Goal: Task Accomplishment & Management: Use online tool/utility

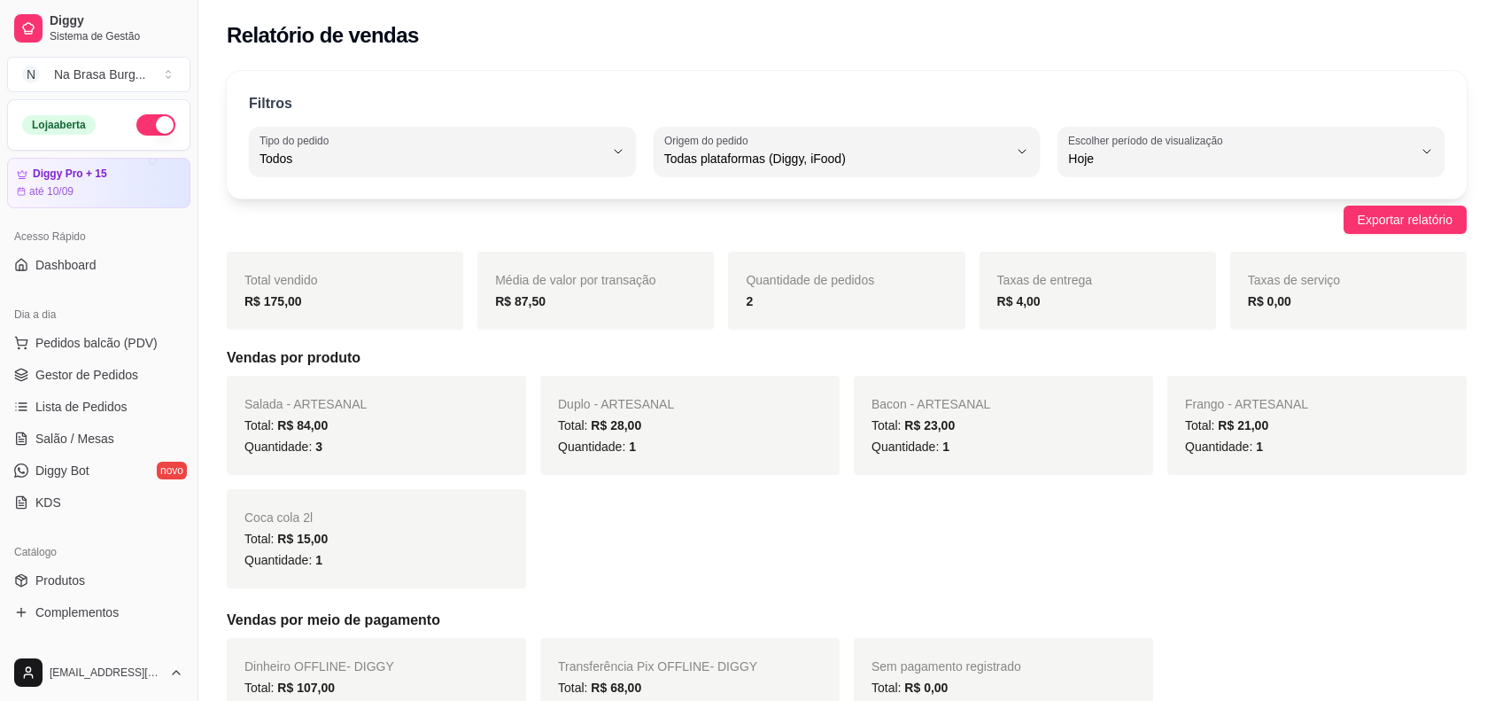
select select "ALL"
select select "0"
click at [112, 410] on span "Lista de Pedidos" at bounding box center [81, 407] width 92 height 18
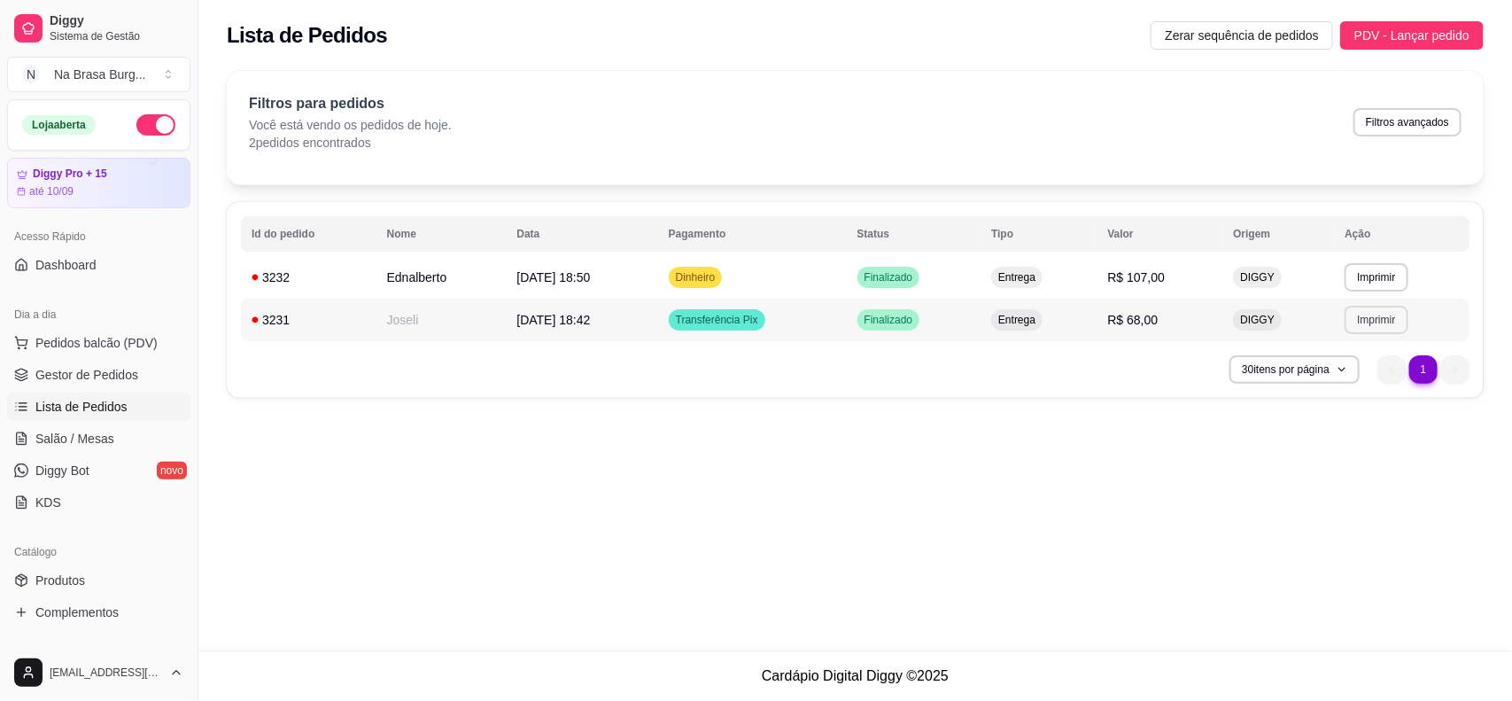
click at [1367, 319] on button "Imprimir" at bounding box center [1376, 320] width 63 height 28
click at [1351, 370] on button "IMPRESSORA" at bounding box center [1348, 382] width 128 height 28
click at [124, 405] on span "Lista de Pedidos" at bounding box center [81, 407] width 92 height 18
click at [134, 353] on button "Pedidos balcão (PDV)" at bounding box center [98, 343] width 183 height 28
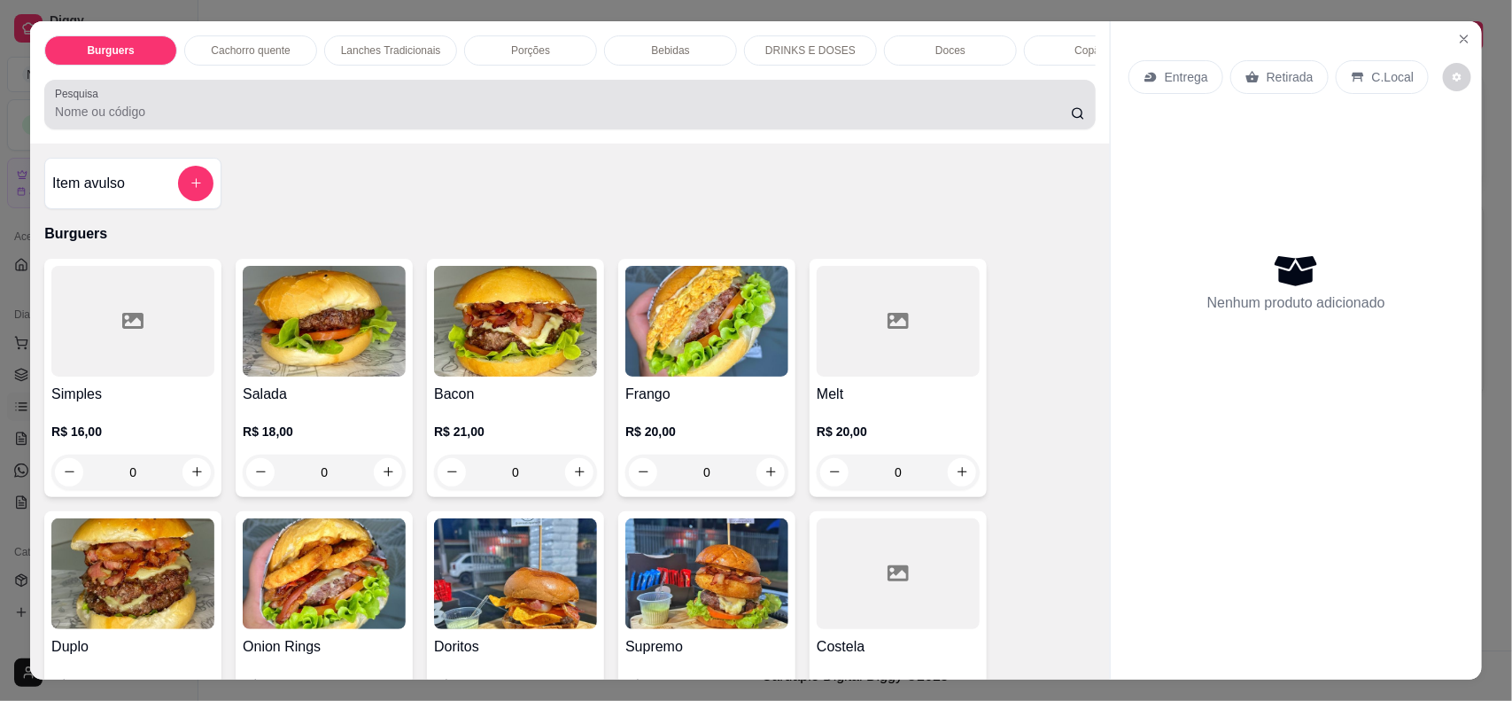
click at [0, 153] on div "Burguers Cachorro quente Lanches Tradicionais Porções Bebidas DRINKS E DOSES Do…" at bounding box center [756, 350] width 1512 height 701
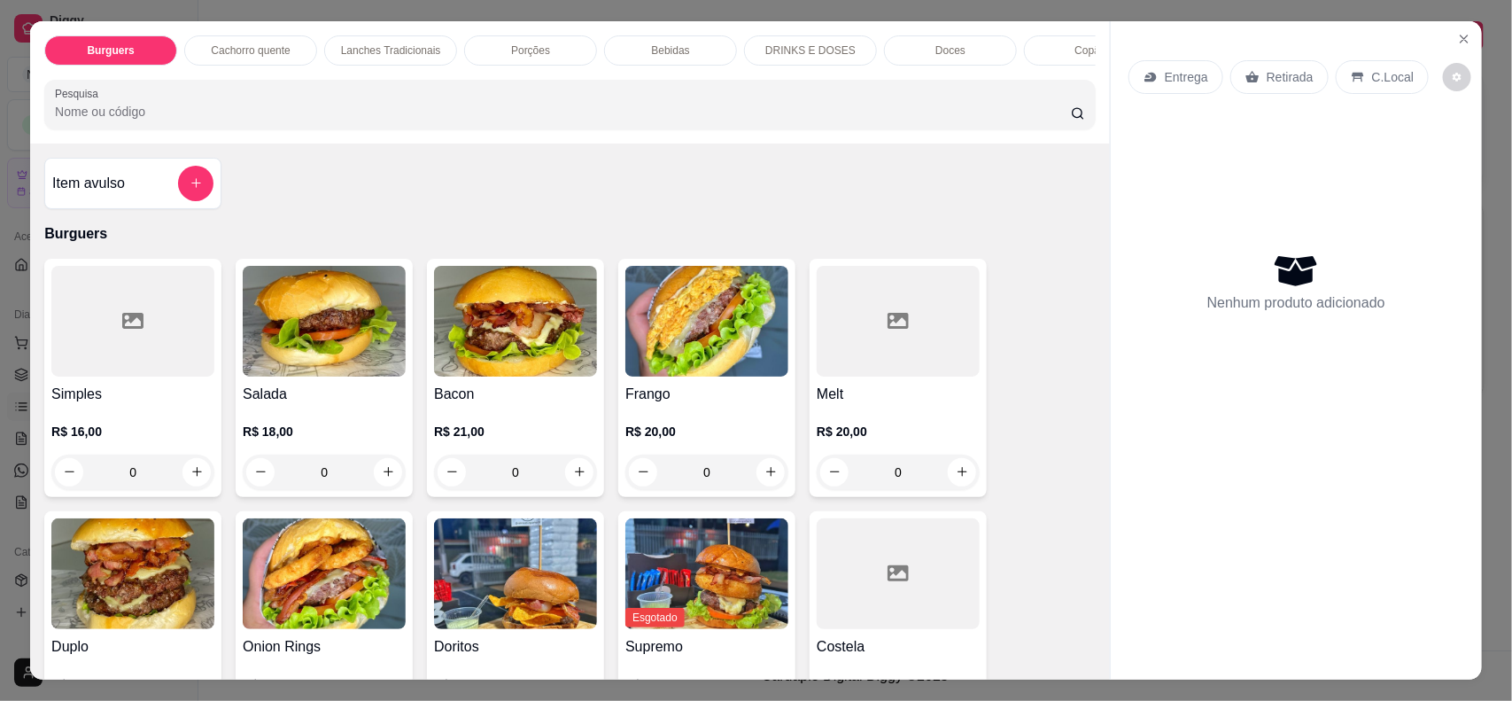
click at [1473, 32] on div "Burguers Cachorro quente Lanches Tradicionais Porções Bebidas DRINKS E DOSES Do…" at bounding box center [756, 350] width 1512 height 701
click at [1457, 34] on icon "Close" at bounding box center [1464, 39] width 14 height 14
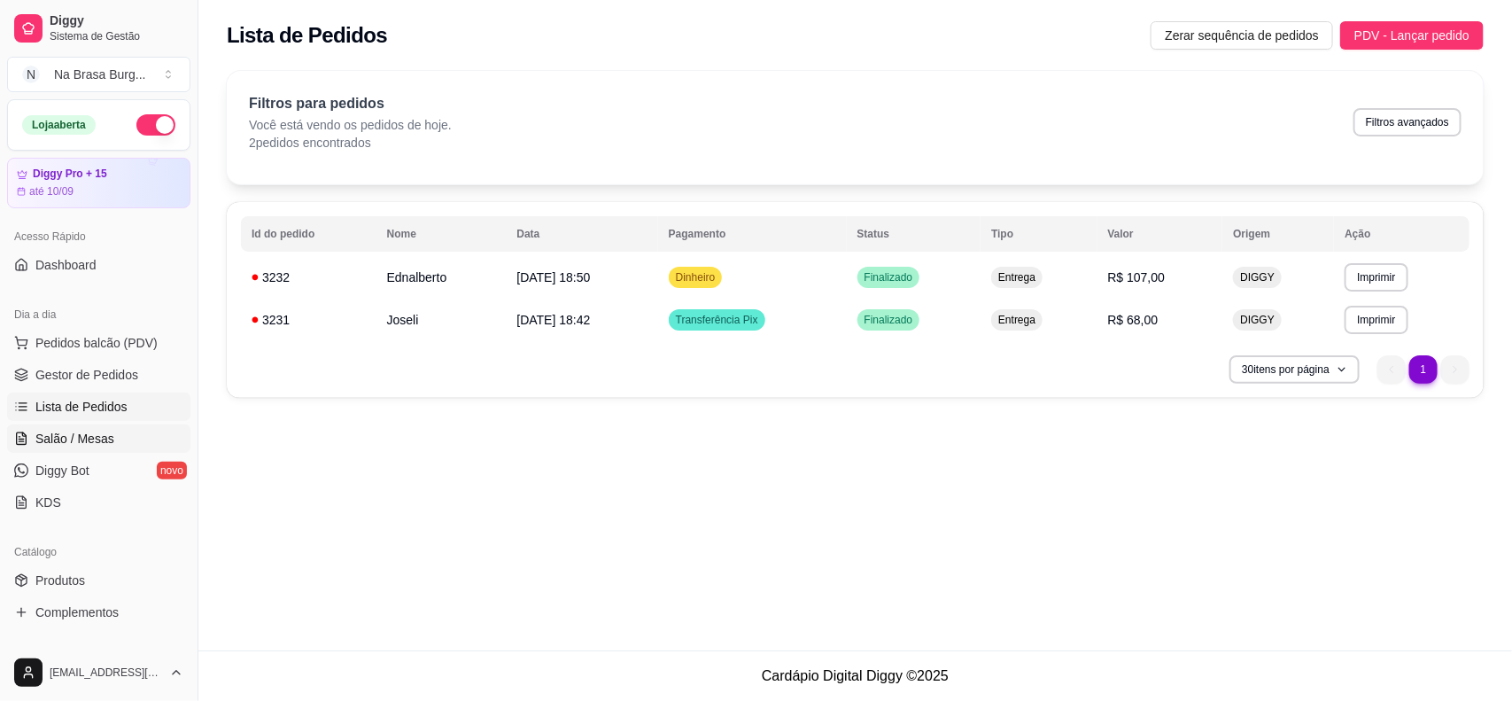
click at [89, 439] on span "Salão / Mesas" at bounding box center [74, 439] width 79 height 18
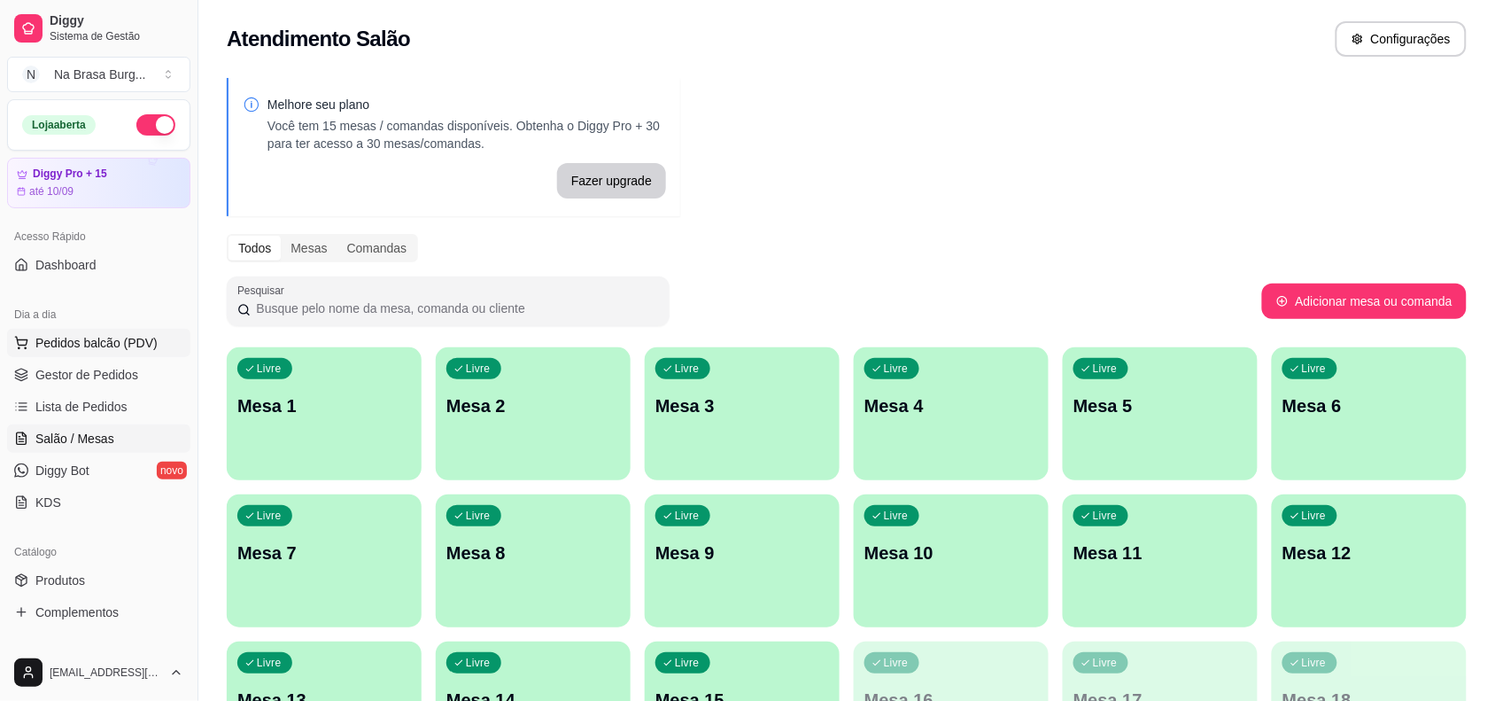
click at [120, 346] on span "Pedidos balcão (PDV)" at bounding box center [96, 343] width 122 height 18
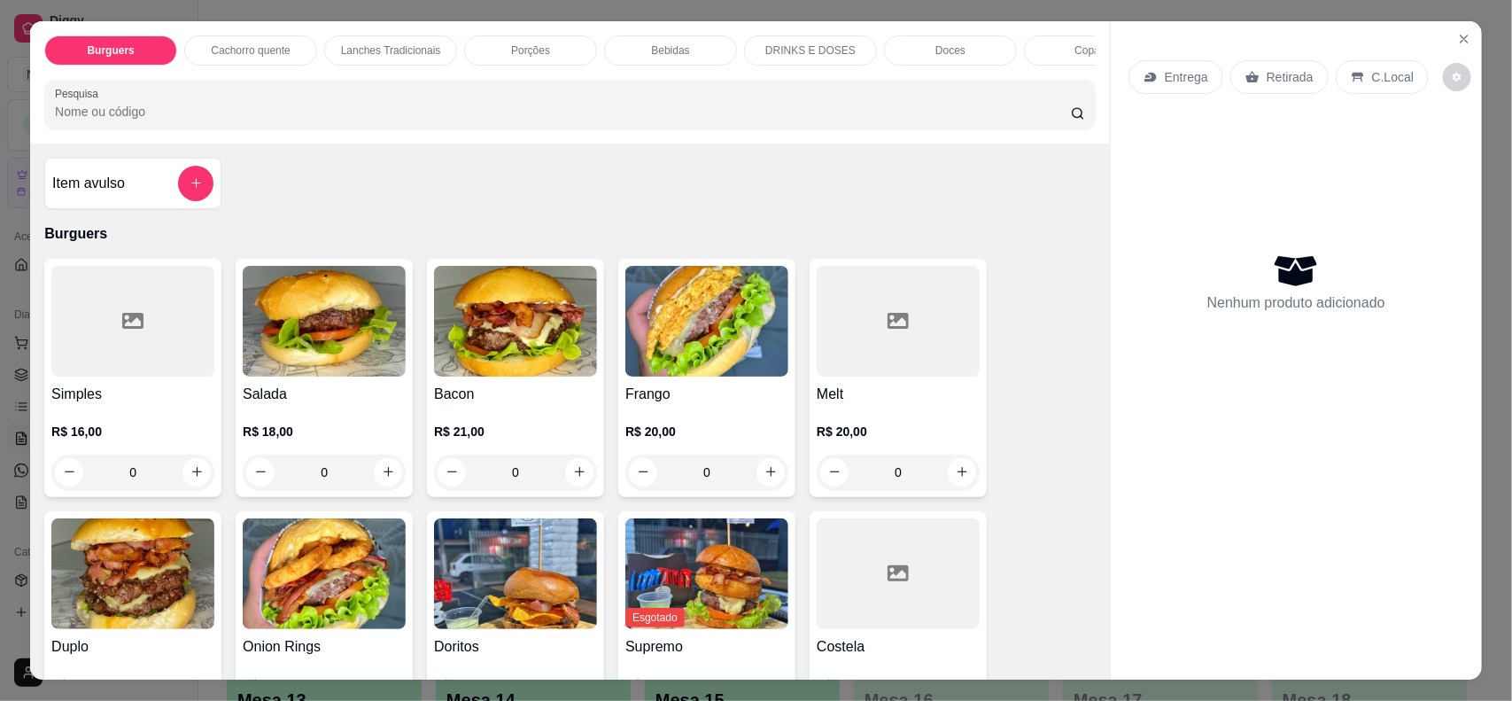
click at [289, 360] on img at bounding box center [324, 321] width 163 height 111
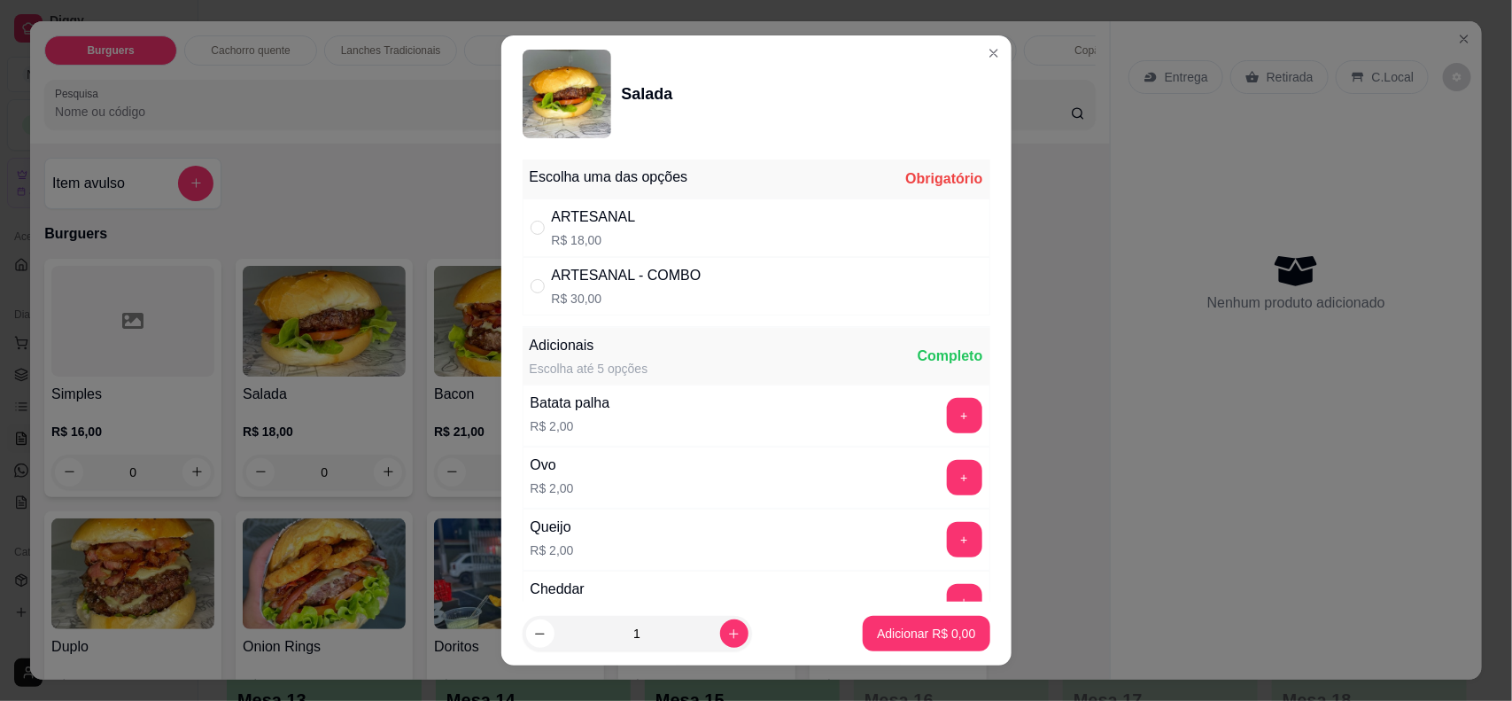
click at [632, 210] on div "ARTESANAL R$ 18,00" at bounding box center [757, 227] width 468 height 58
radio input "true"
click at [727, 633] on icon "increase-product-quantity" at bounding box center [733, 633] width 13 height 13
type input "2"
click at [919, 644] on button "Adicionar R$ 36,00" at bounding box center [923, 633] width 134 height 35
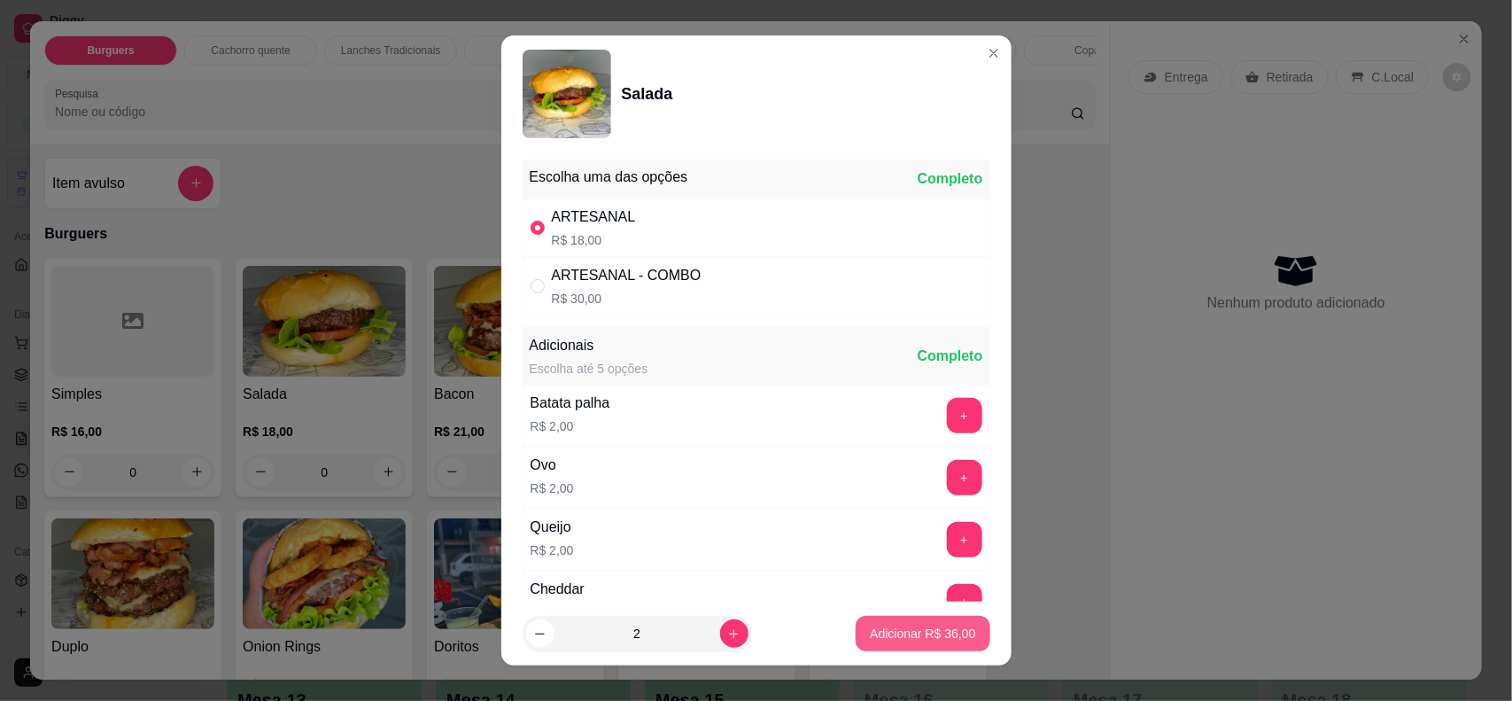
type input "2"
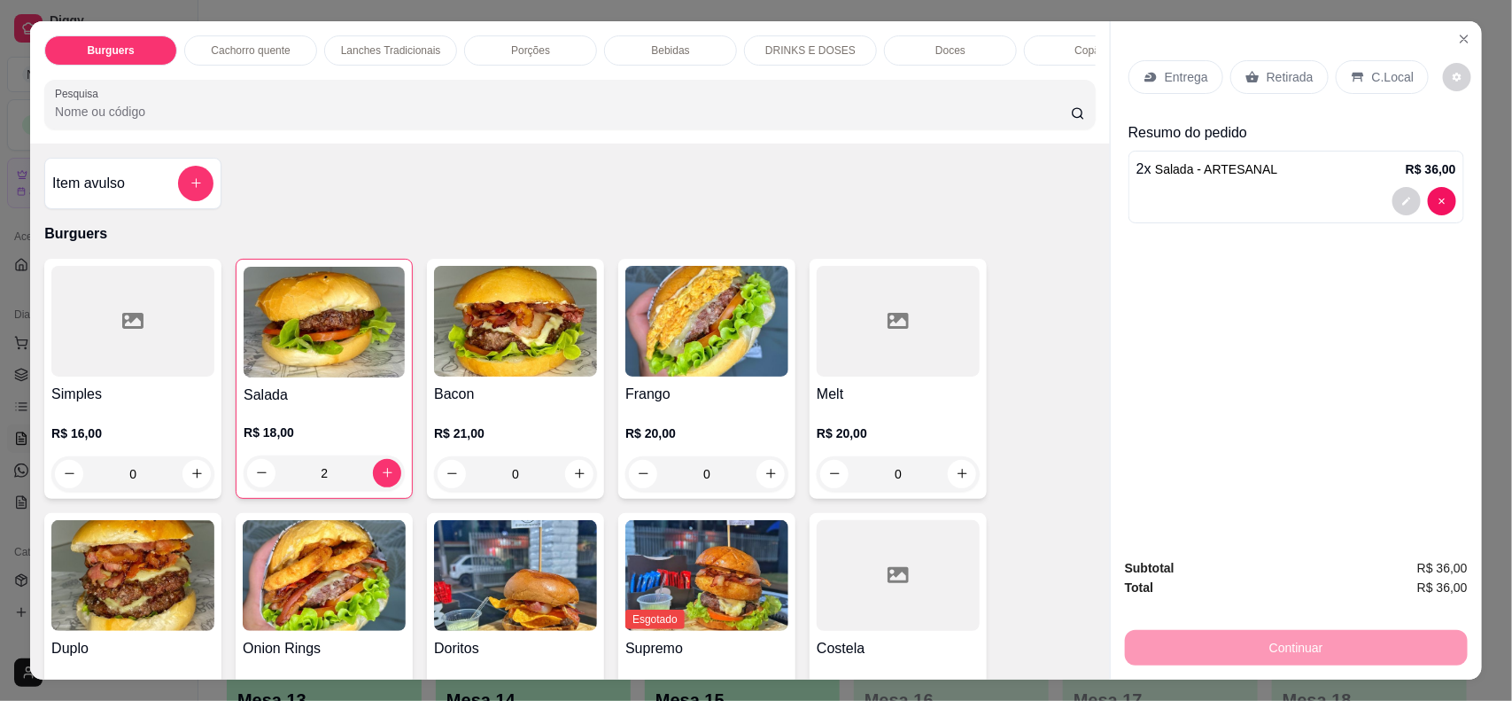
click at [1278, 91] on div "Retirada" at bounding box center [1279, 77] width 98 height 34
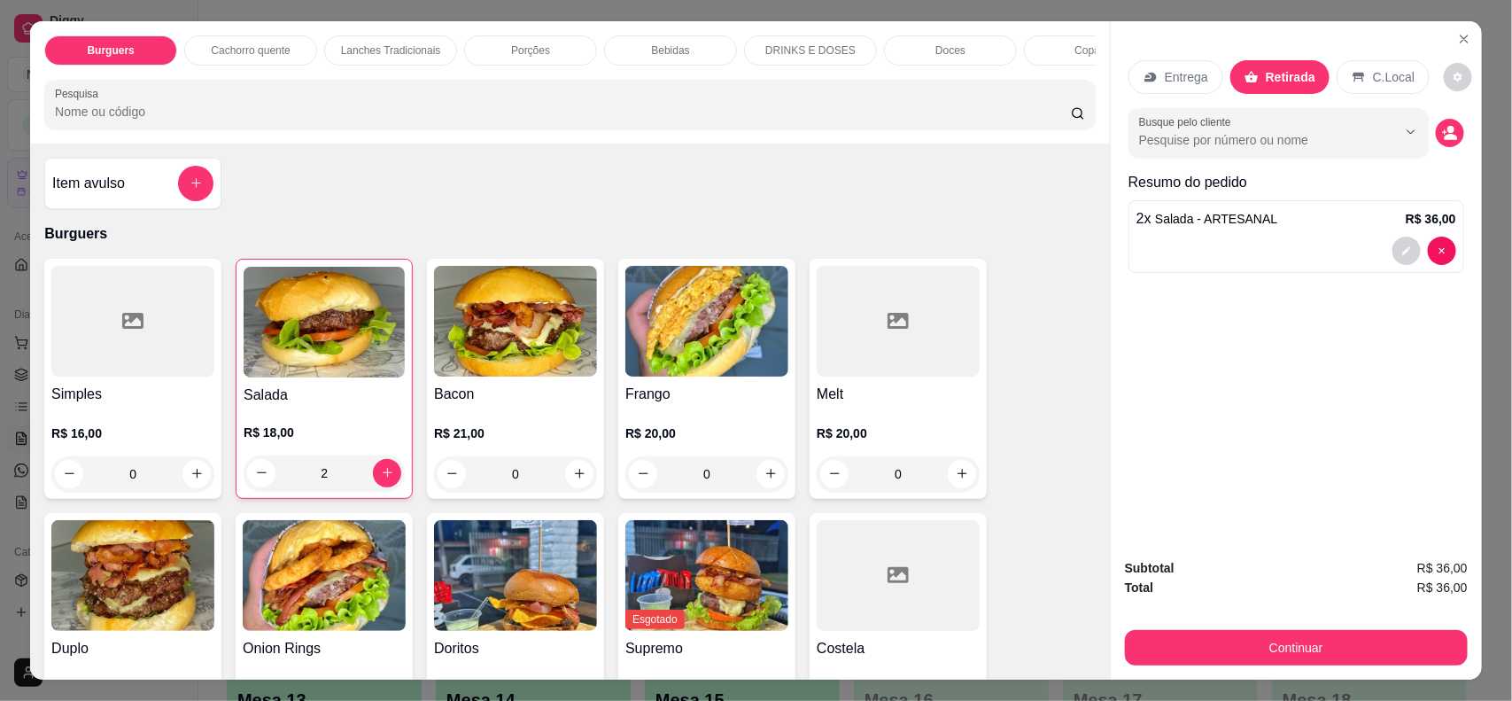
click at [1280, 89] on div "Retirada" at bounding box center [1279, 77] width 99 height 34
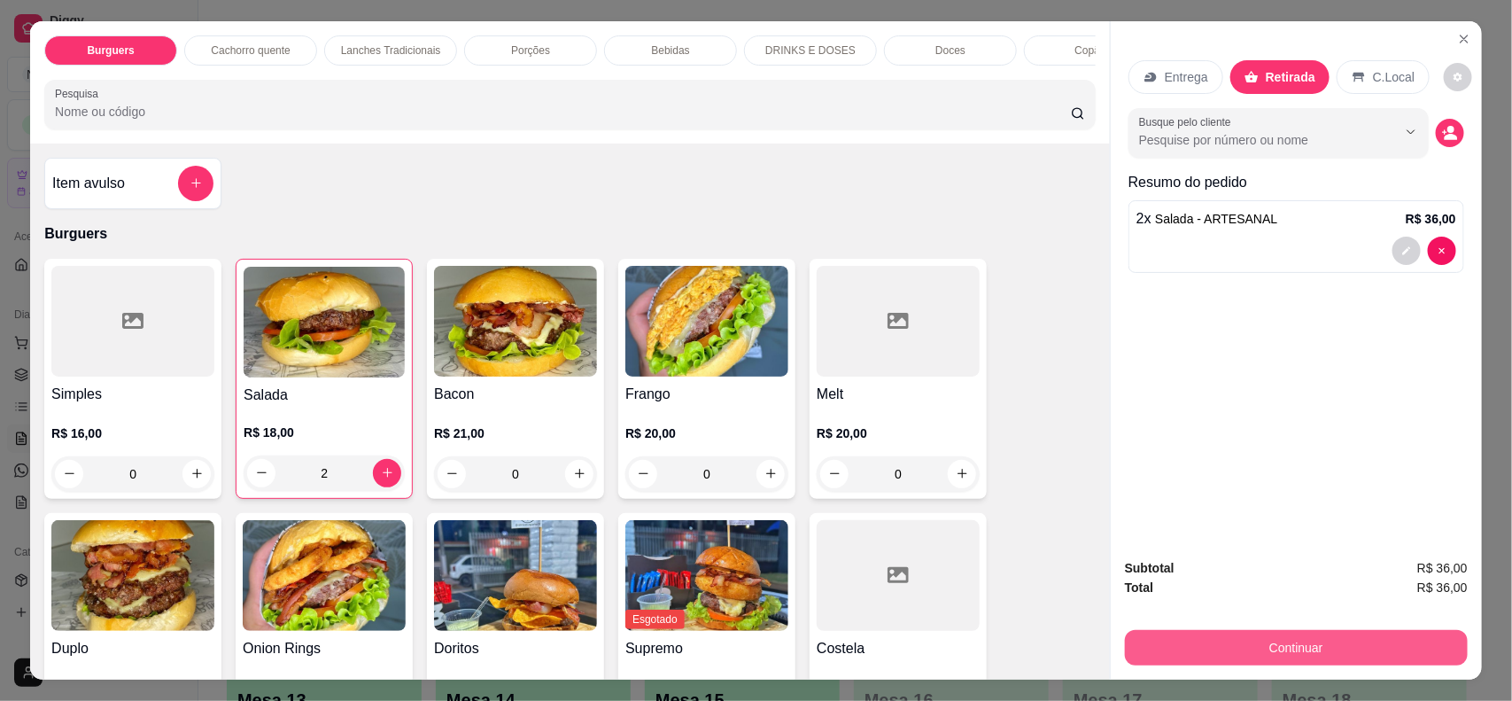
click at [1330, 655] on button "Continuar" at bounding box center [1296, 647] width 343 height 35
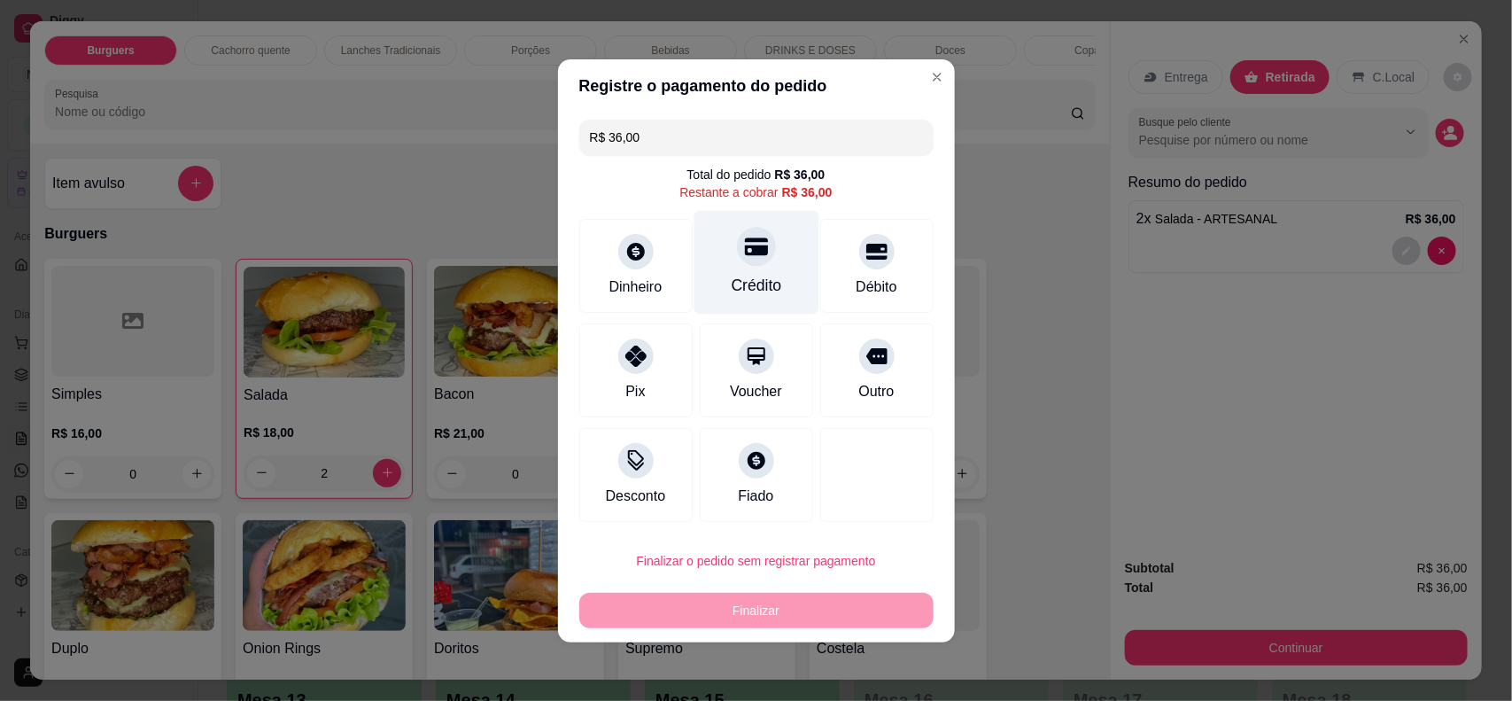
click at [745, 276] on div "Crédito" at bounding box center [756, 285] width 50 height 23
type input "R$ 0,00"
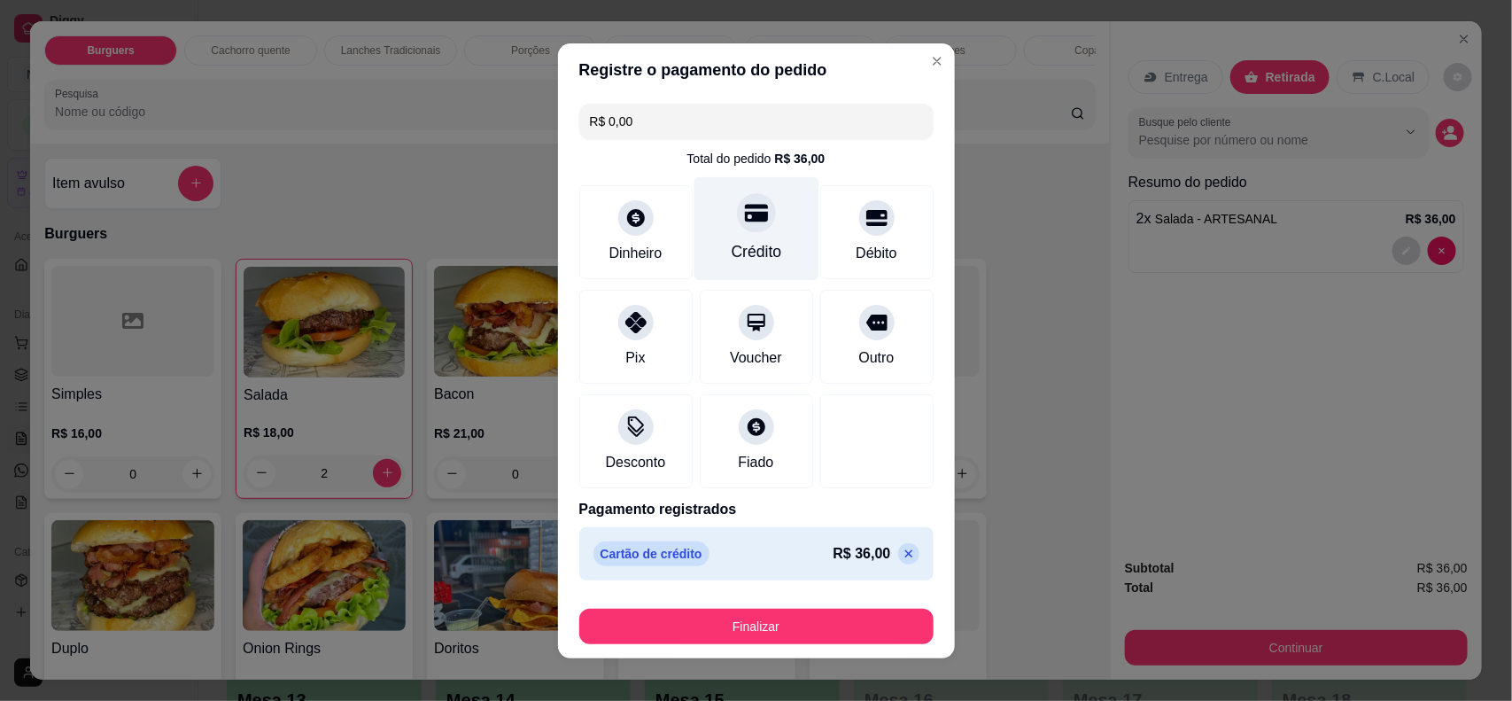
click at [725, 271] on div "Crédito" at bounding box center [756, 228] width 125 height 104
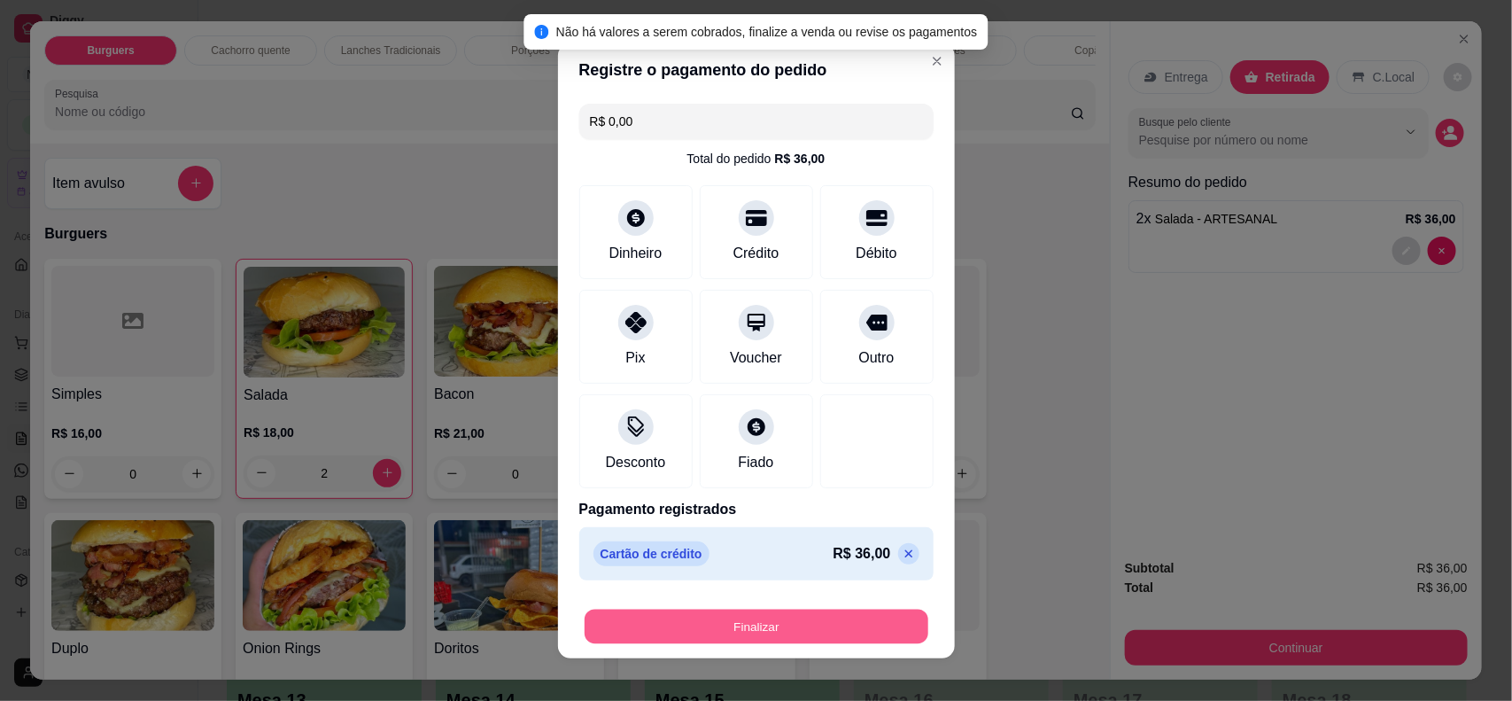
click at [807, 629] on button "Finalizar" at bounding box center [757, 626] width 344 height 35
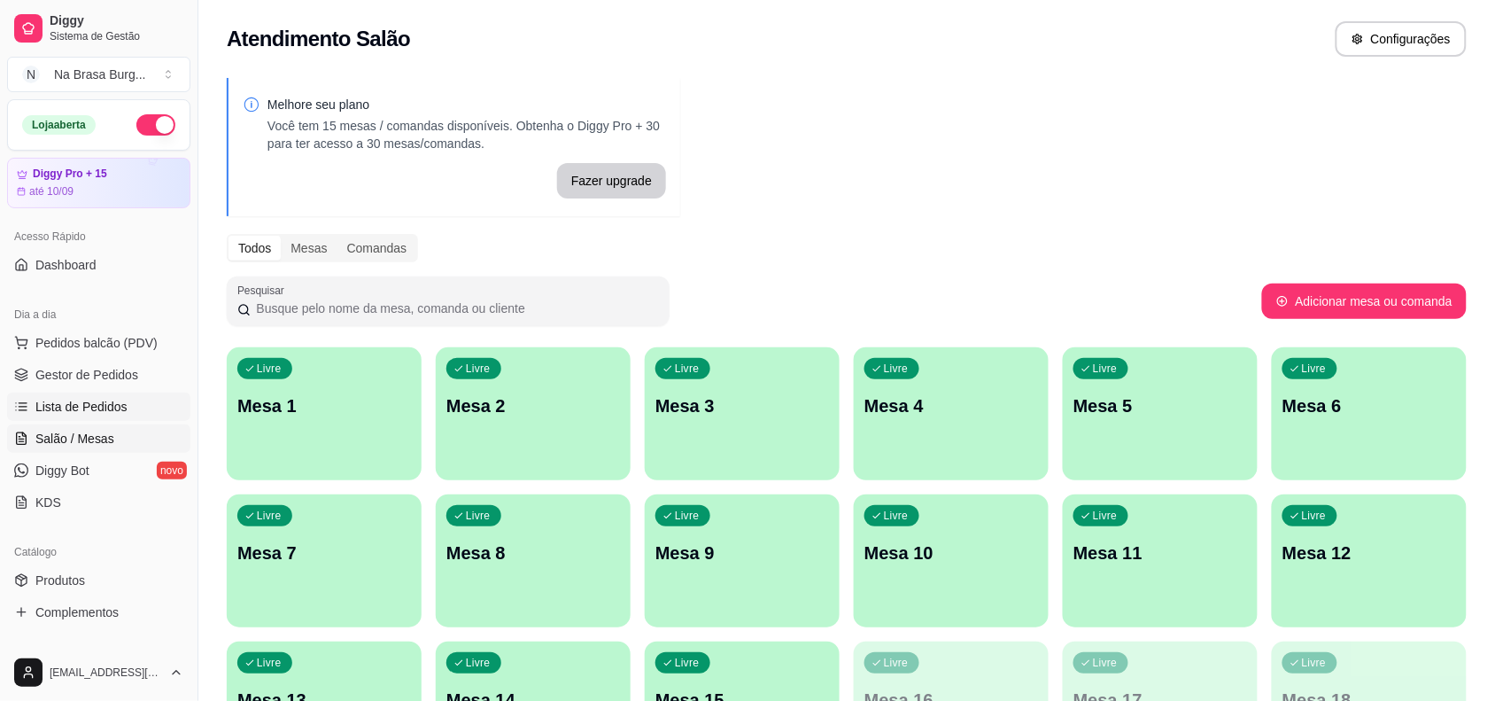
click at [76, 413] on span "Lista de Pedidos" at bounding box center [81, 407] width 92 height 18
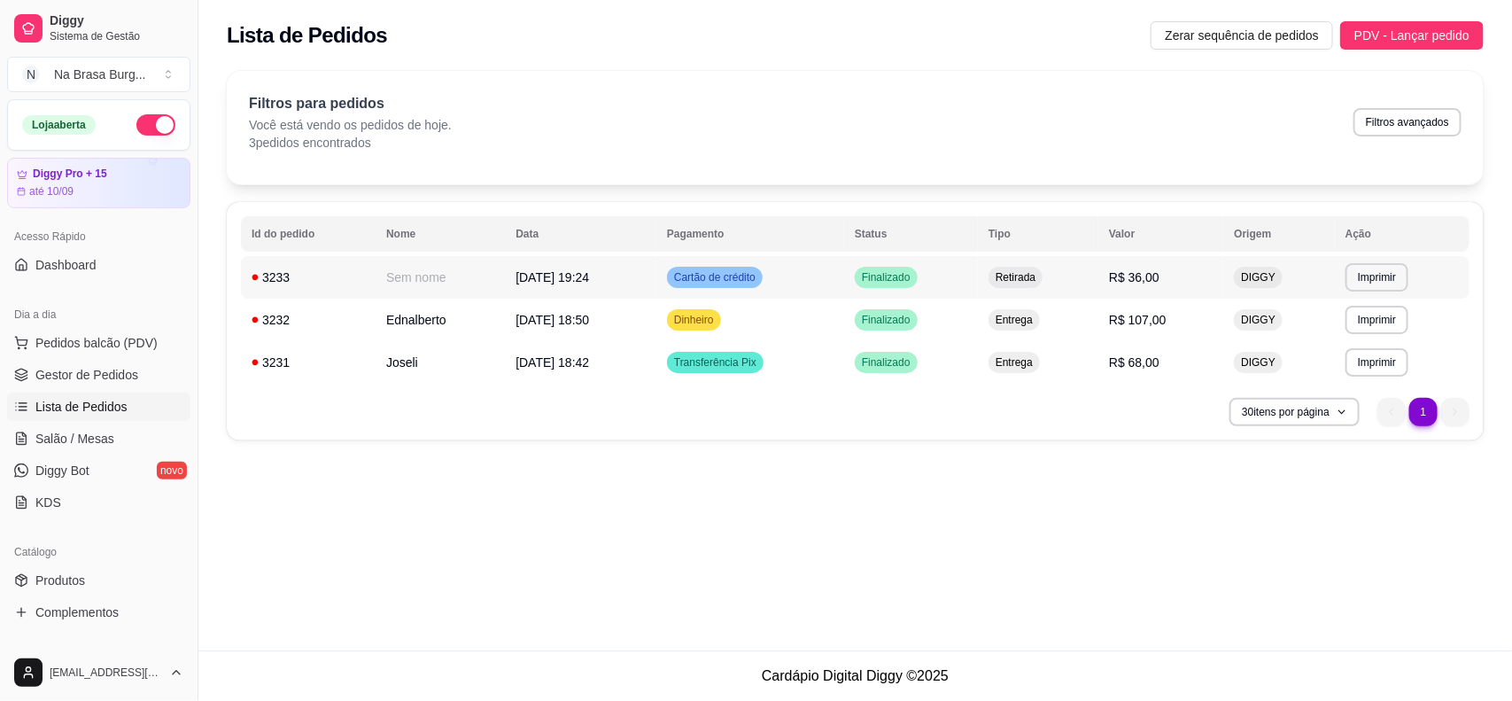
click at [555, 286] on td "[DATE] 19:24" at bounding box center [580, 277] width 151 height 43
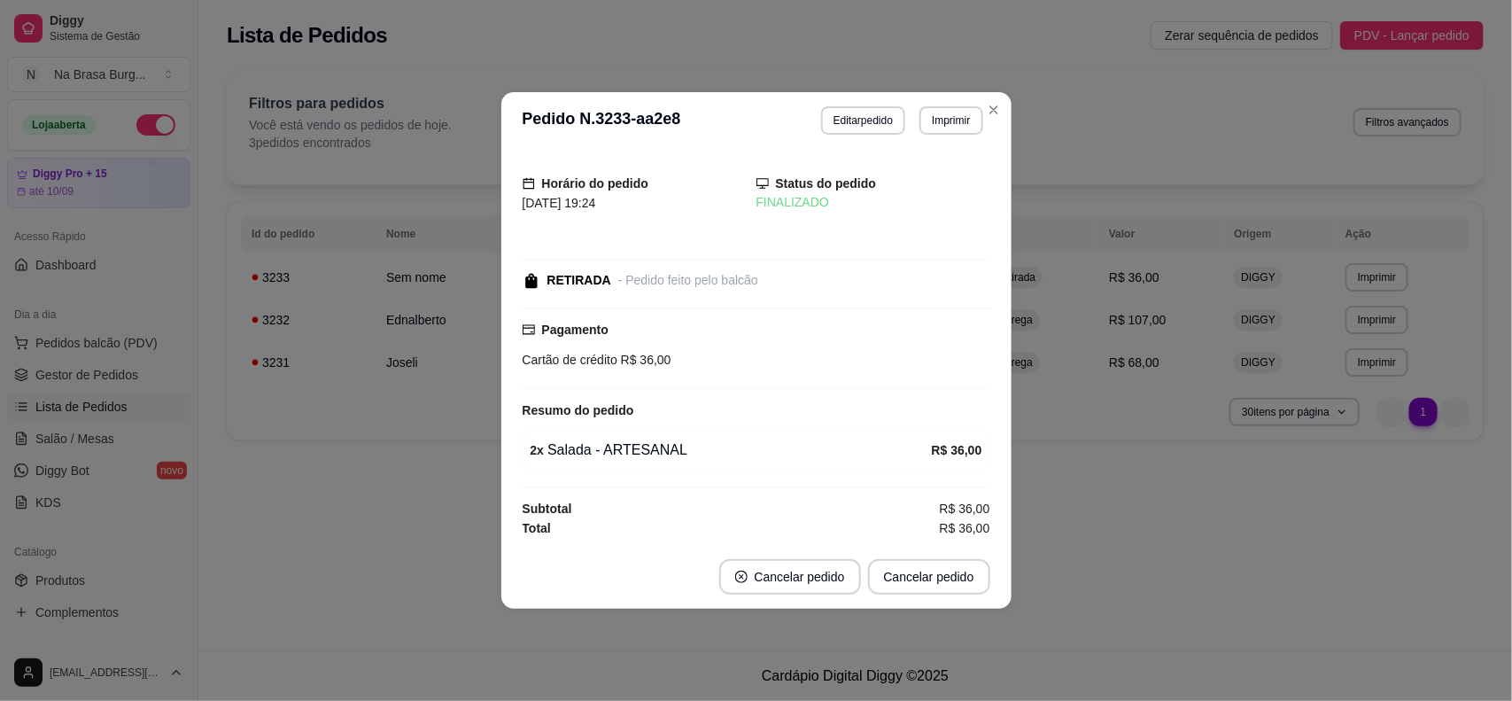
click at [935, 131] on button "Imprimir" at bounding box center [950, 120] width 63 height 28
click at [933, 173] on button "IMPRESSORA" at bounding box center [920, 180] width 124 height 27
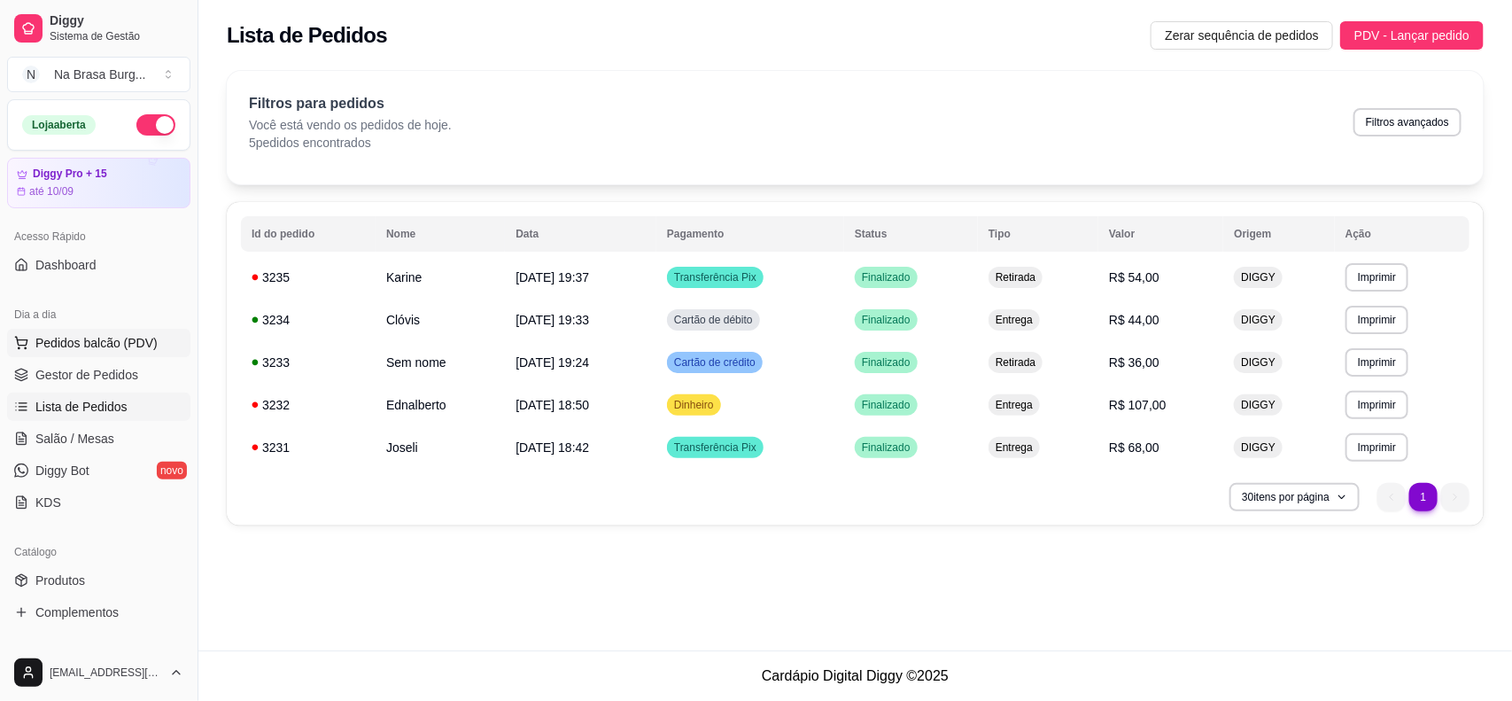
click at [143, 344] on span "Pedidos balcão (PDV)" at bounding box center [96, 343] width 122 height 18
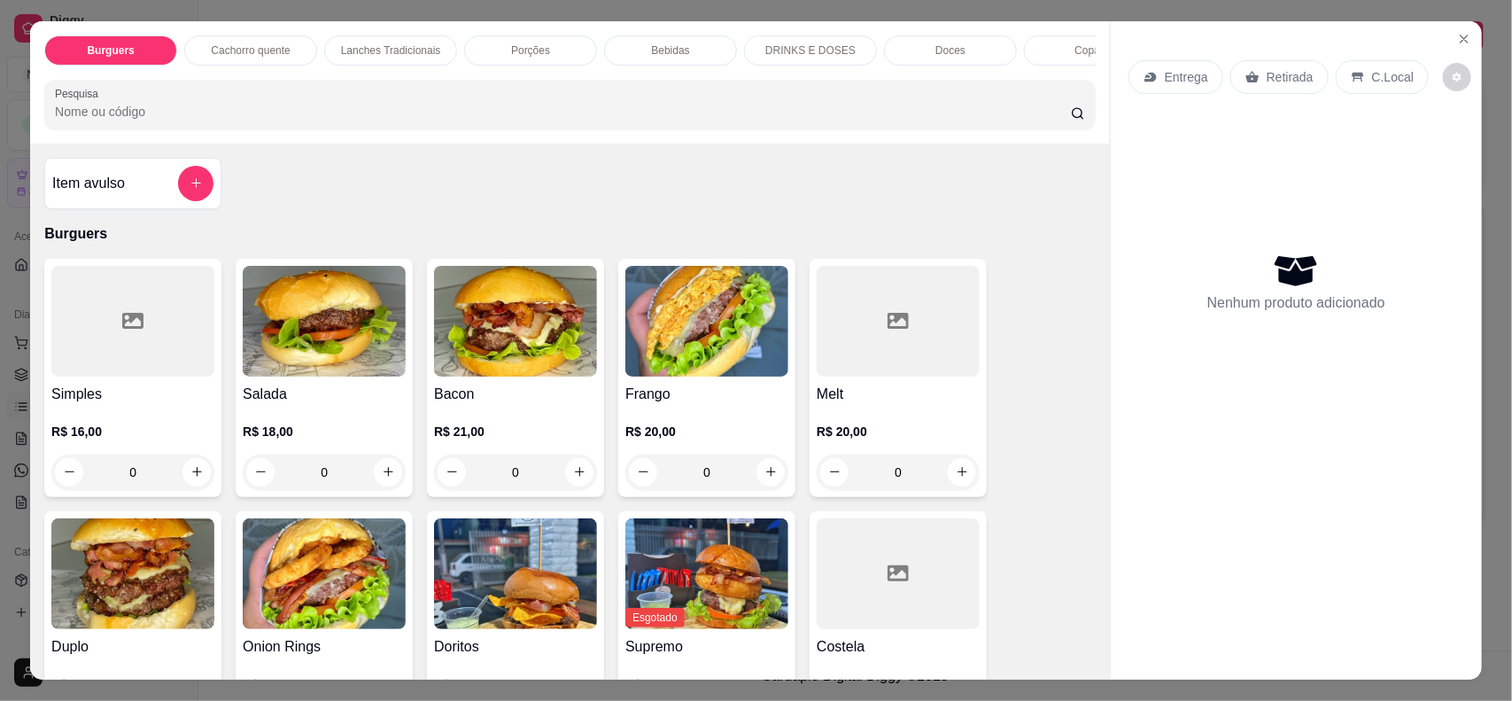
click at [313, 440] on p "R$ 18,00" at bounding box center [324, 432] width 163 height 18
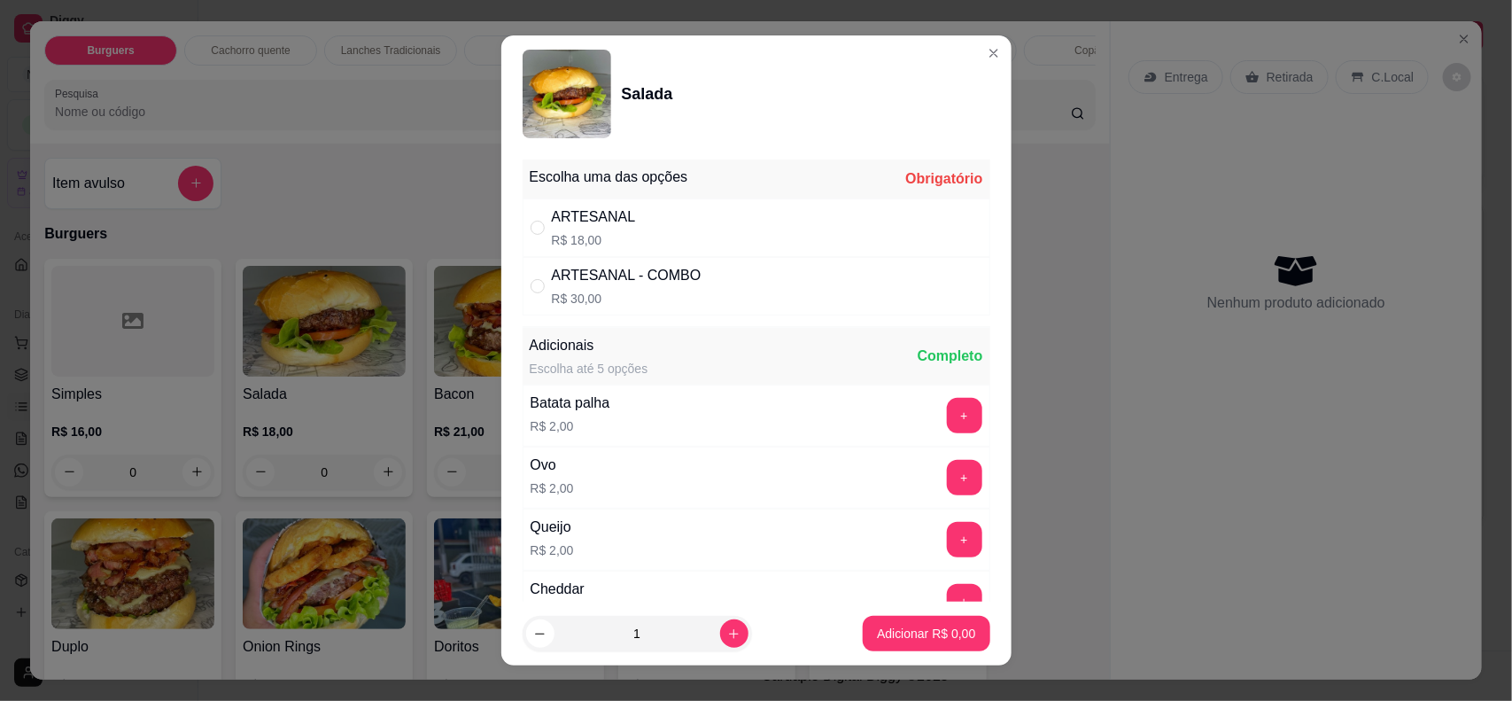
click at [656, 228] on div "ARTESANAL R$ 18,00" at bounding box center [757, 227] width 468 height 58
radio input "true"
click at [943, 635] on p "Adicionar R$ 18,00" at bounding box center [923, 633] width 103 height 17
type input "1"
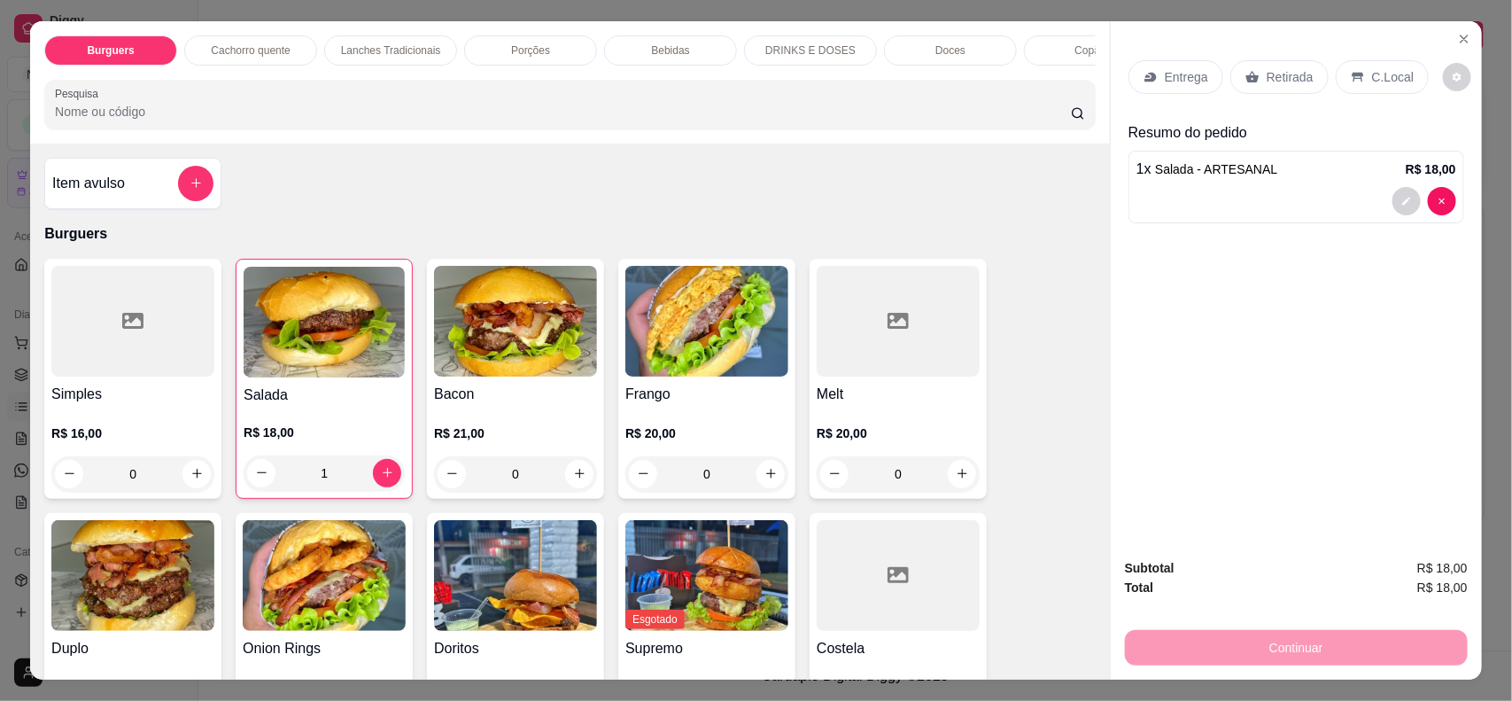
click at [1184, 76] on p "Entrega" at bounding box center [1186, 77] width 43 height 18
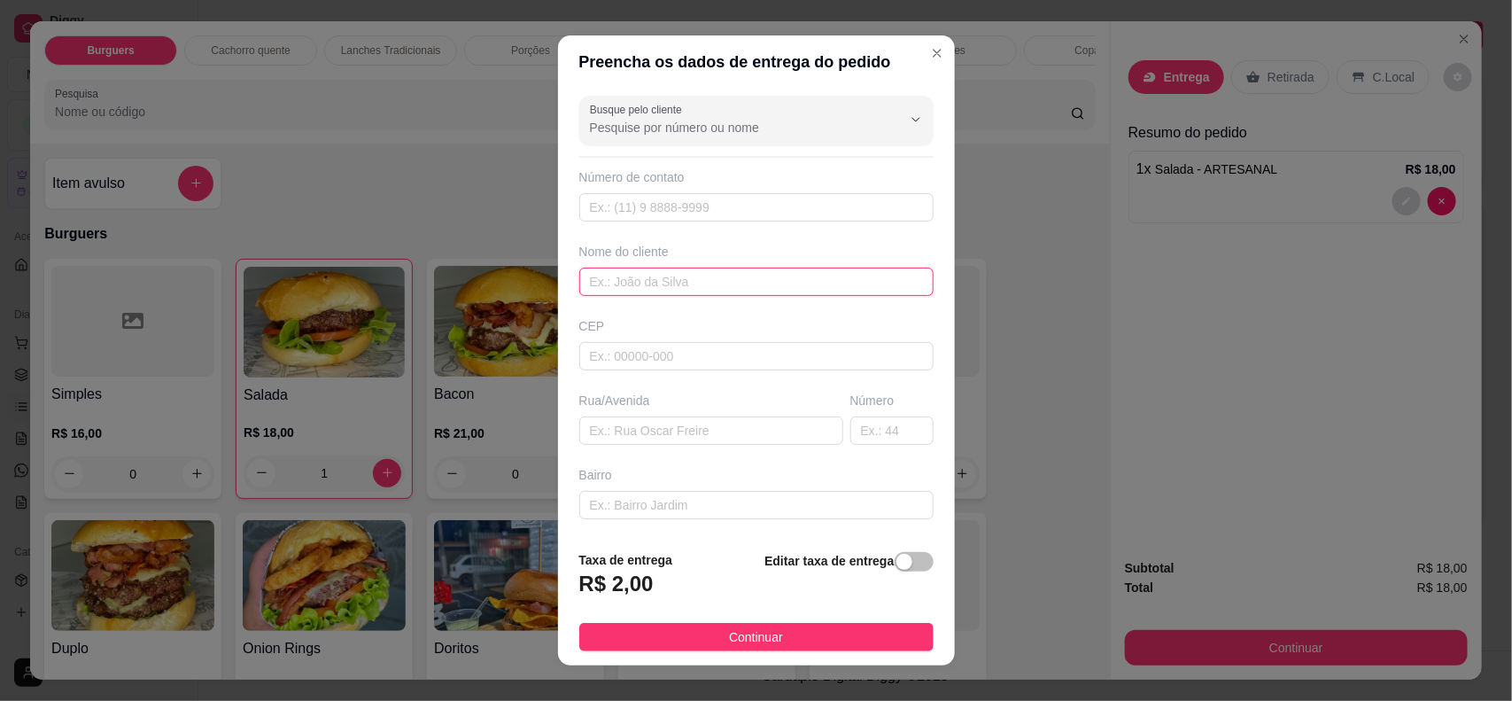
click at [755, 273] on input "text" at bounding box center [756, 282] width 354 height 28
type input "alda"
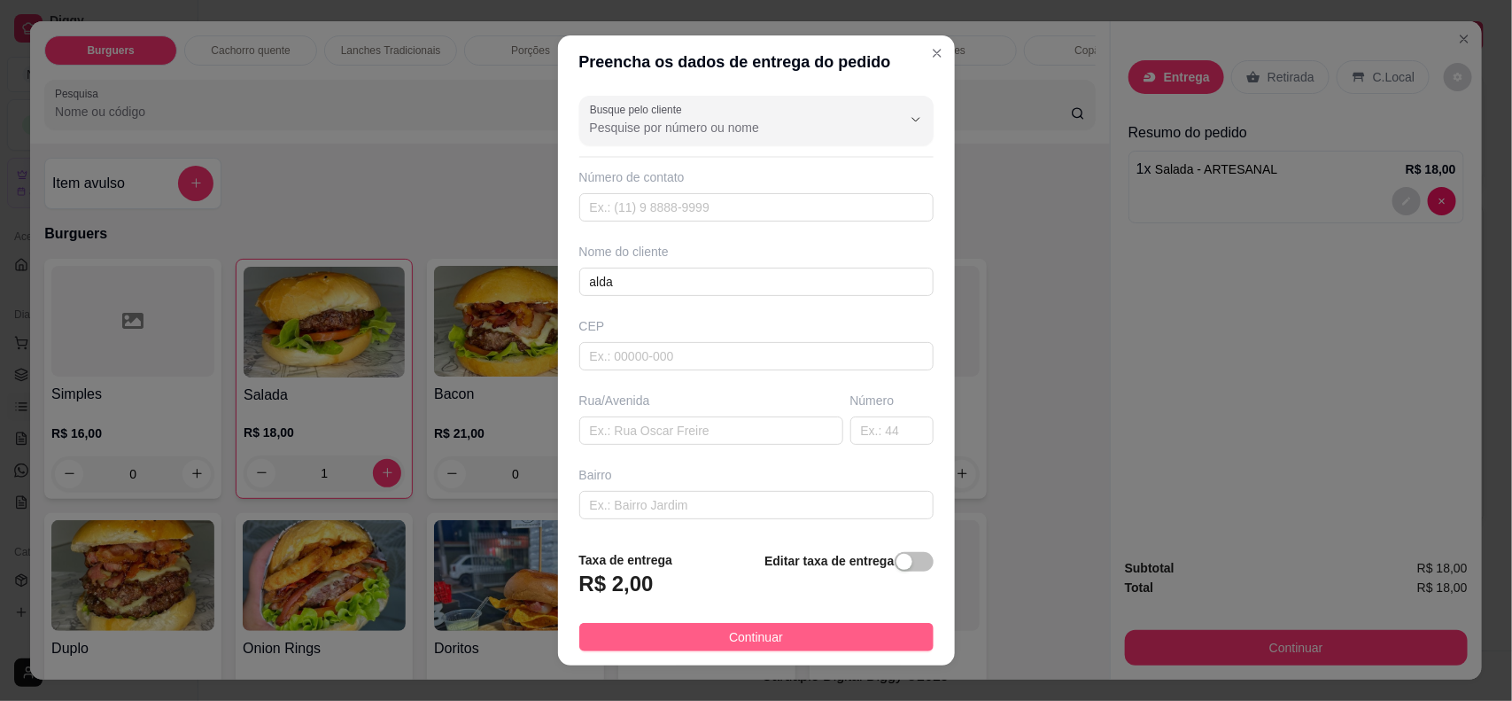
click at [753, 648] on button "Continuar" at bounding box center [756, 637] width 354 height 28
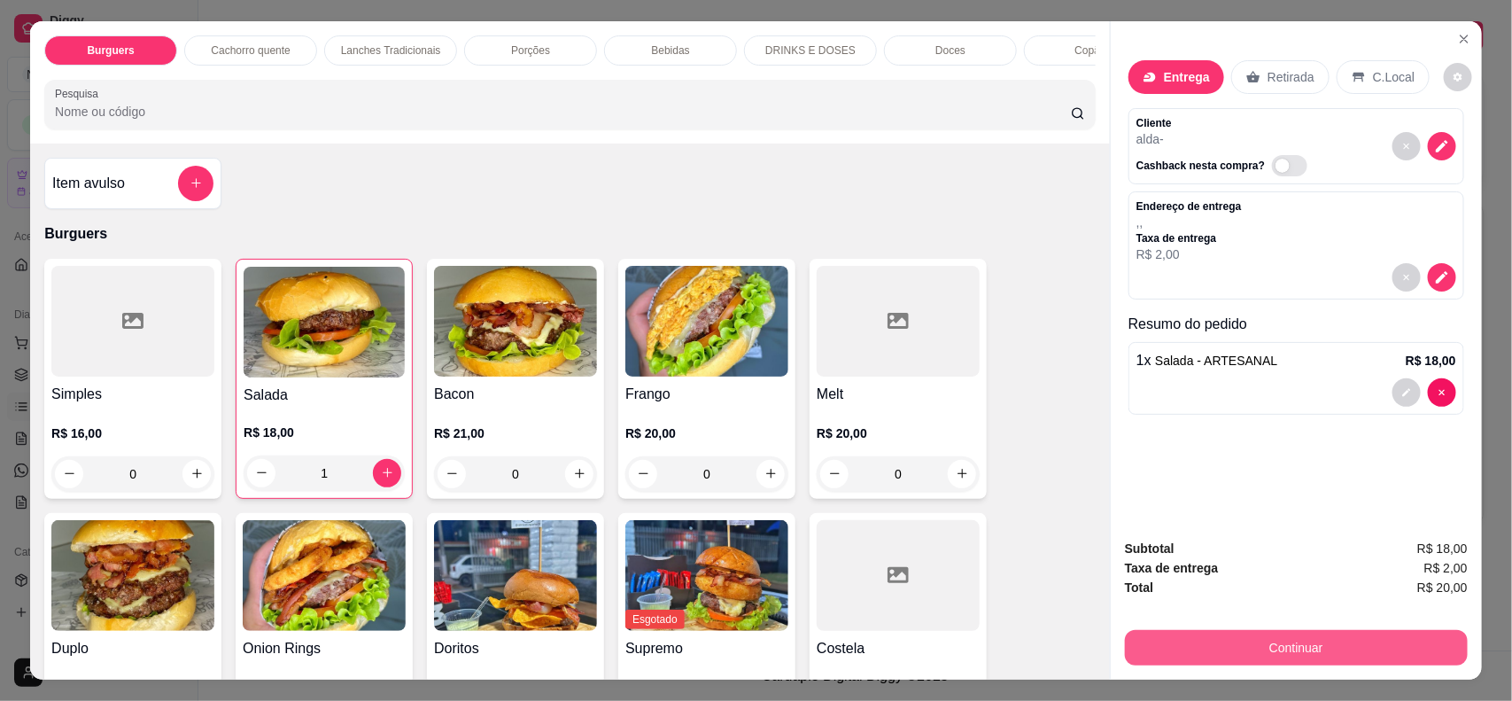
click at [1291, 656] on button "Continuar" at bounding box center [1296, 647] width 343 height 35
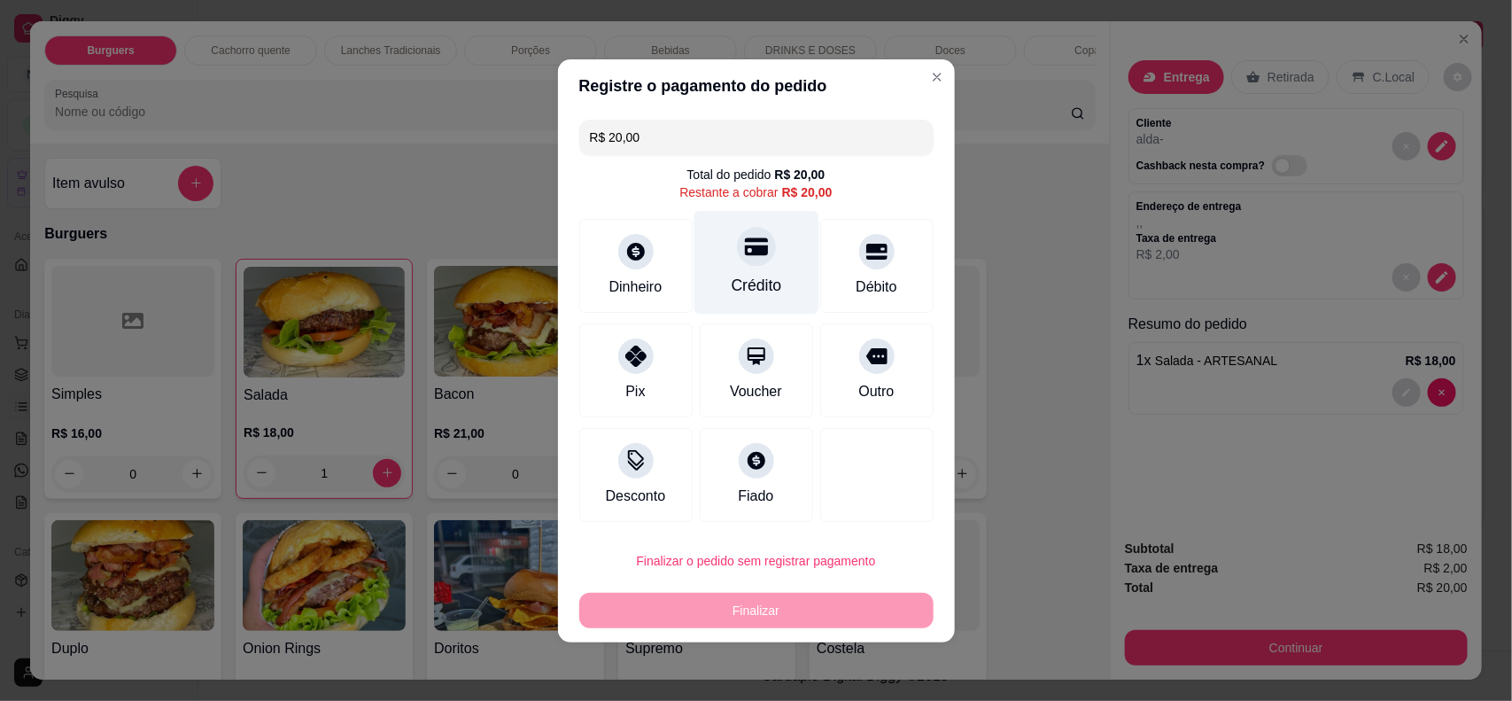
click at [757, 266] on div "Crédito" at bounding box center [756, 262] width 125 height 104
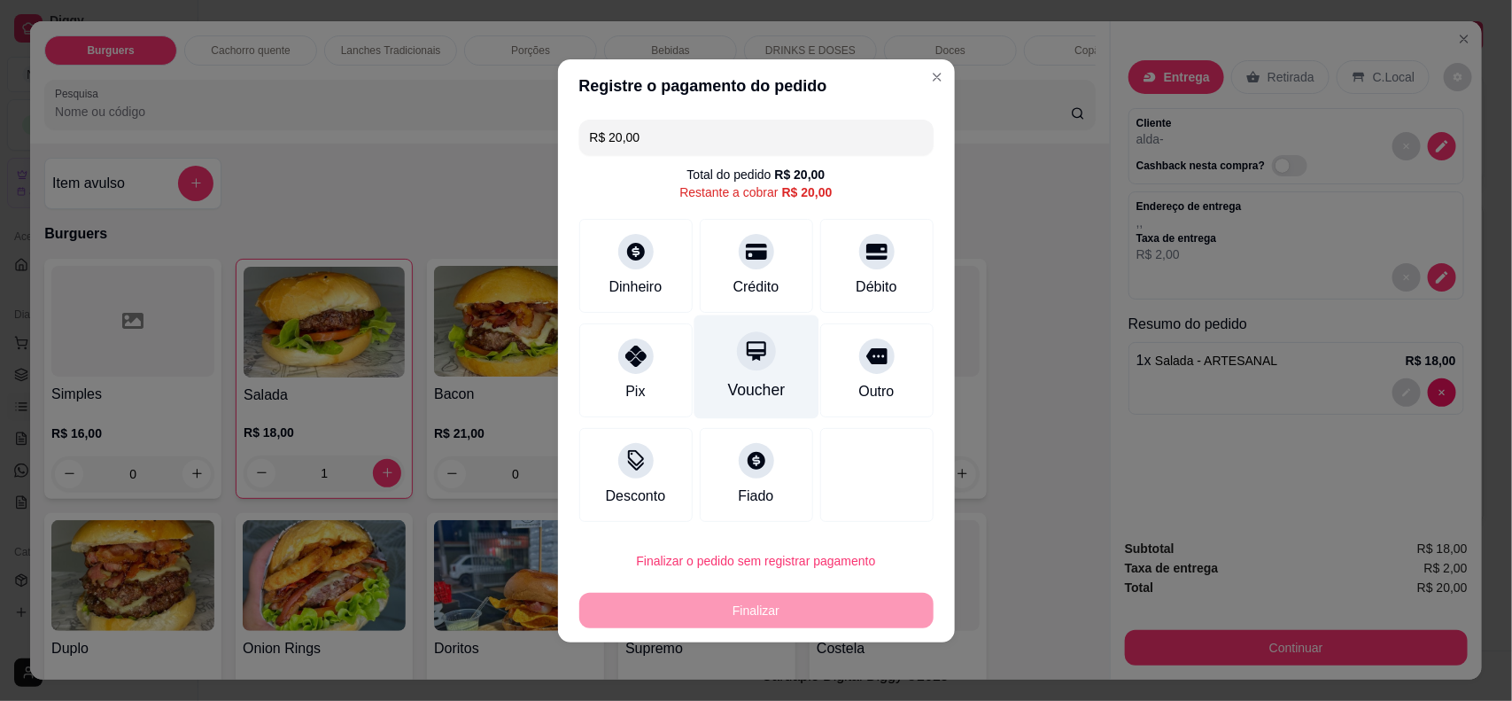
type input "R$ 0,00"
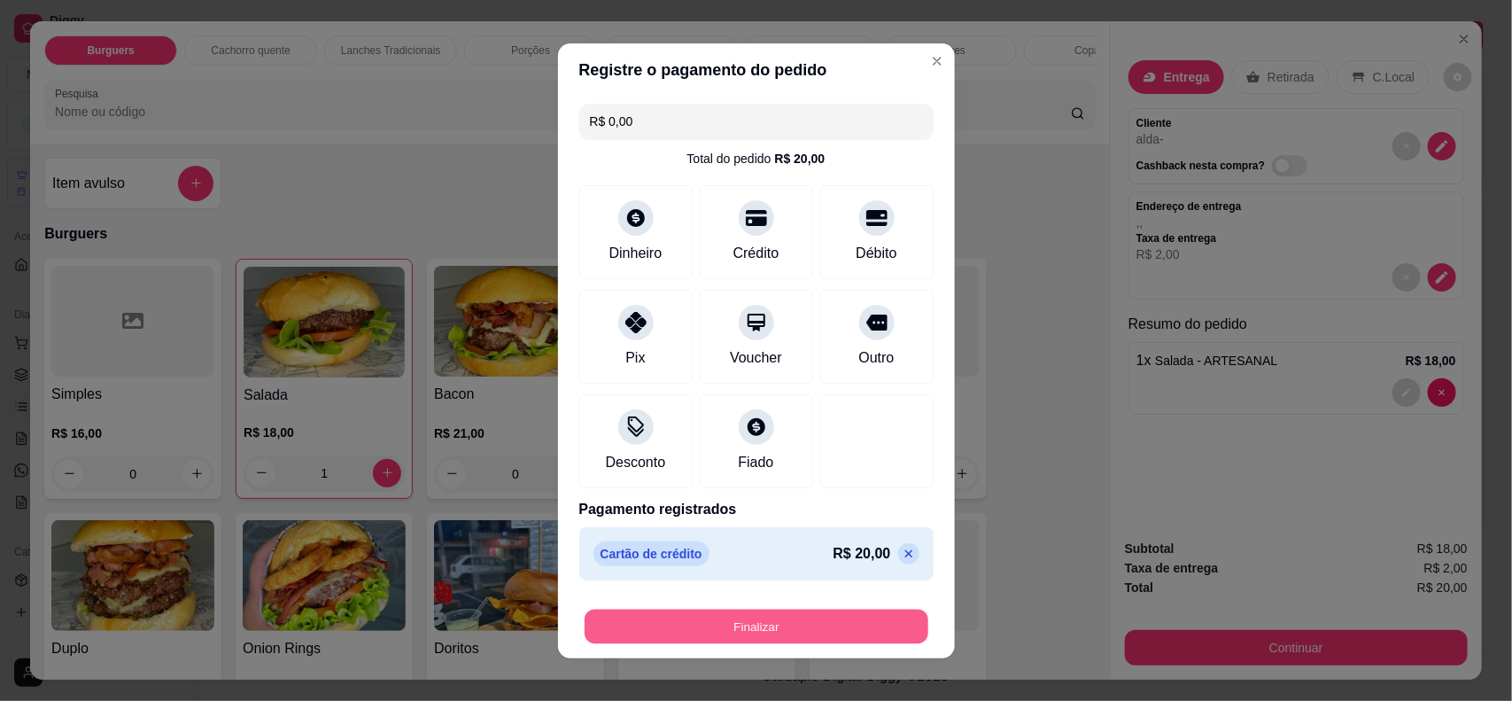
click at [795, 622] on button "Finalizar" at bounding box center [757, 626] width 344 height 35
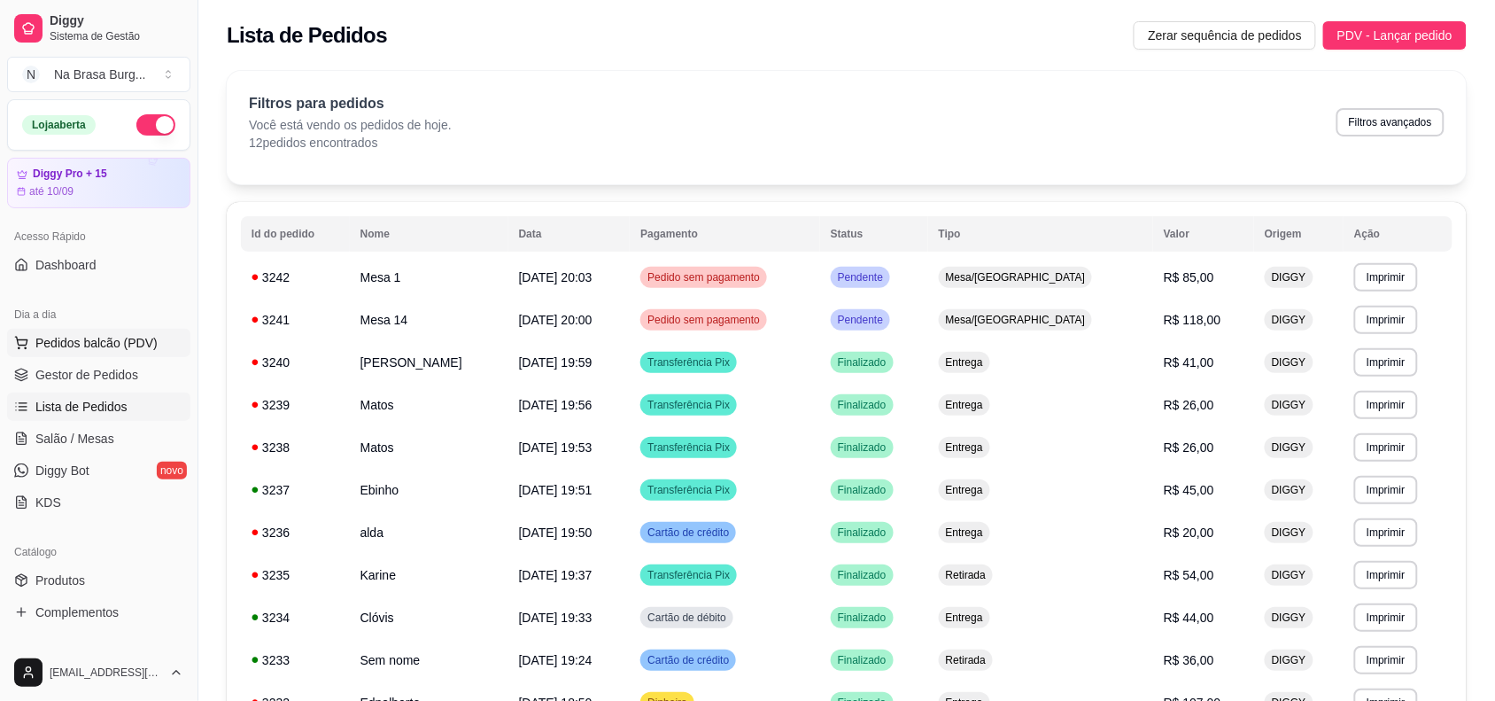
click at [138, 337] on span "Pedidos balcão (PDV)" at bounding box center [96, 343] width 122 height 18
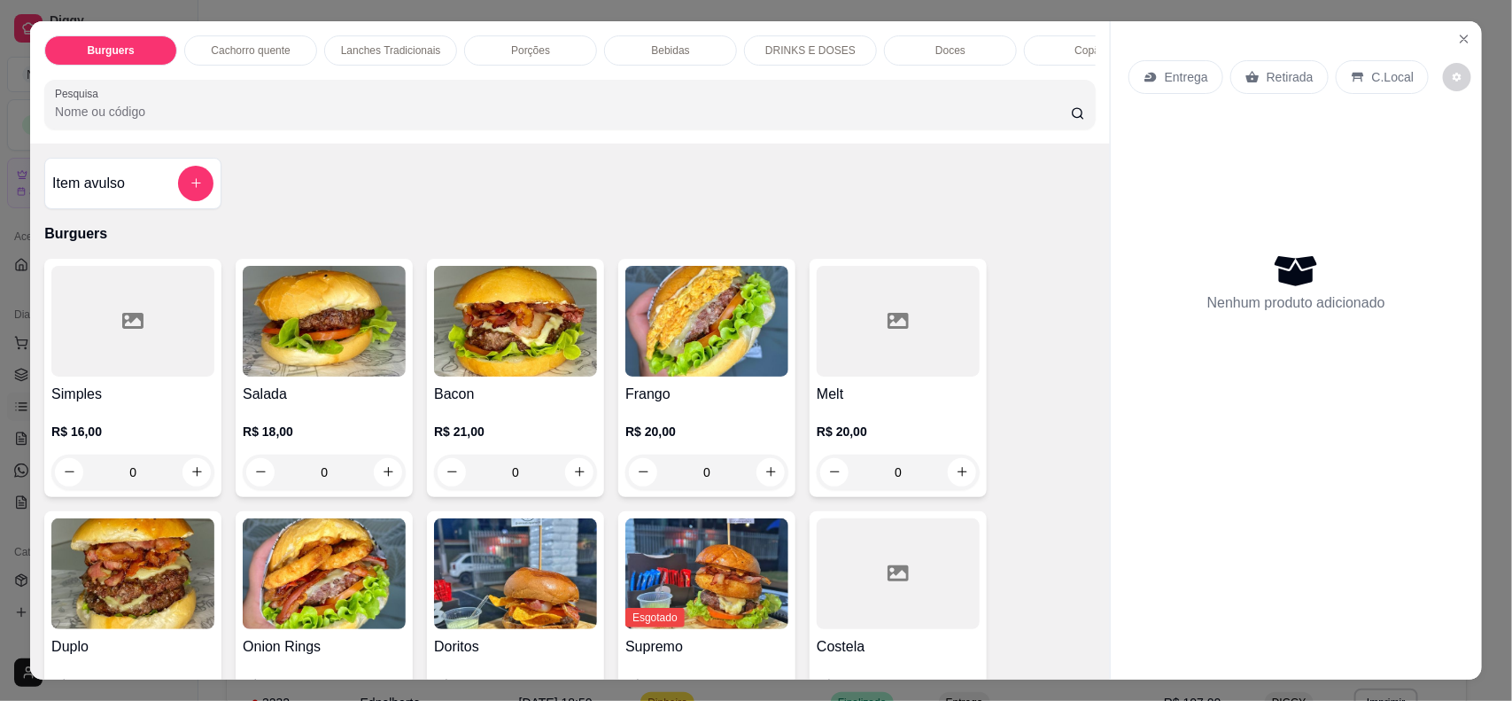
click at [131, 357] on div at bounding box center [132, 321] width 163 height 111
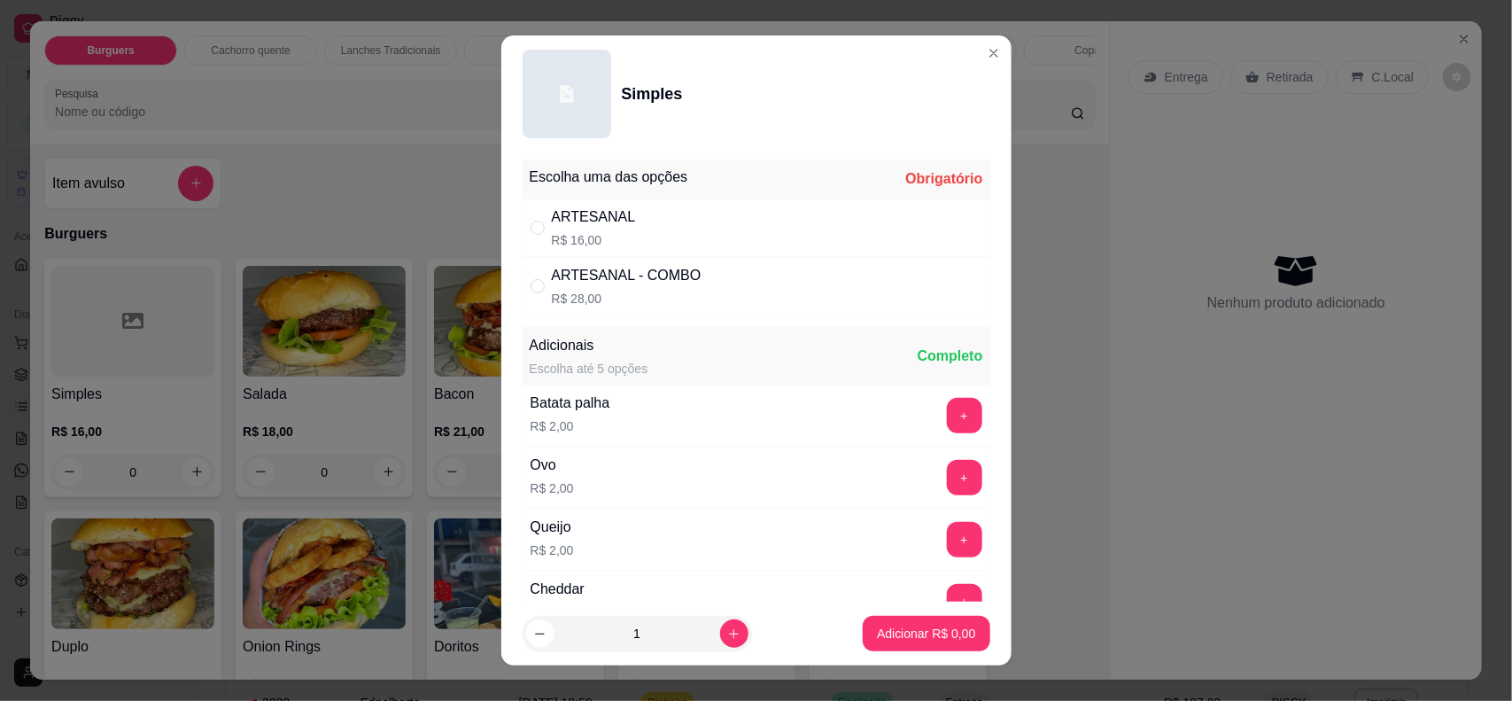
click at [607, 218] on div "ARTESANAL" at bounding box center [594, 216] width 84 height 21
radio input "true"
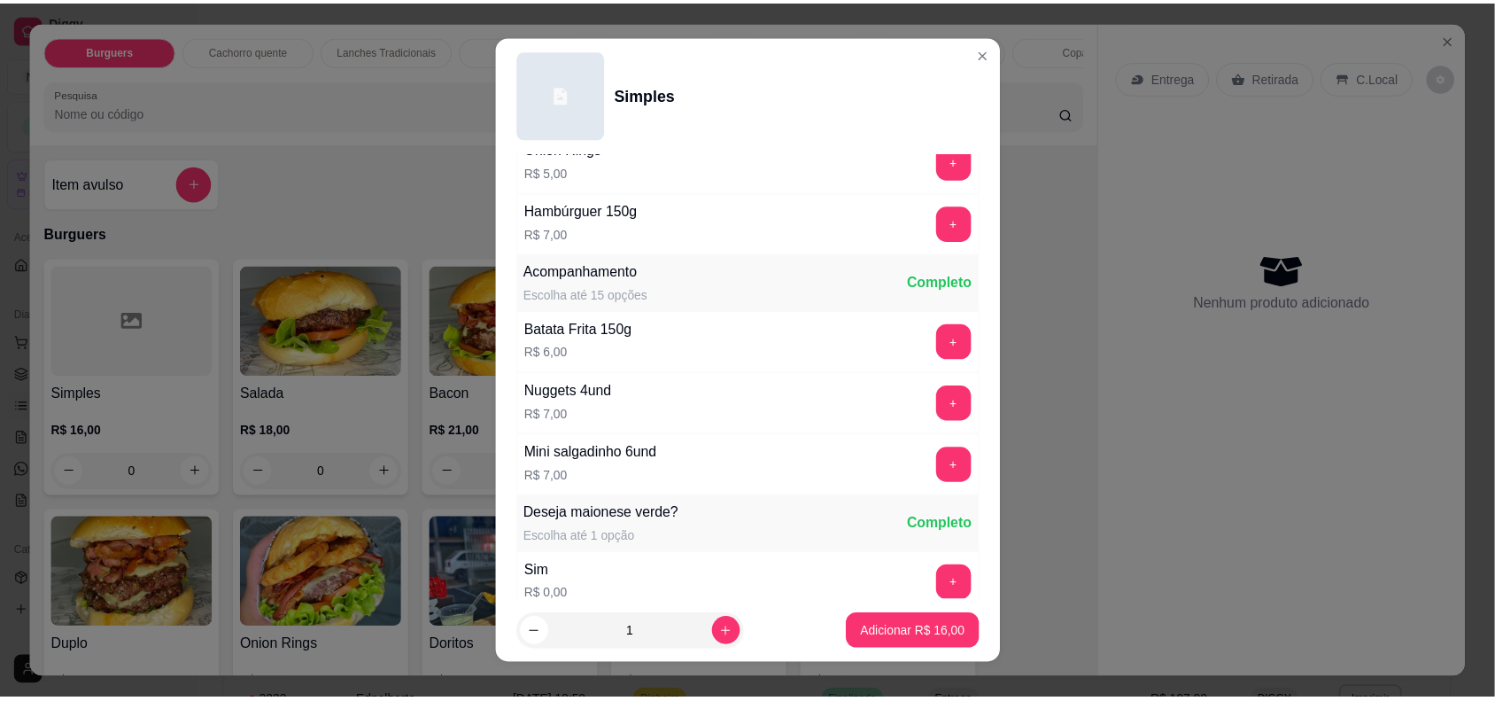
scroll to position [1028, 0]
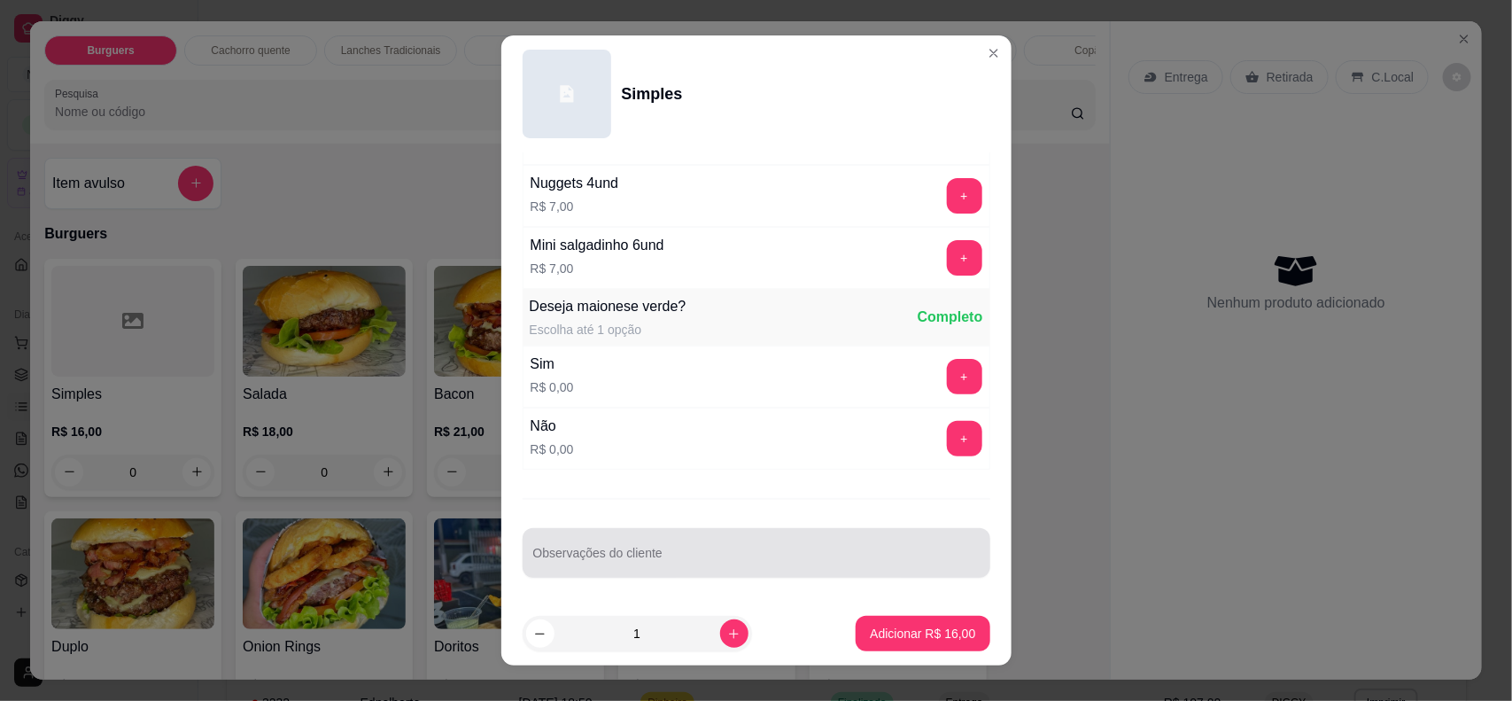
click at [744, 571] on div "Observações do cliente" at bounding box center [757, 553] width 468 height 50
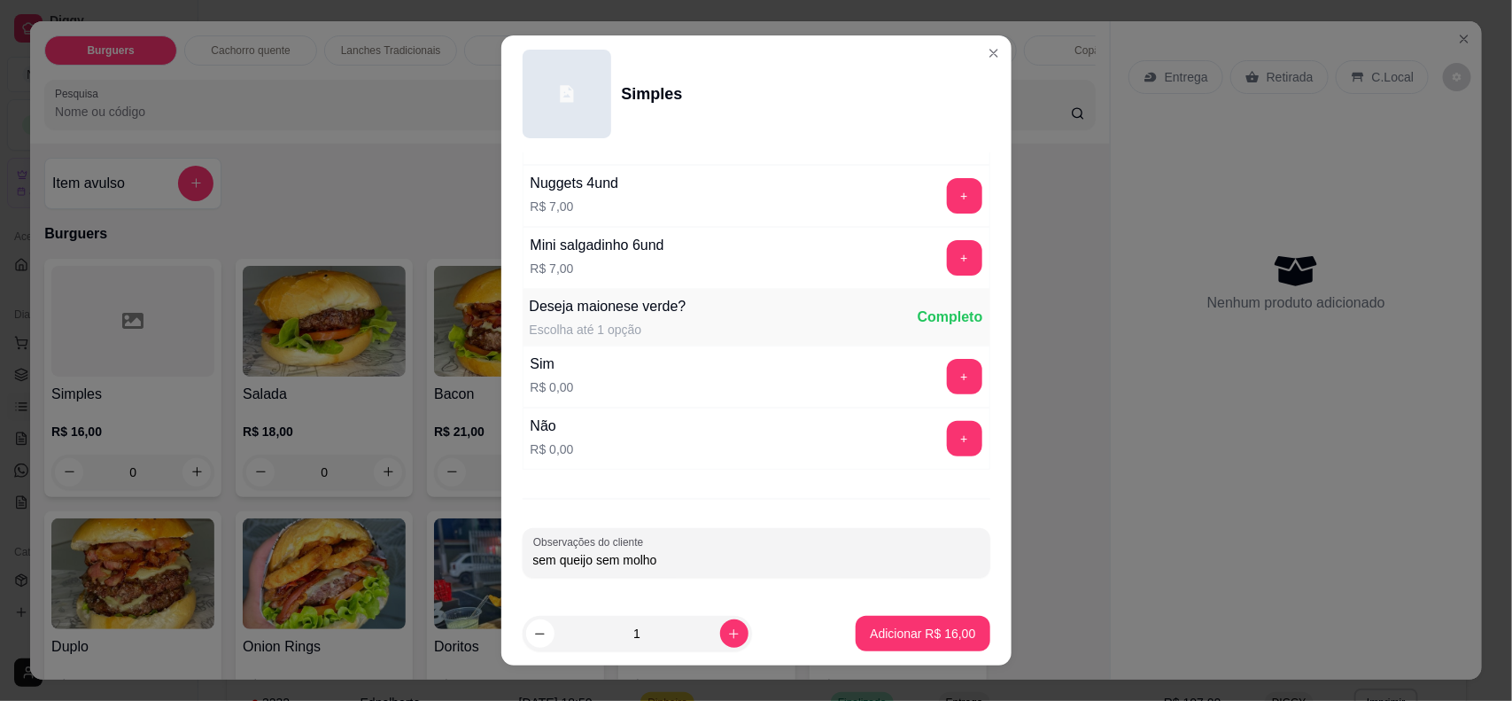
type input "sem queijo sem molho"
click at [872, 634] on p "Adicionar R$ 16,00" at bounding box center [923, 633] width 103 height 17
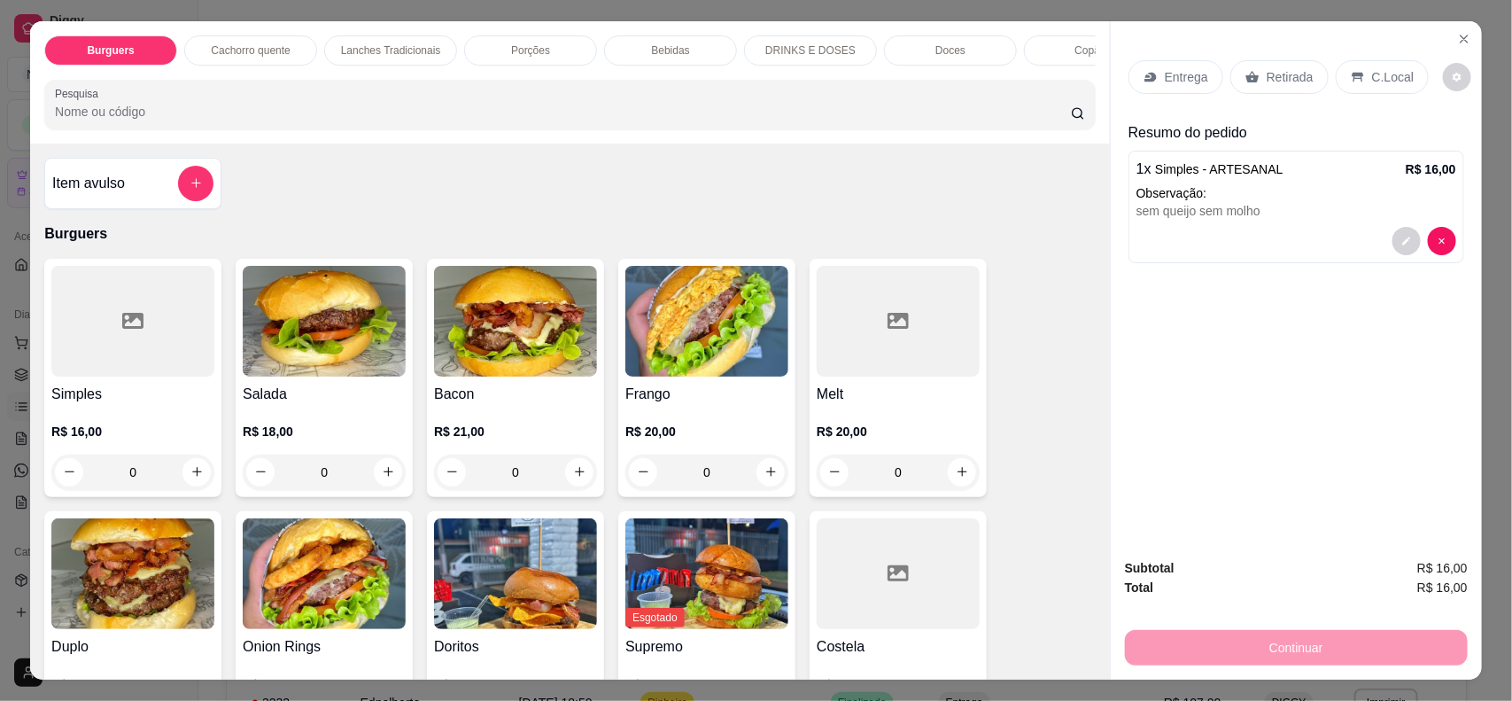
click at [700, 344] on img at bounding box center [706, 321] width 163 height 111
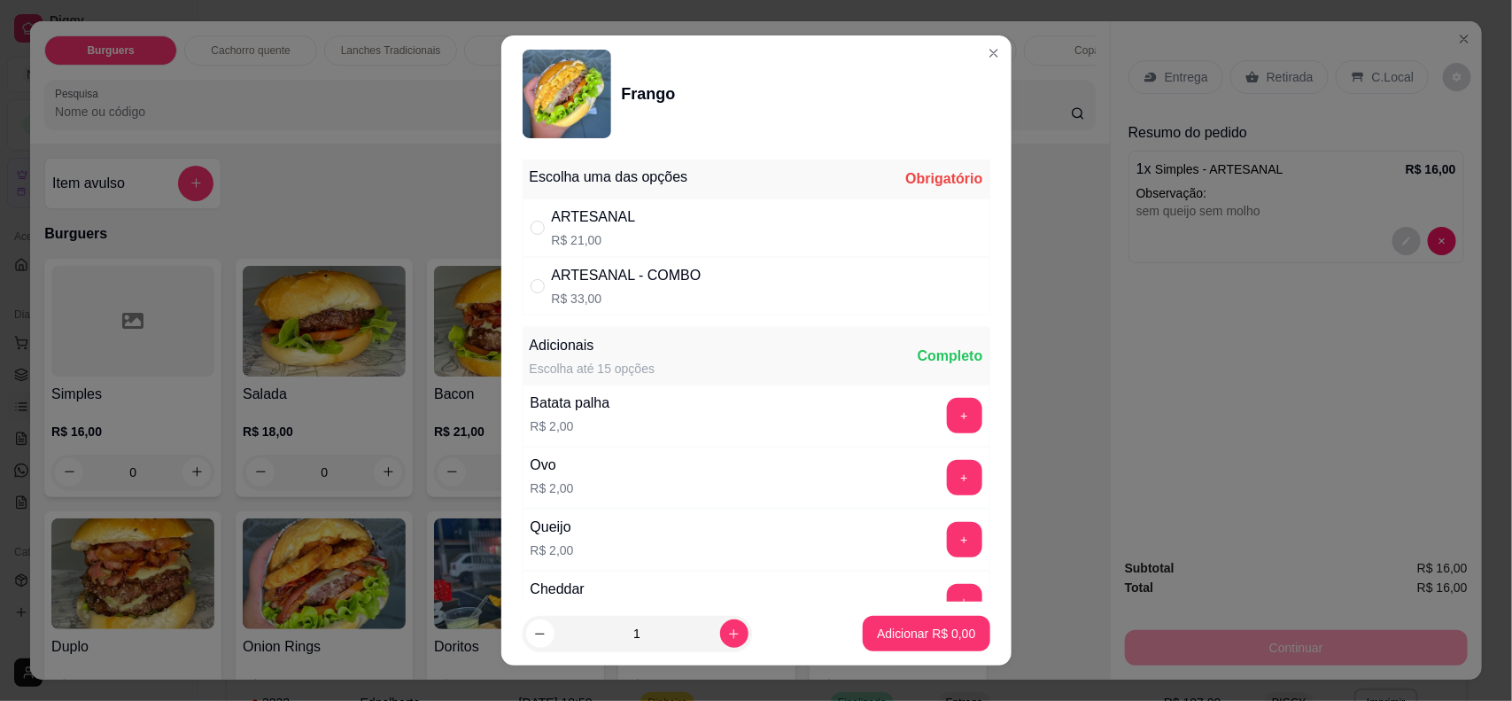
click at [696, 218] on div "ARTESANAL R$ 21,00" at bounding box center [757, 227] width 468 height 58
radio input "true"
click at [879, 649] on button "Adicionar R$ 21,00" at bounding box center [923, 634] width 130 height 35
type input "1"
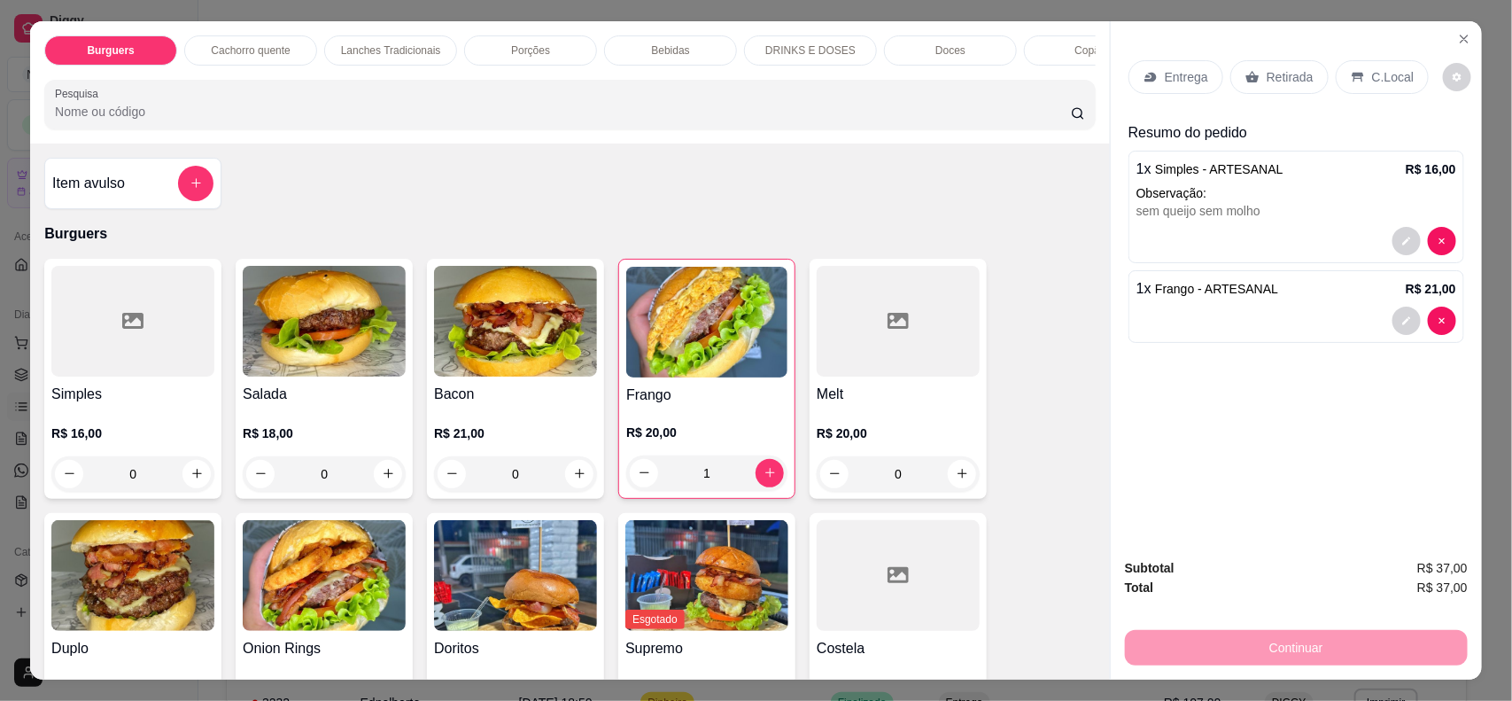
click at [569, 434] on div "R$ 21,00 0" at bounding box center [515, 449] width 163 height 85
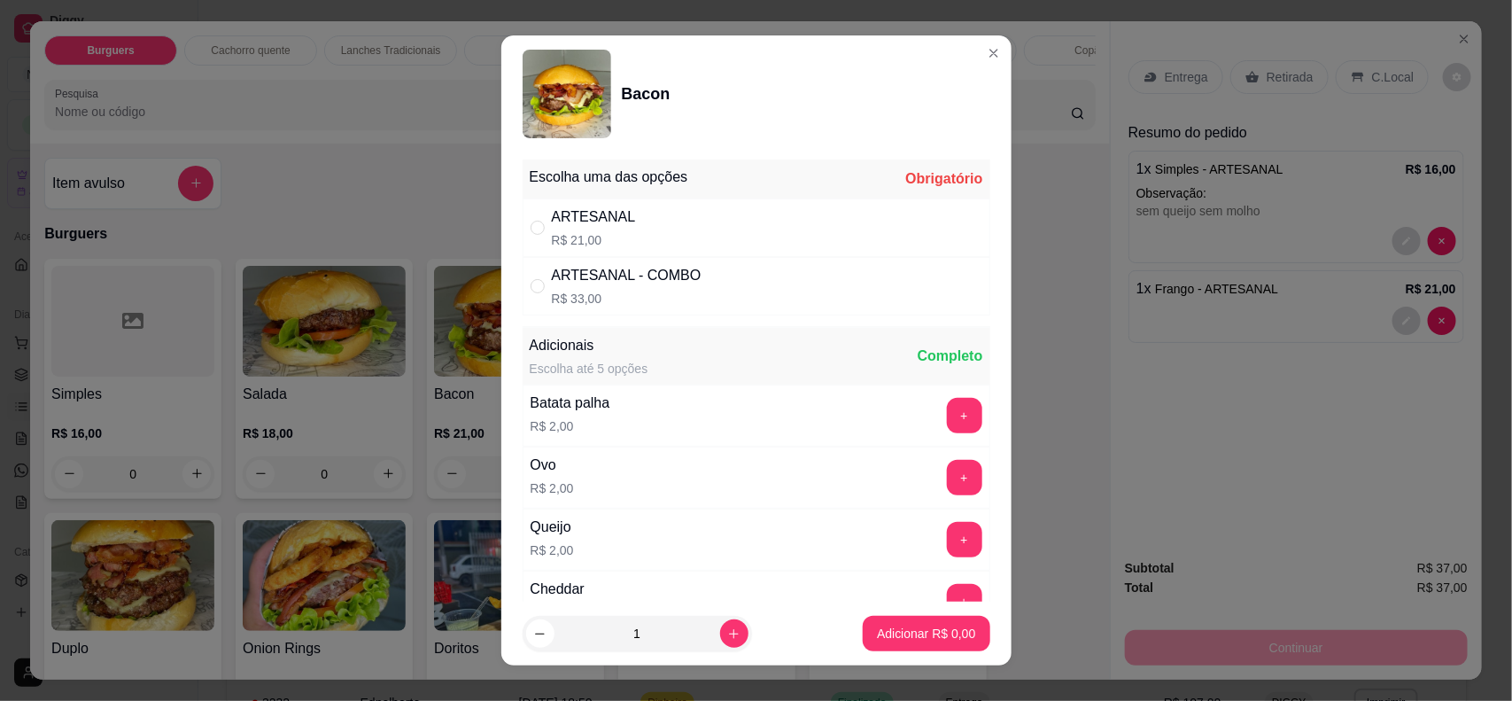
click at [692, 227] on div "ARTESANAL R$ 21,00" at bounding box center [757, 227] width 468 height 58
radio input "true"
click at [886, 630] on p "Adicionar R$ 21,00" at bounding box center [922, 633] width 105 height 18
type input "1"
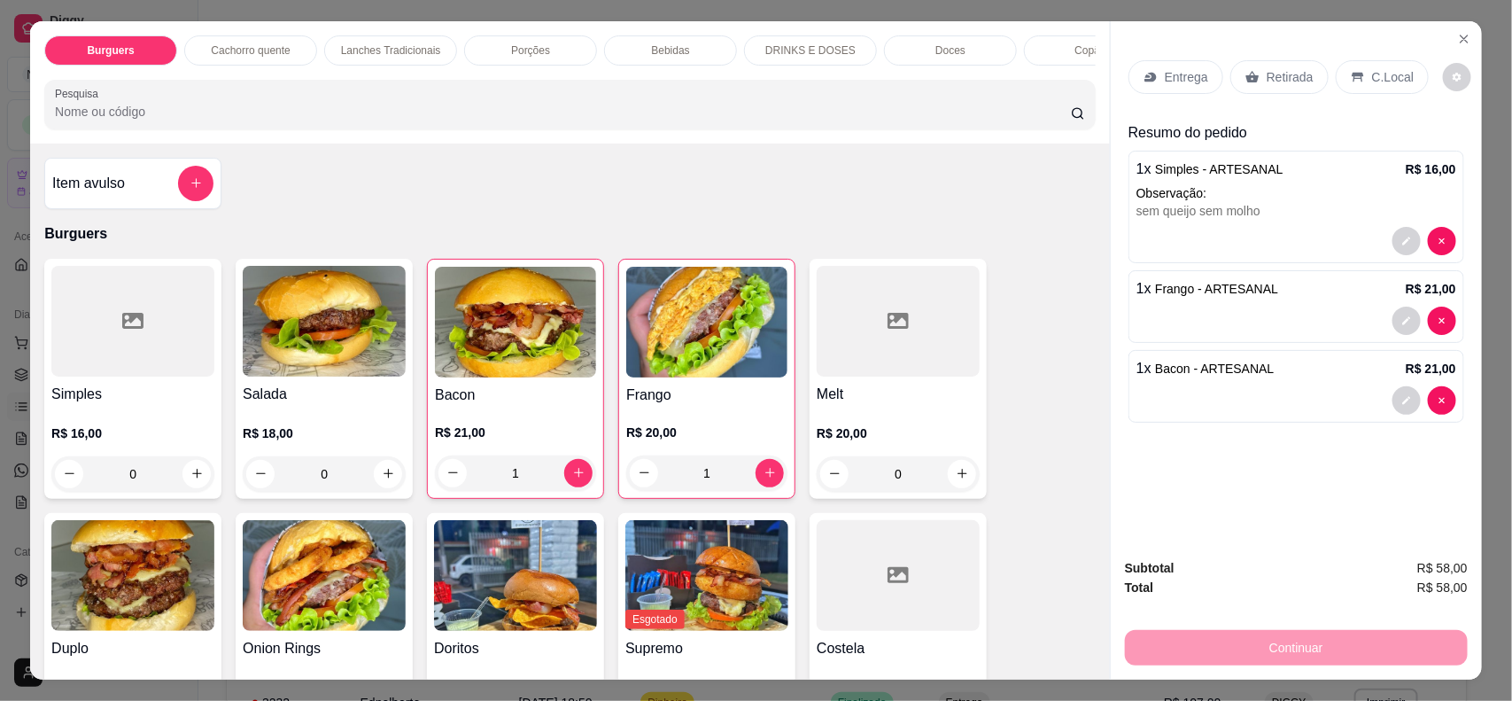
click at [1165, 84] on p "Entrega" at bounding box center [1186, 77] width 43 height 18
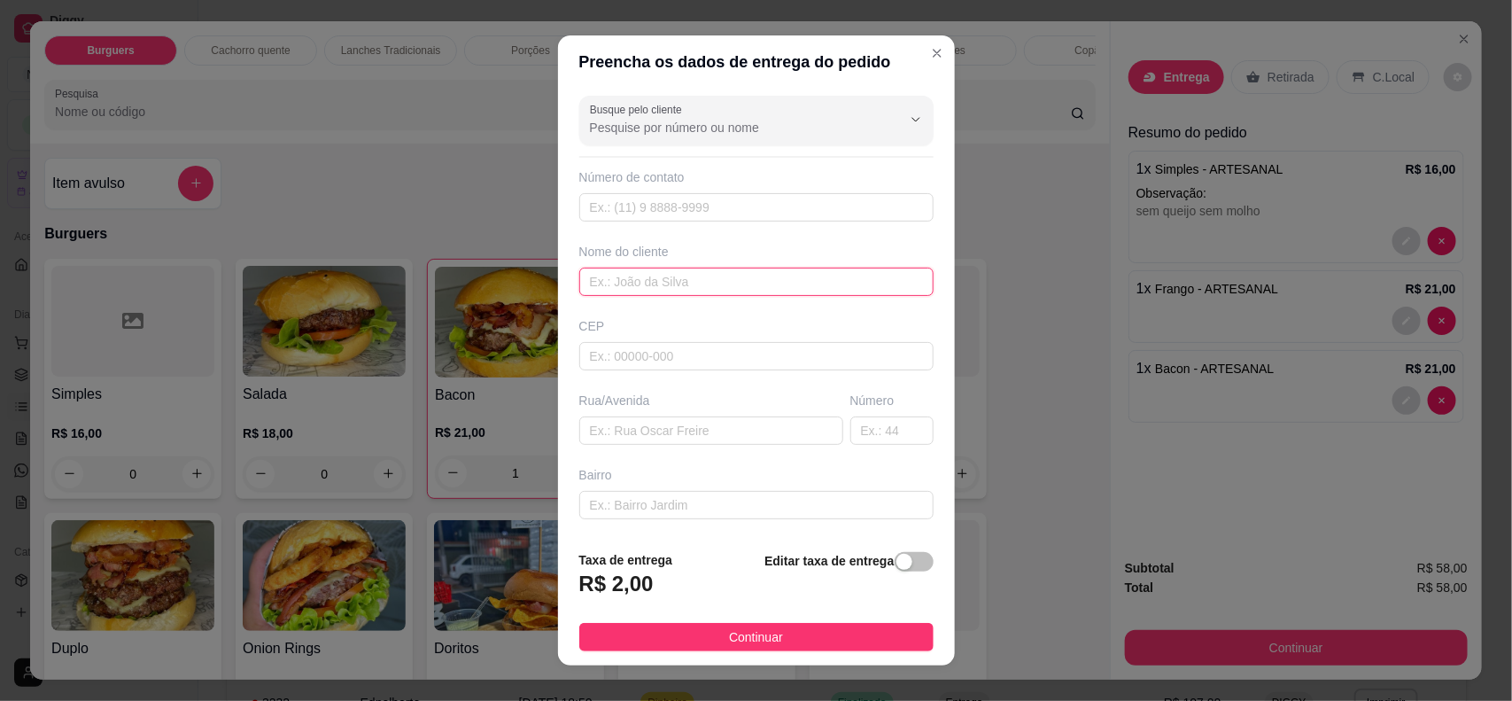
click at [680, 284] on input "text" at bounding box center [756, 282] width 354 height 28
type input "cassiano"
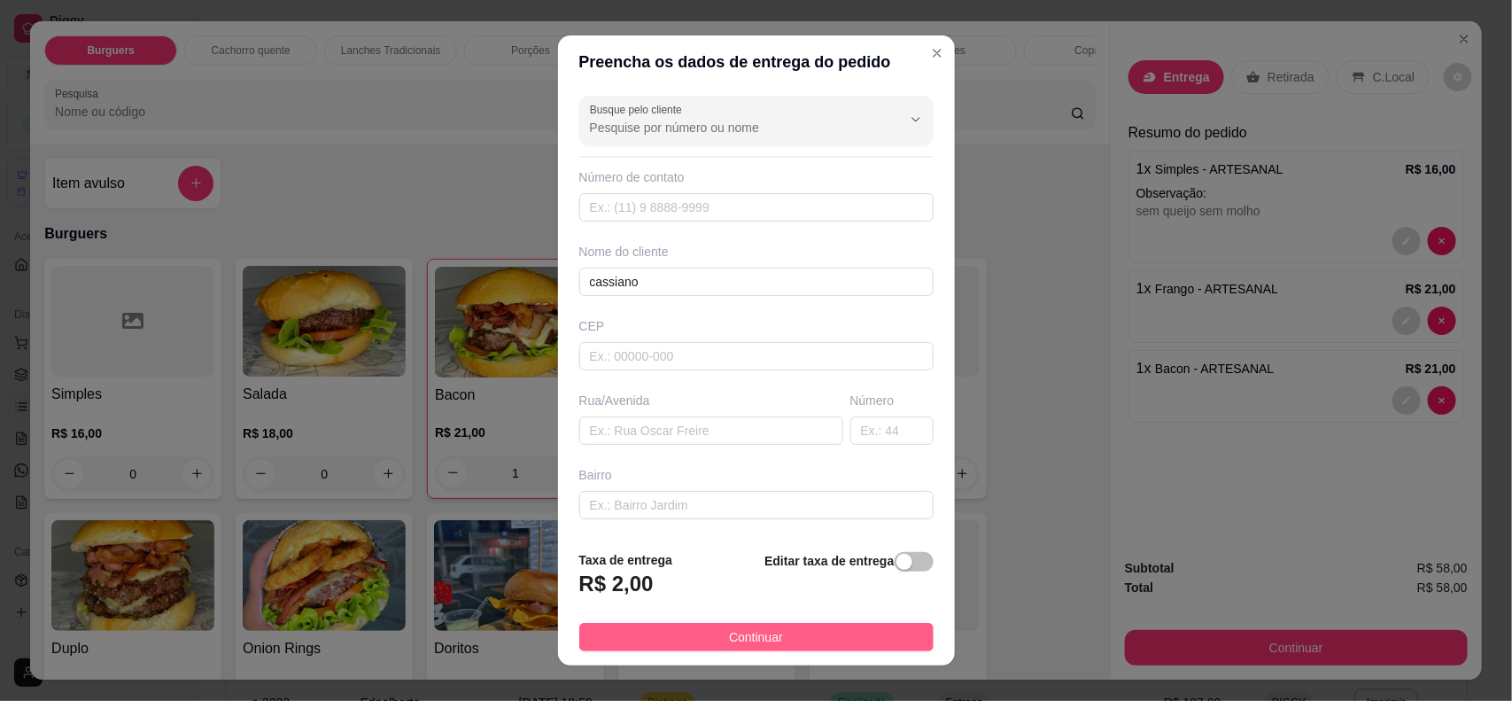
click at [729, 631] on span "Continuar" at bounding box center [756, 636] width 54 height 19
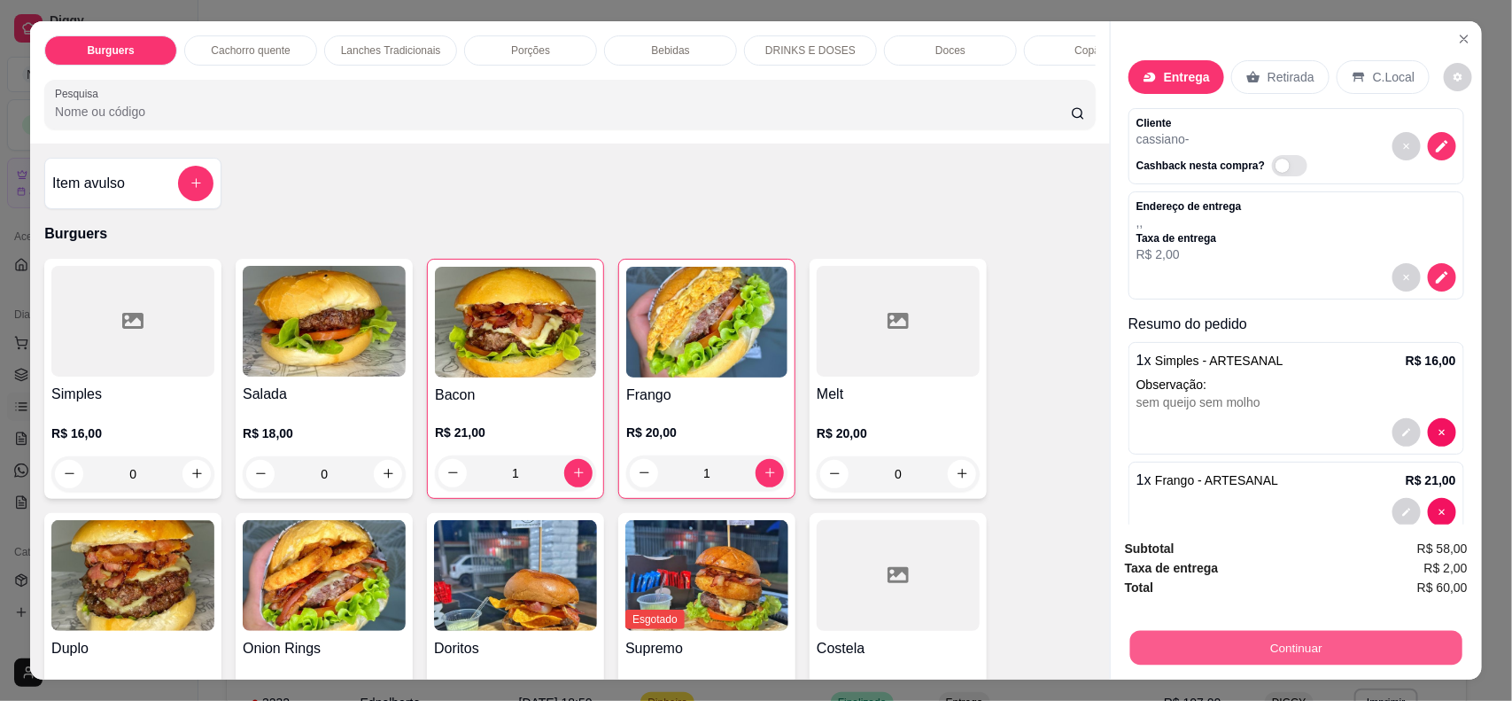
click at [1293, 640] on button "Continuar" at bounding box center [1296, 648] width 332 height 35
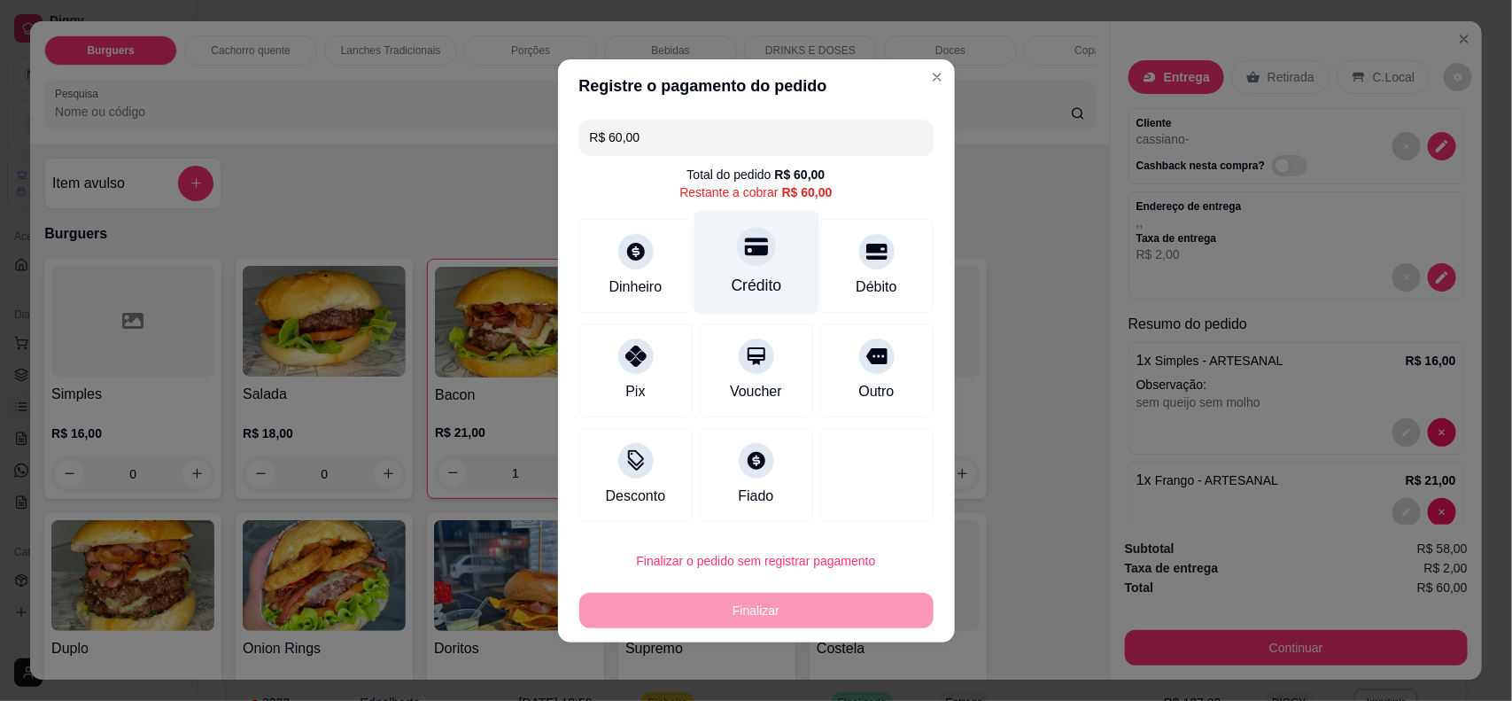
click at [764, 307] on div "Crédito" at bounding box center [756, 262] width 125 height 104
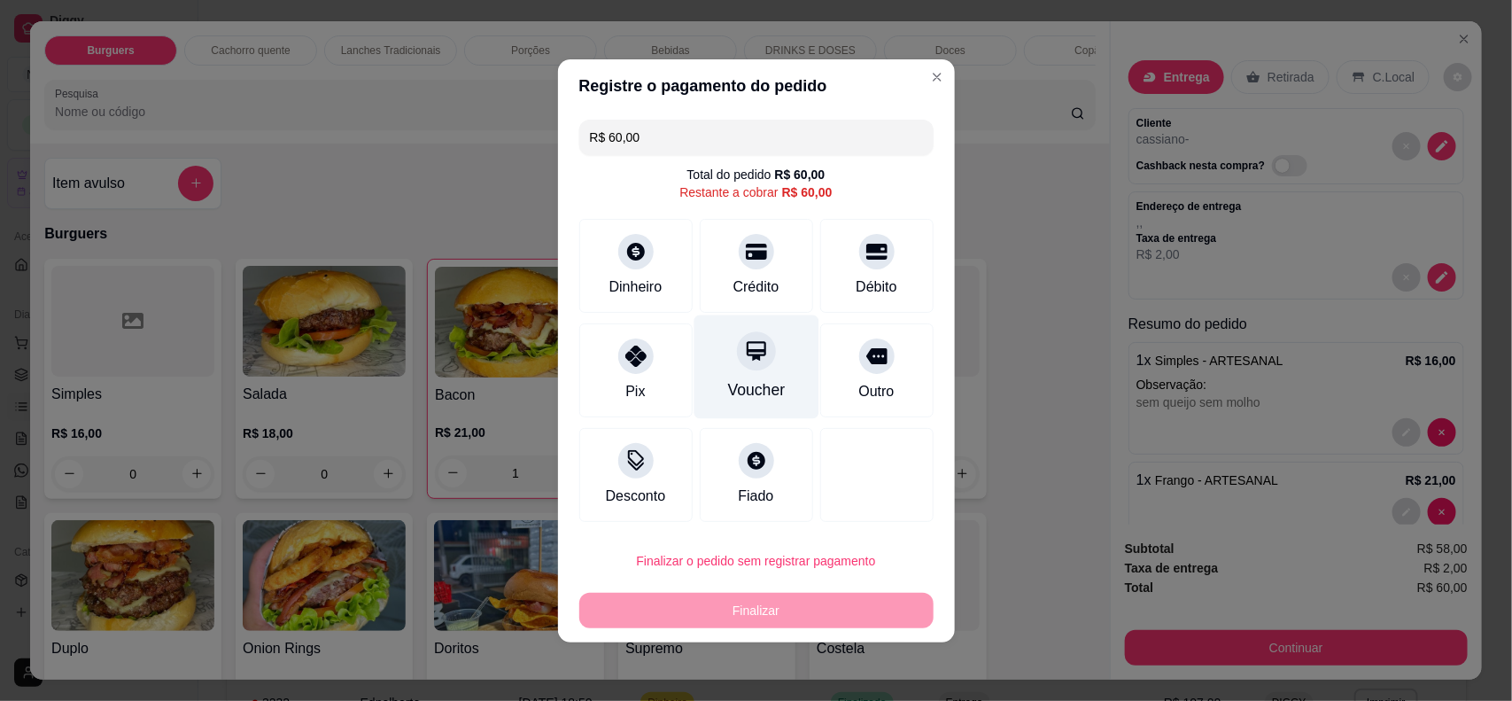
type input "R$ 0,00"
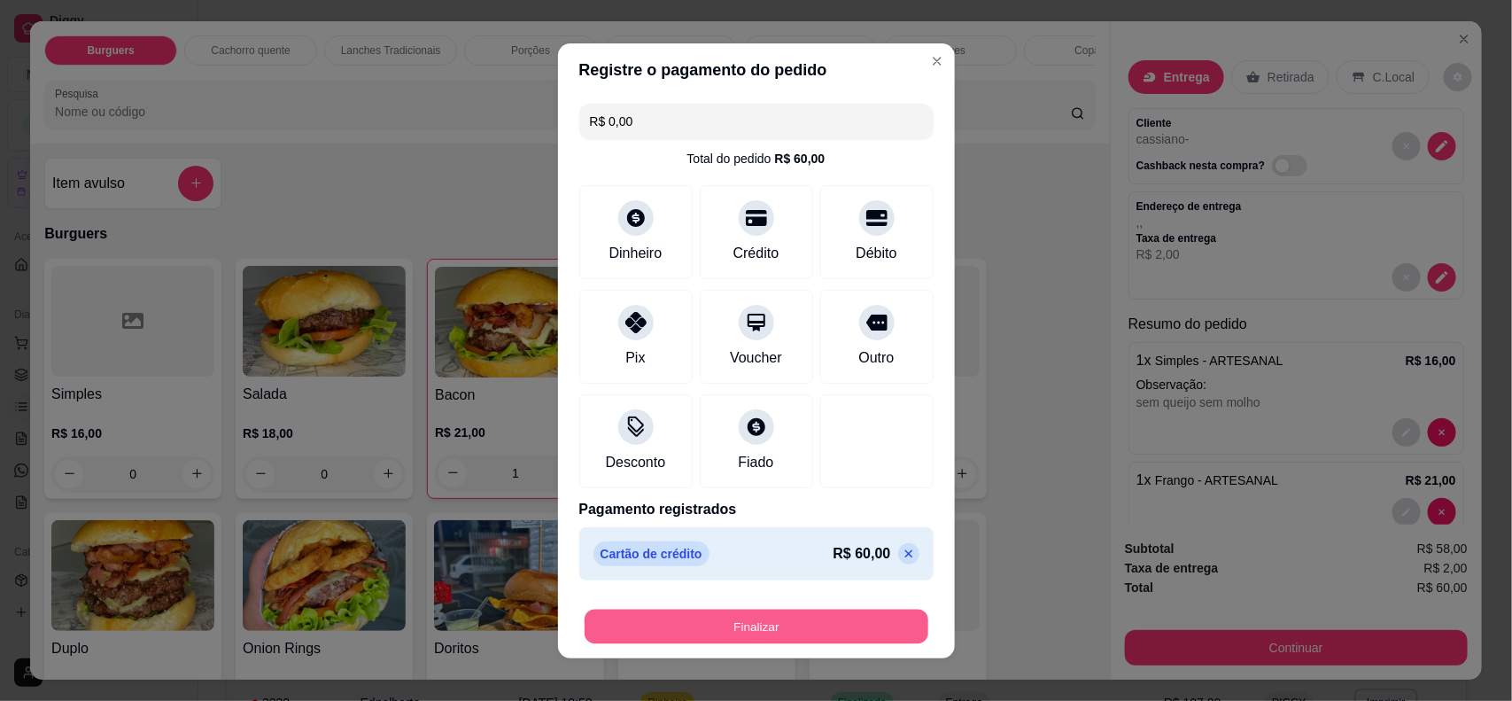
click at [795, 629] on button "Finalizar" at bounding box center [757, 626] width 344 height 35
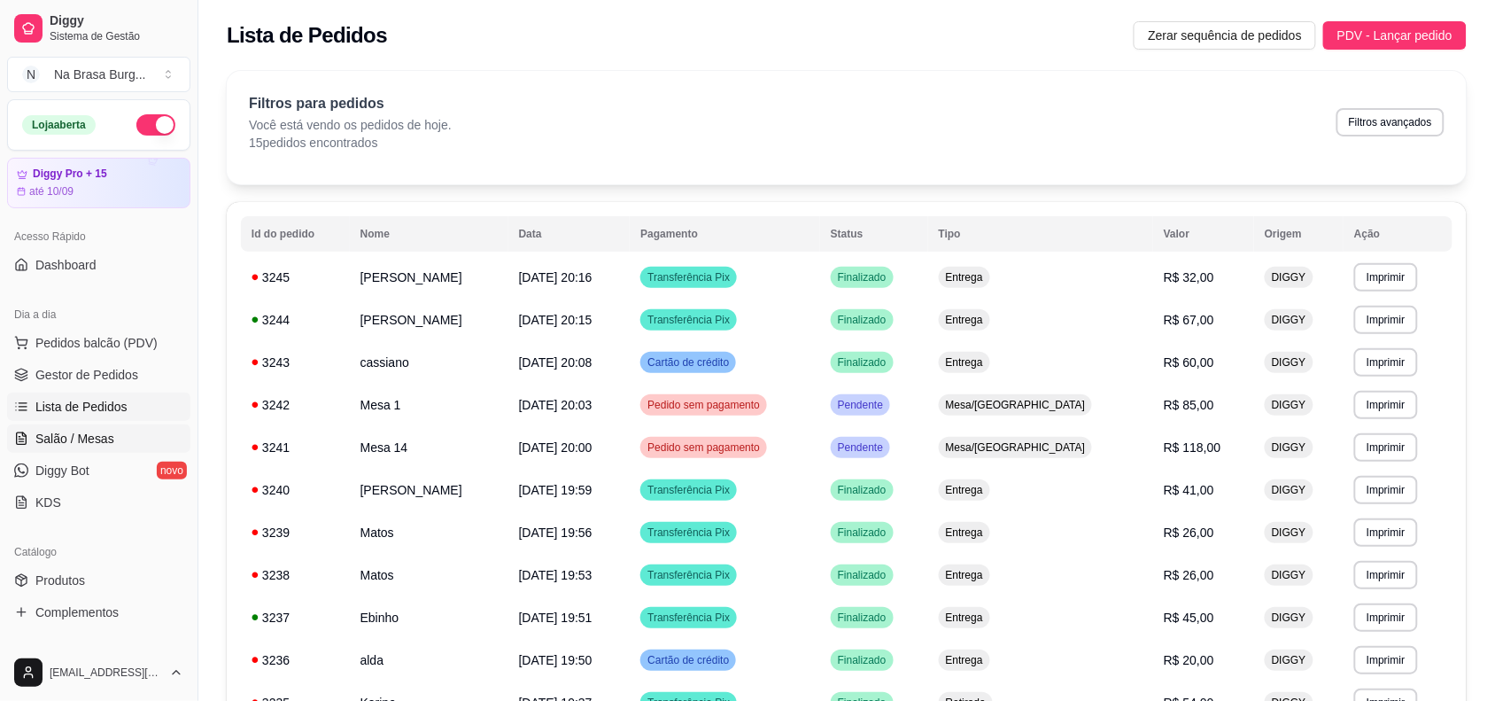
click at [97, 452] on link "Salão / Mesas" at bounding box center [98, 438] width 183 height 28
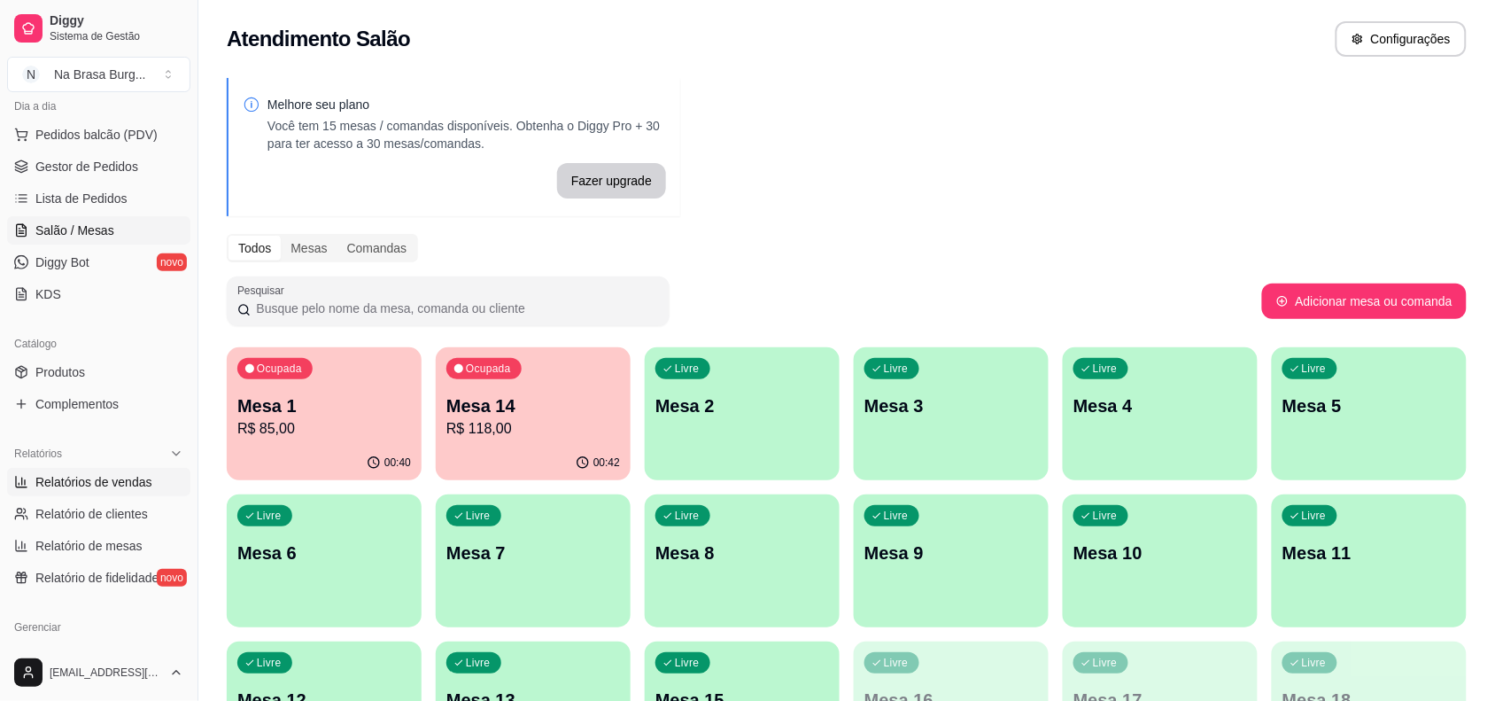
scroll to position [221, 0]
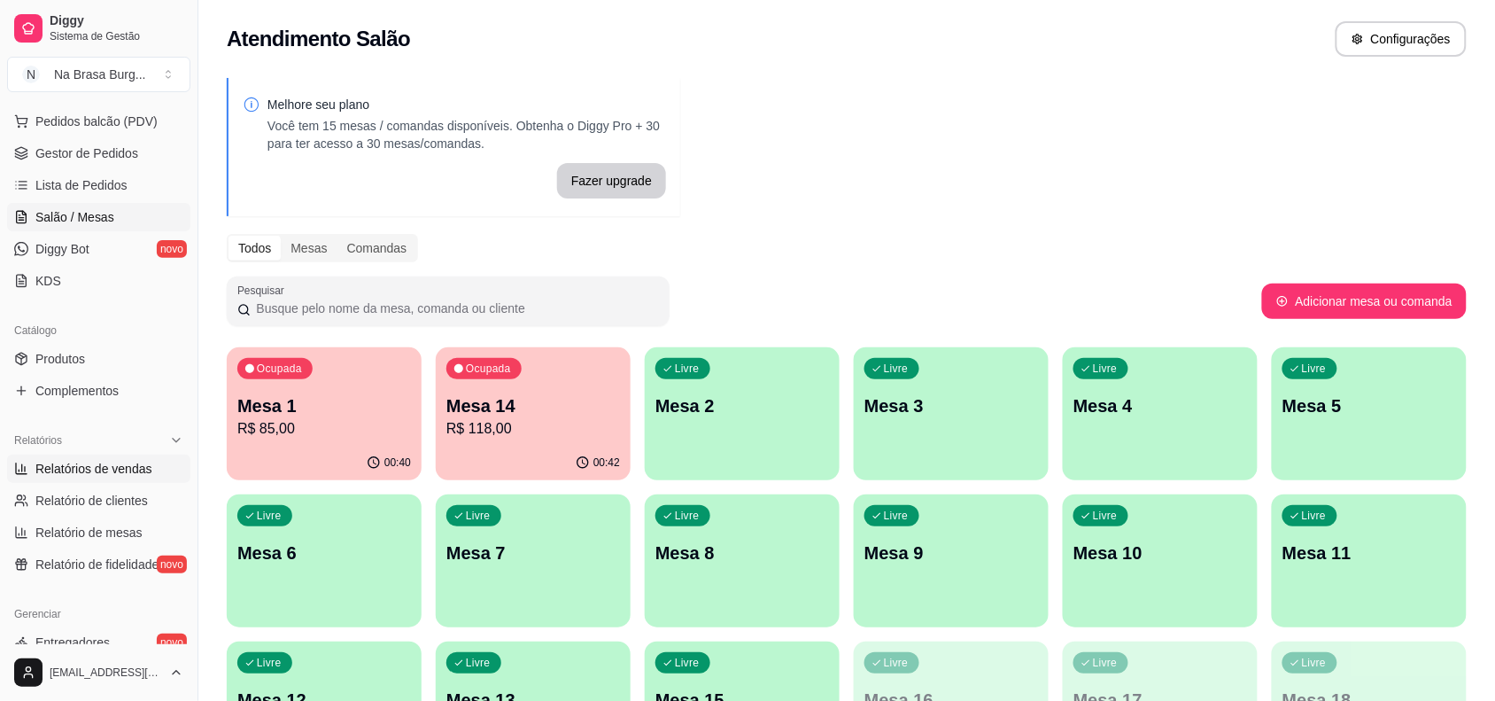
click at [140, 466] on span "Relatórios de vendas" at bounding box center [93, 469] width 117 height 18
select select "ALL"
select select "0"
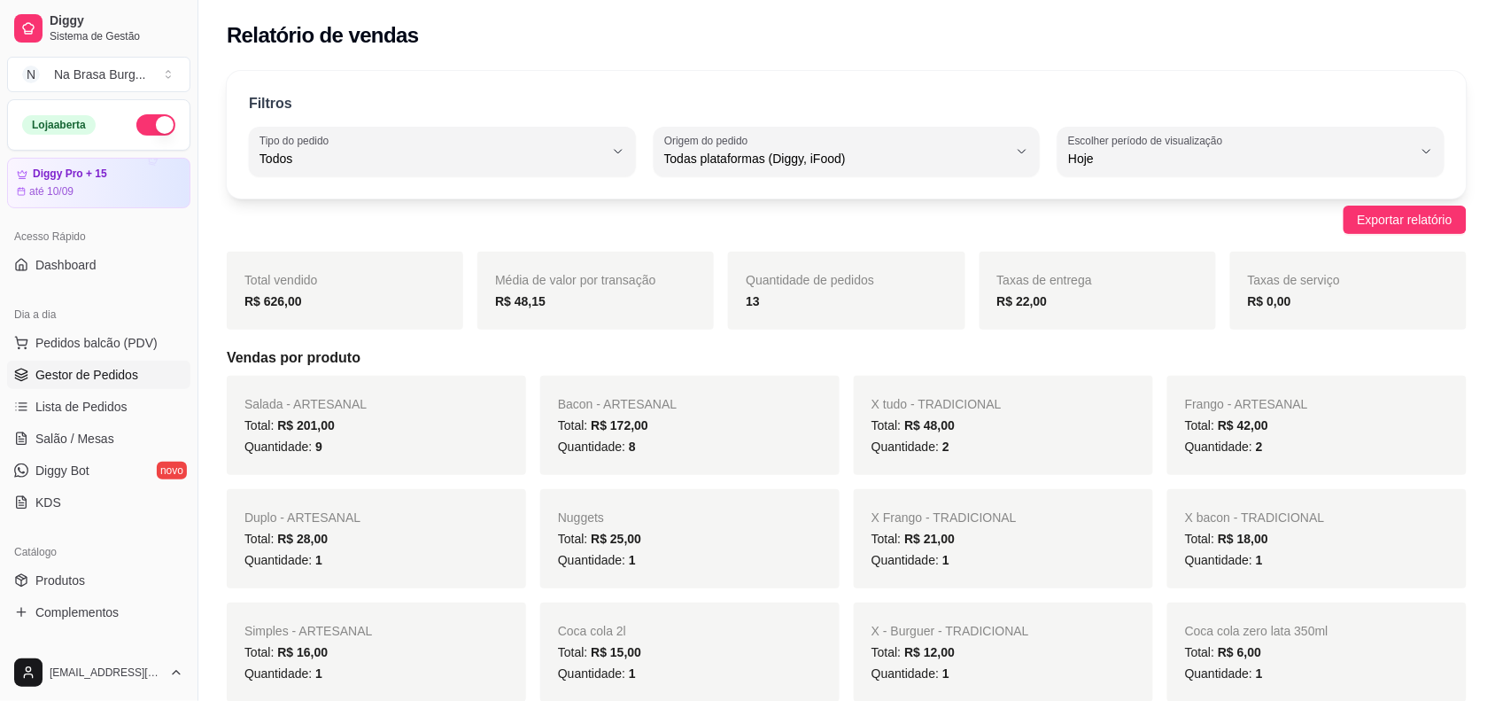
click at [82, 374] on span "Gestor de Pedidos" at bounding box center [86, 375] width 103 height 18
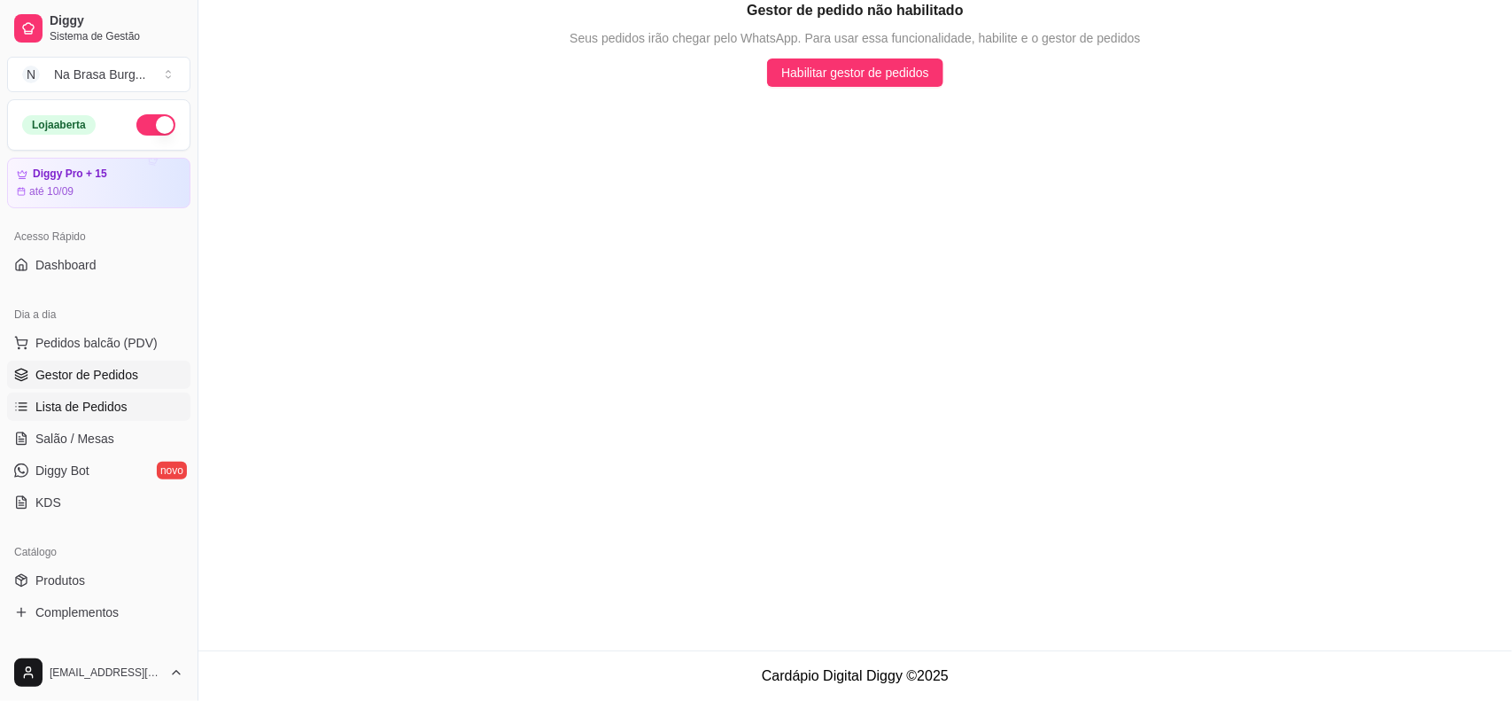
click at [94, 407] on span "Lista de Pedidos" at bounding box center [81, 407] width 92 height 18
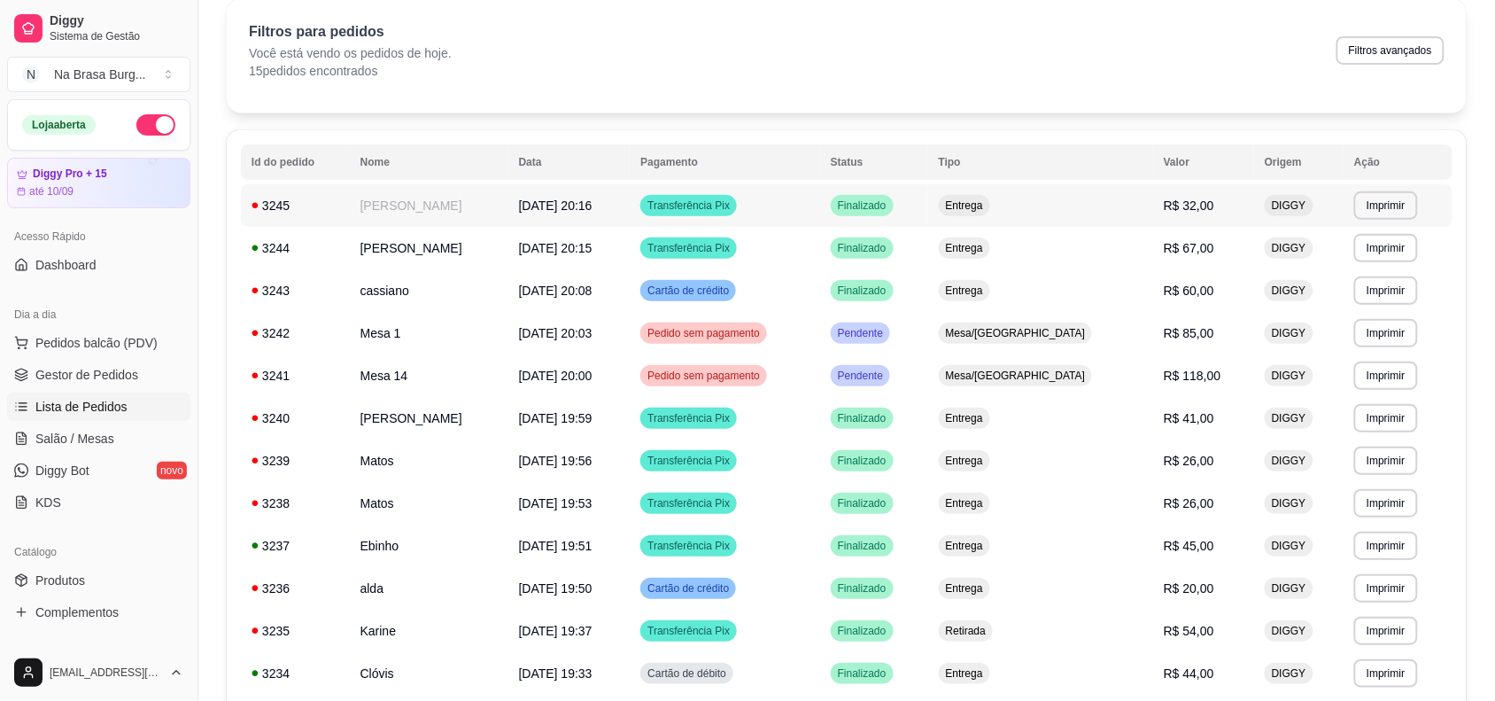
scroll to position [111, 0]
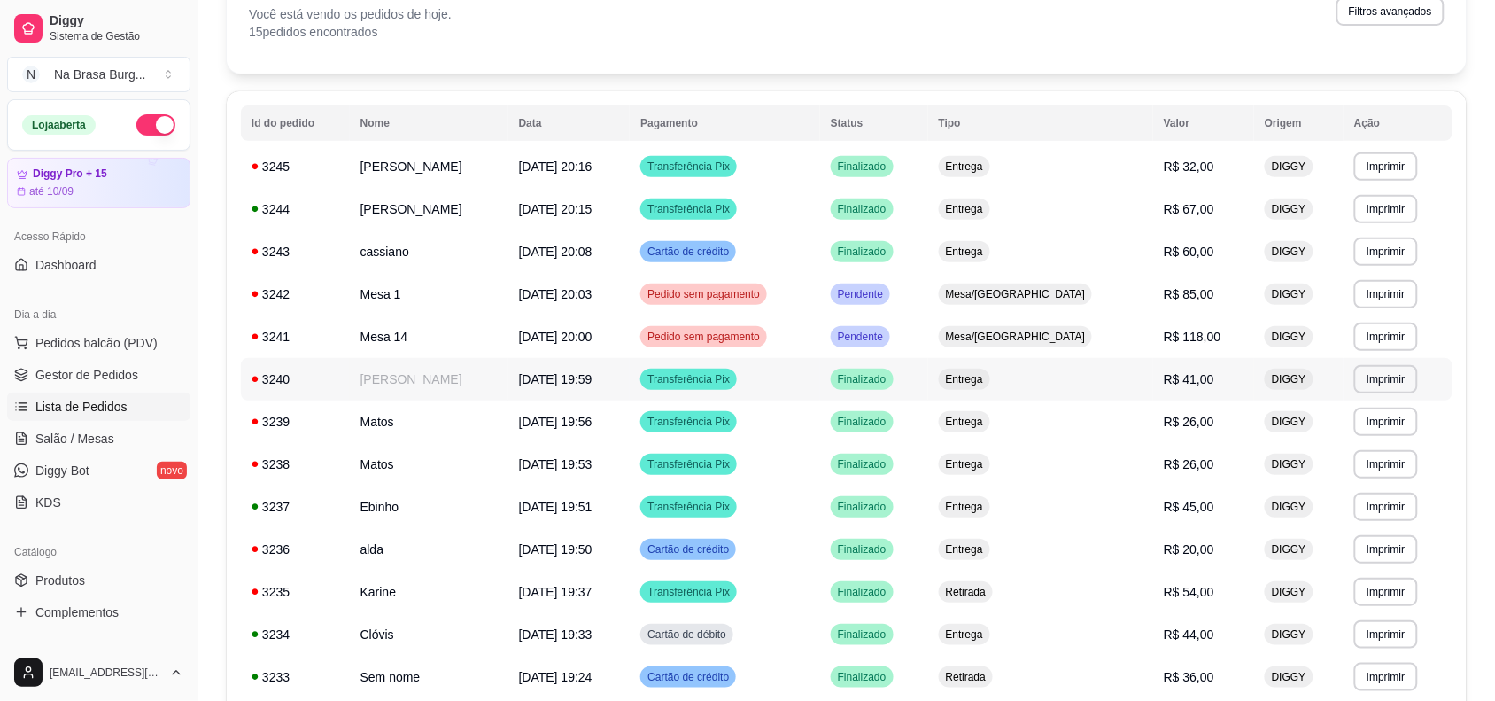
click at [478, 381] on td "[PERSON_NAME]" at bounding box center [429, 379] width 159 height 43
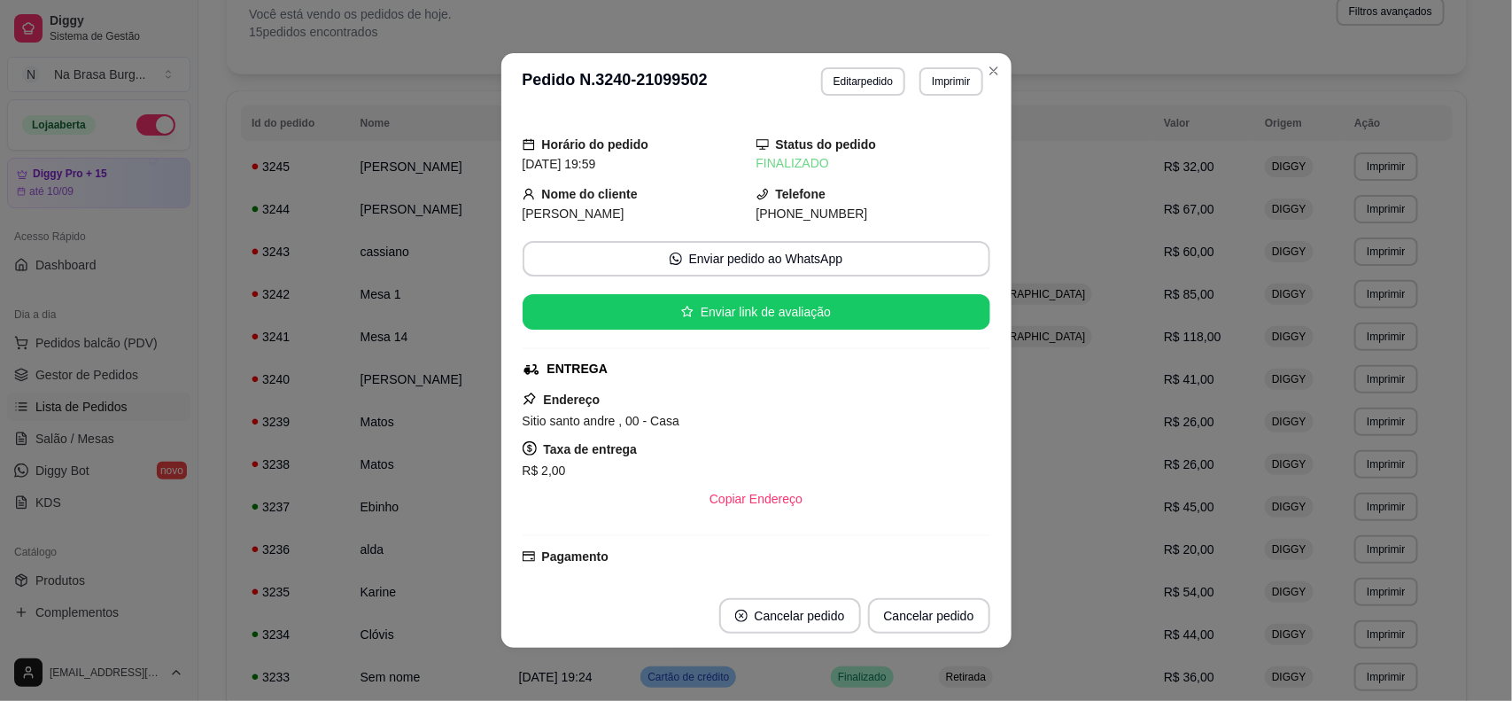
click at [596, 167] on span "[DATE] 19:59" at bounding box center [560, 164] width 74 height 14
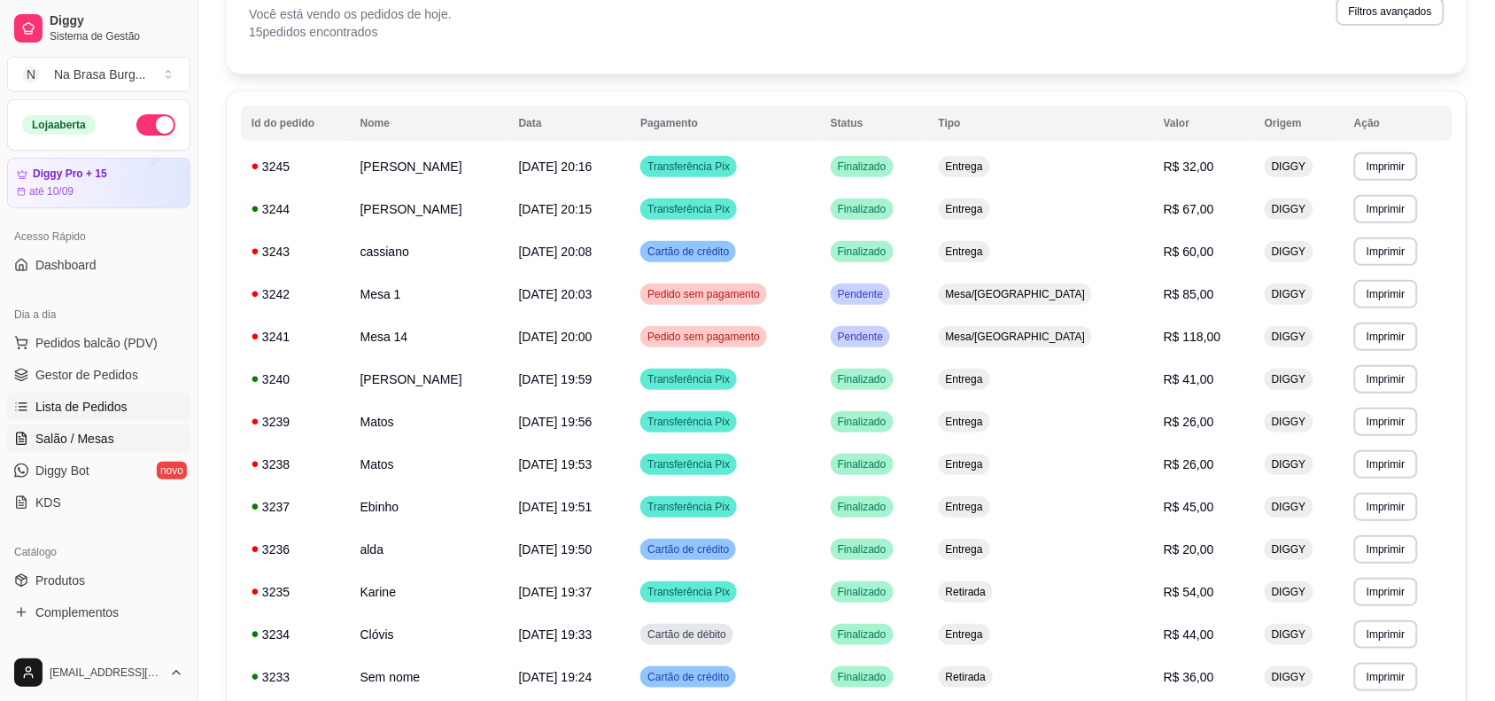
click at [108, 437] on span "Salão / Mesas" at bounding box center [74, 439] width 79 height 18
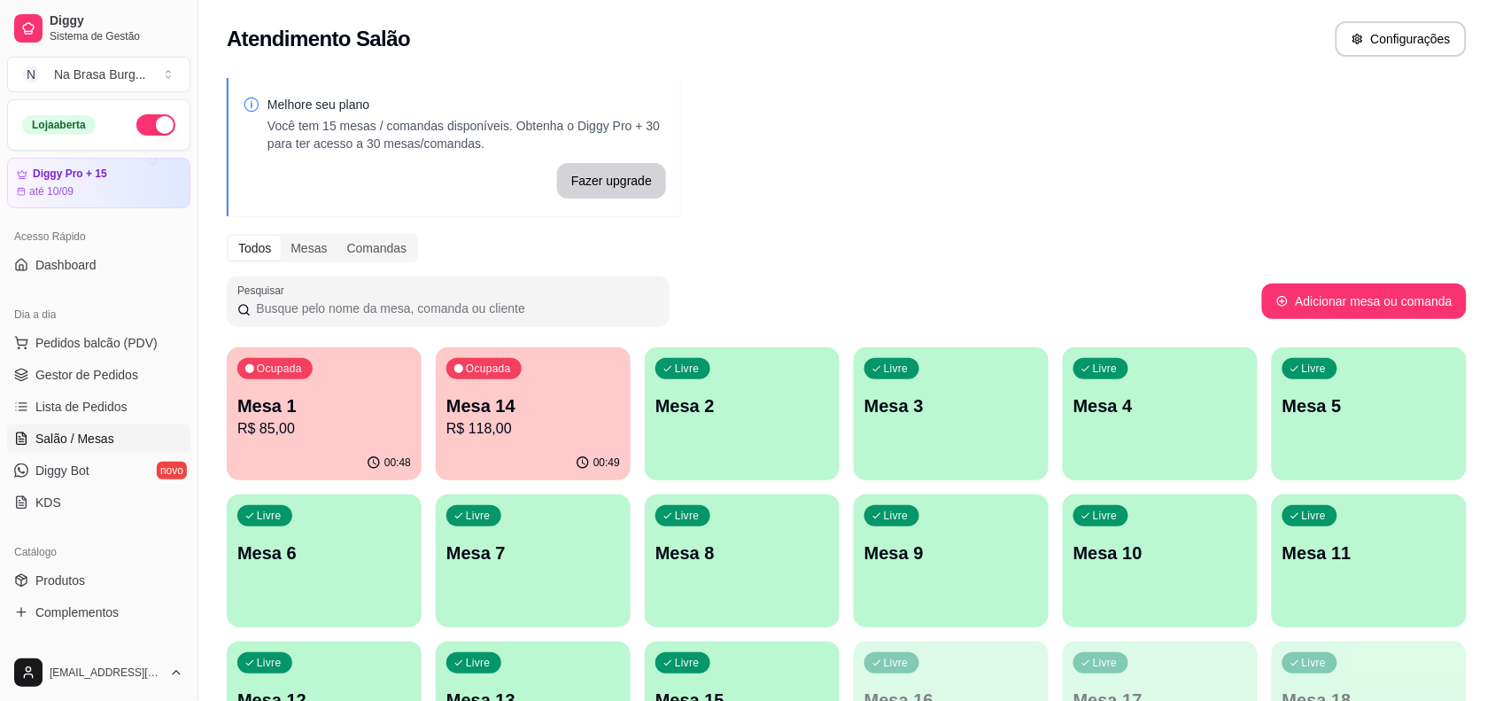
click at [270, 446] on div "00:48" at bounding box center [324, 463] width 195 height 35
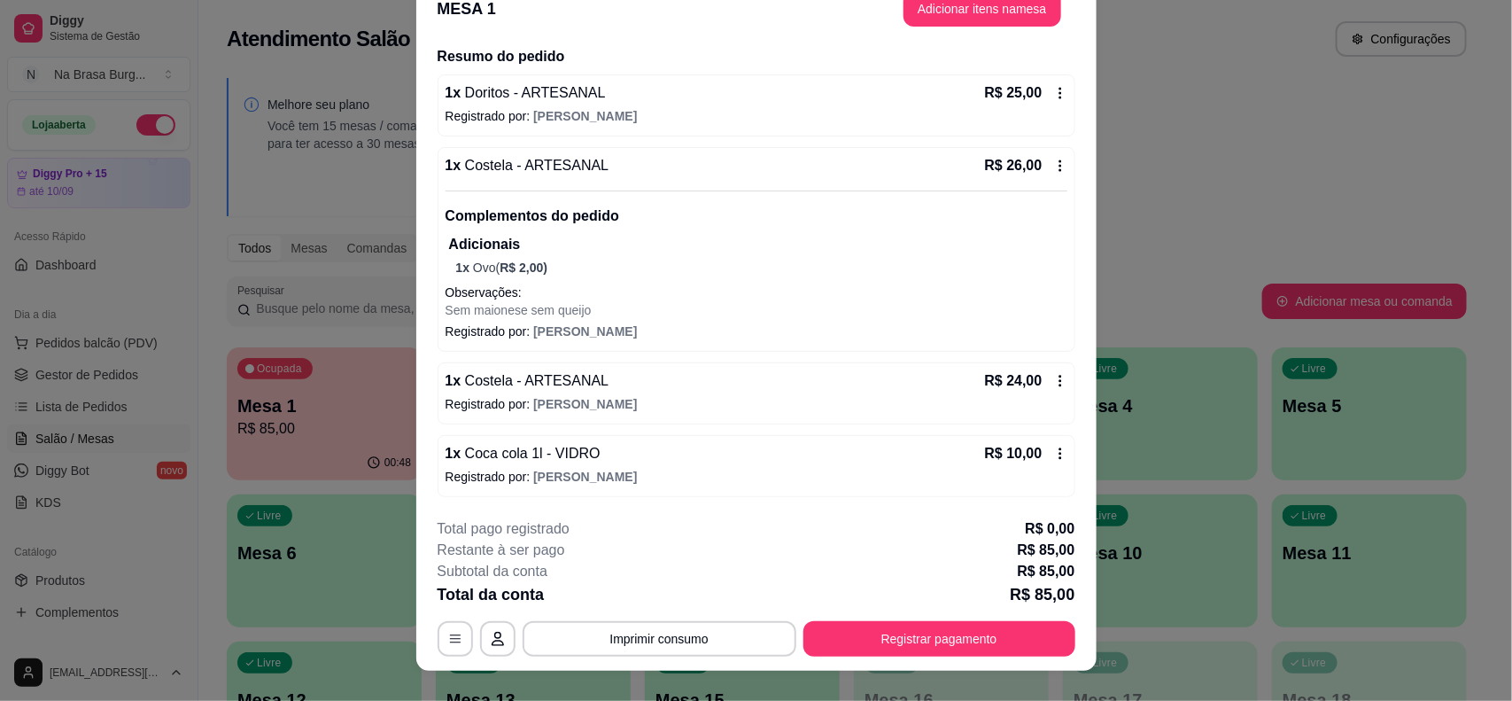
scroll to position [53, 0]
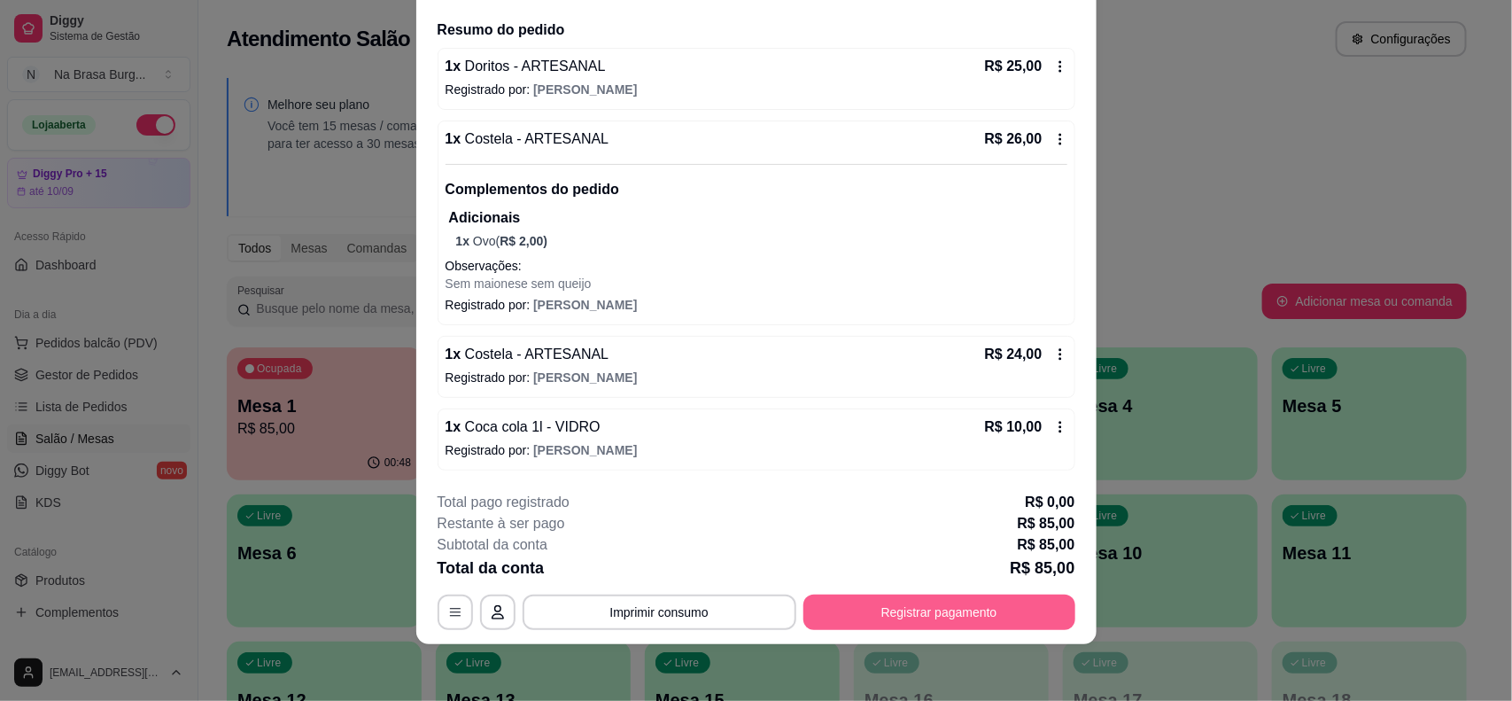
click at [869, 609] on button "Registrar pagamento" at bounding box center [939, 611] width 272 height 35
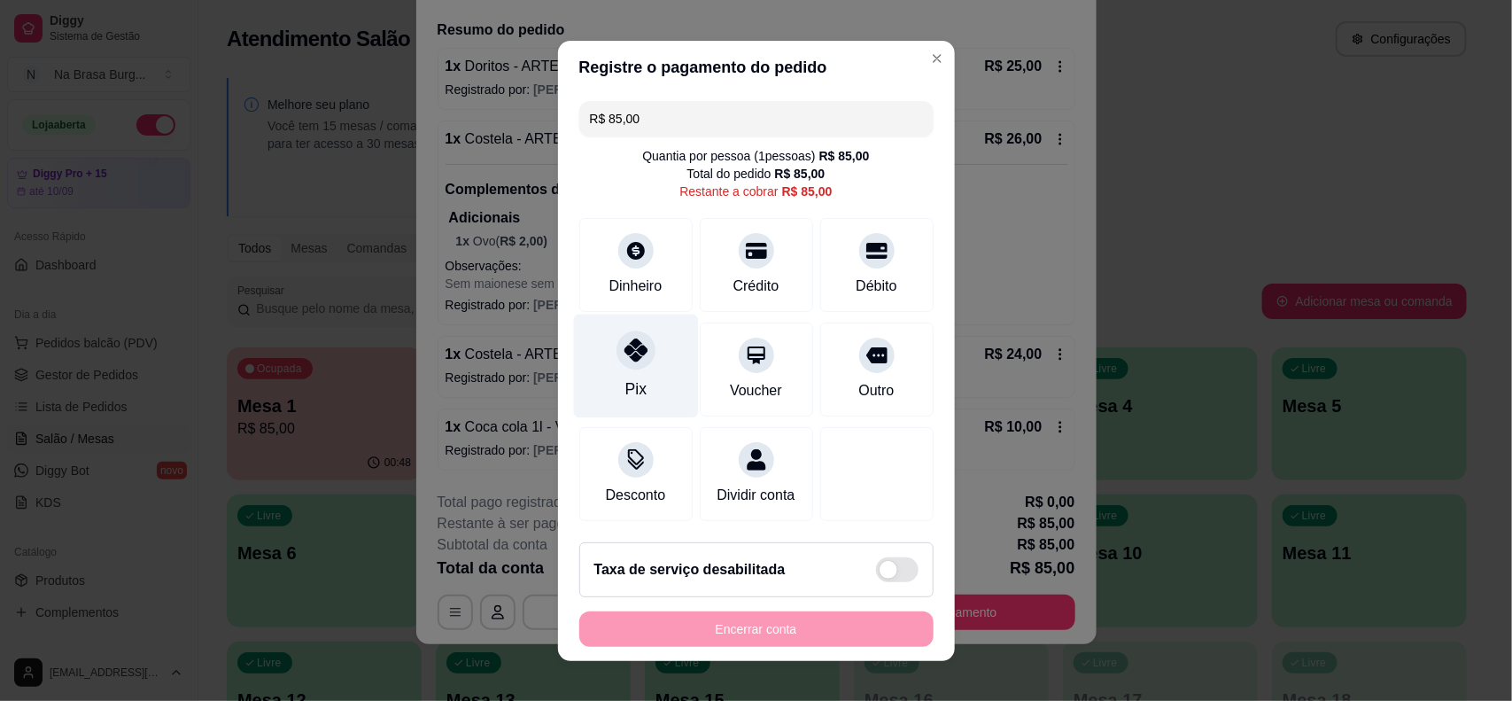
click at [633, 387] on div "Pix" at bounding box center [635, 366] width 125 height 104
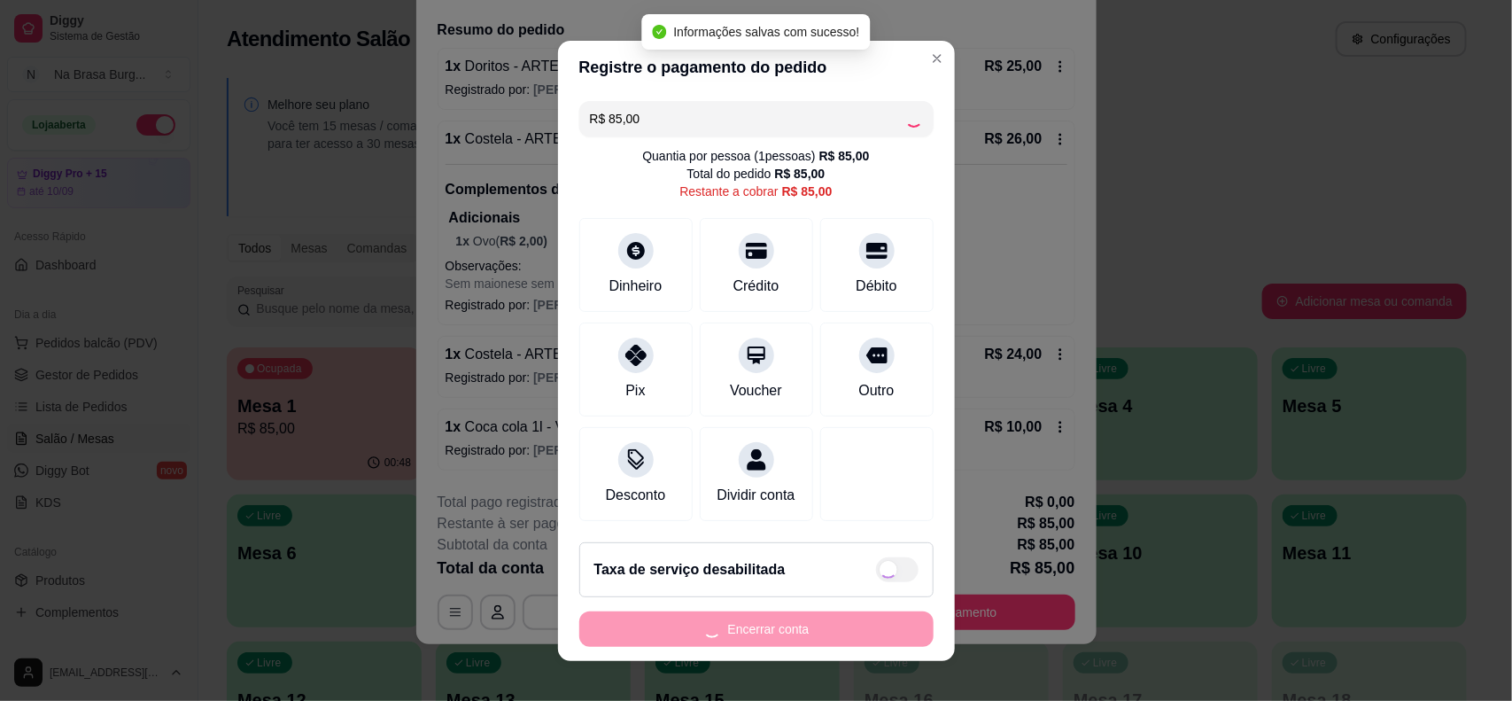
type input "R$ 0,00"
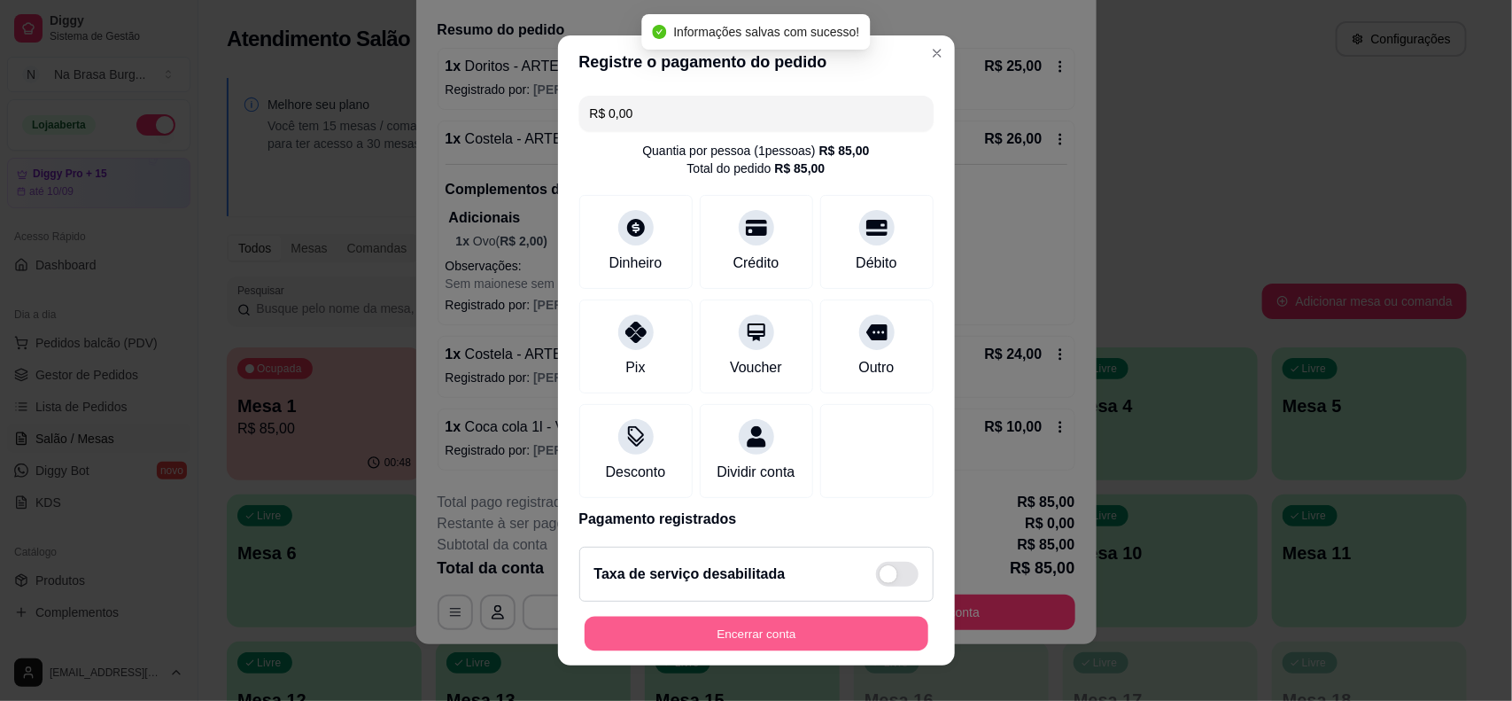
click at [799, 623] on button "Encerrar conta" at bounding box center [757, 634] width 344 height 35
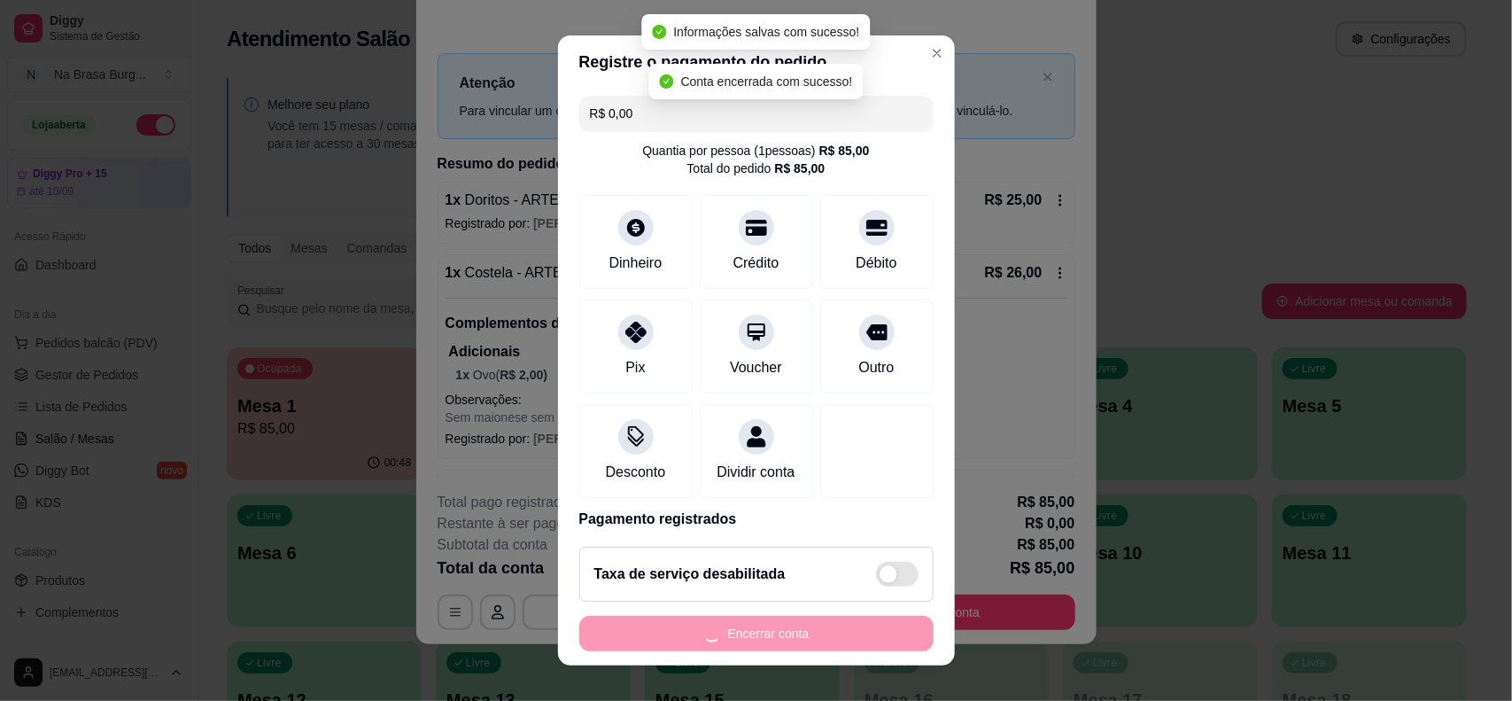
scroll to position [0, 0]
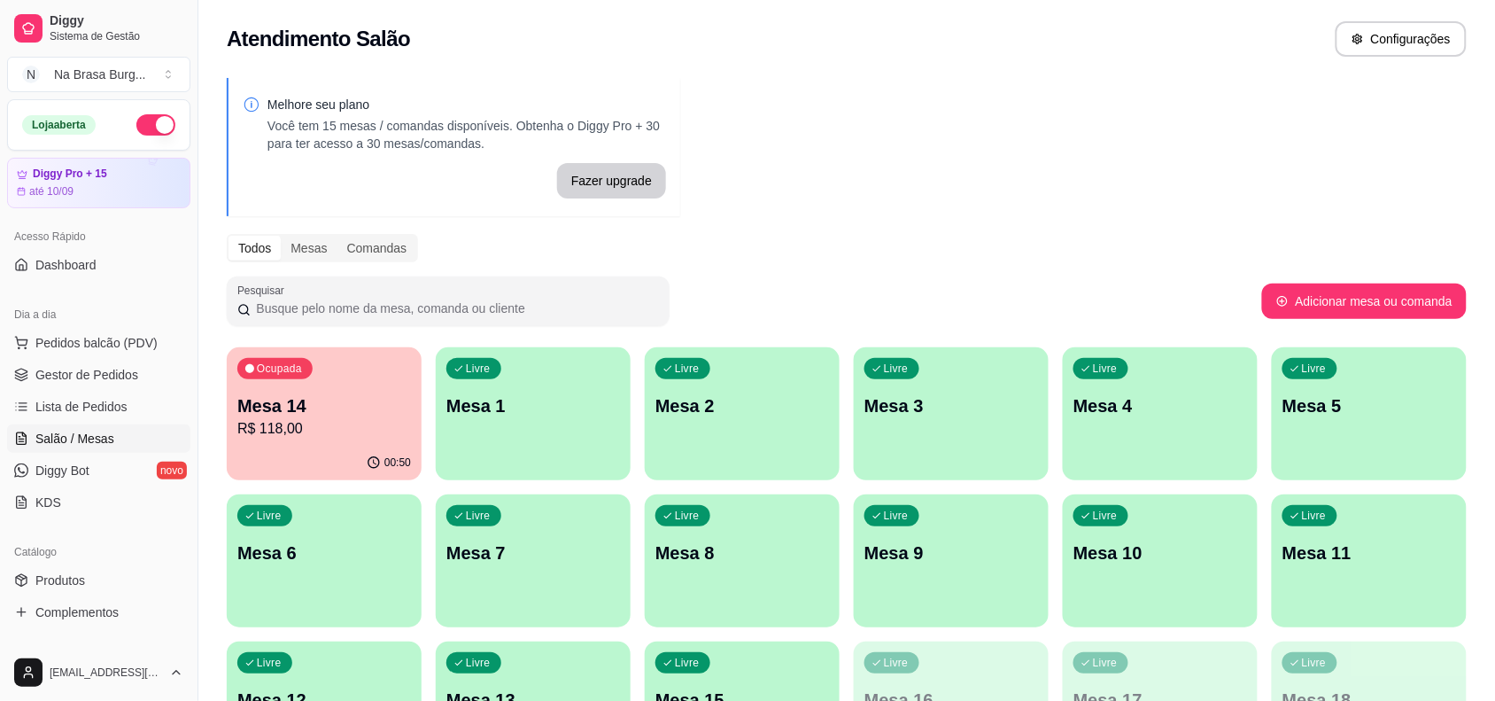
click at [343, 400] on p "Mesa 14" at bounding box center [324, 405] width 174 height 25
click at [293, 423] on p "R$ 118,00" at bounding box center [324, 428] width 174 height 21
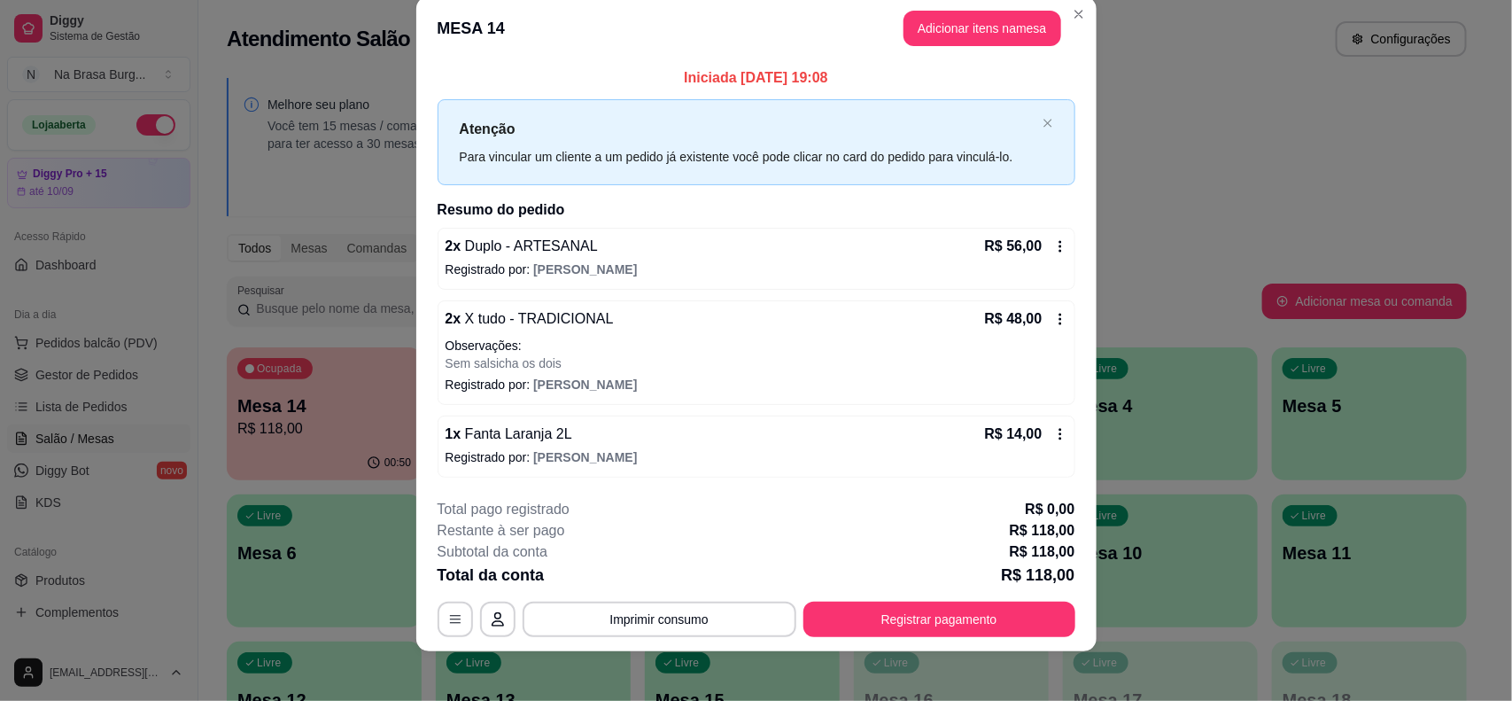
scroll to position [34, 0]
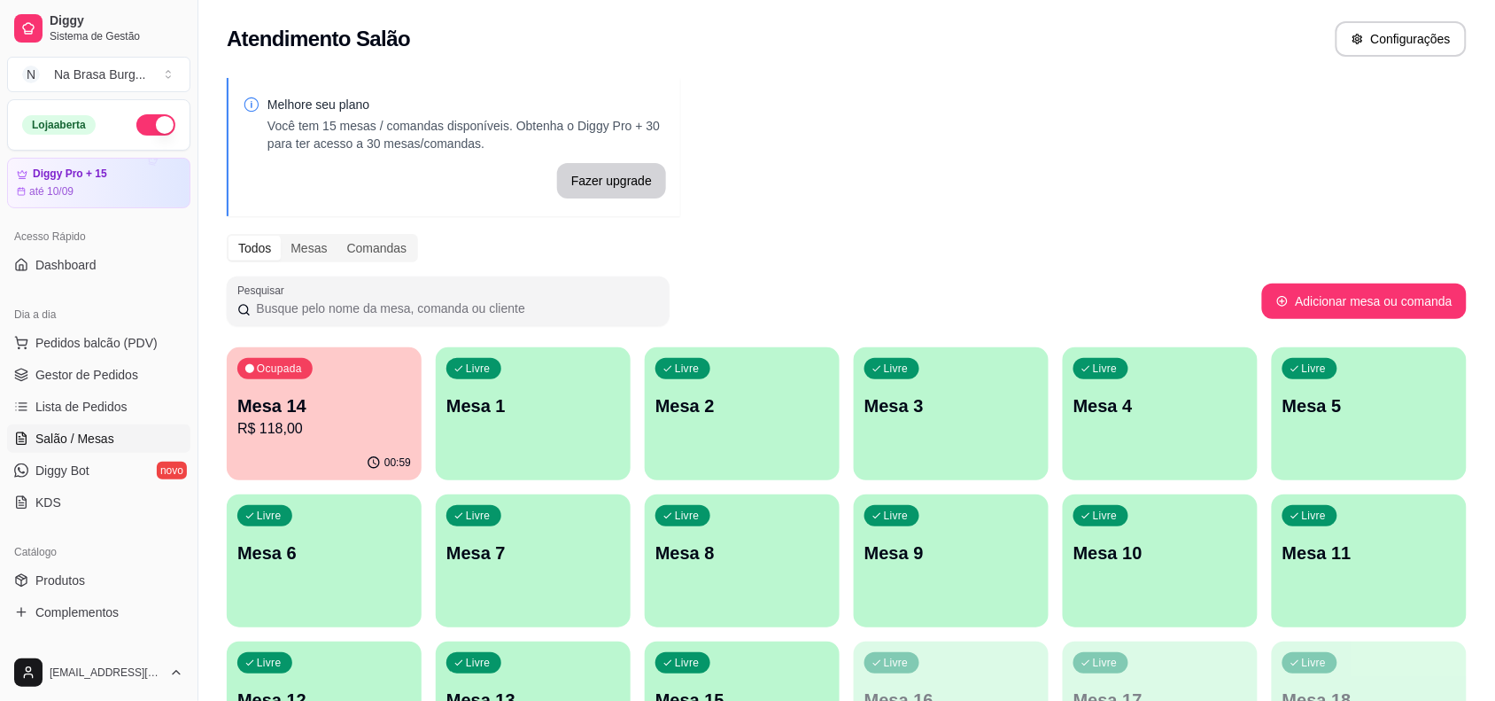
click at [966, 626] on div "Ocupada Mesa 14 R$ 118,00 00:59 Livre Mesa 1 Livre Mesa 2 Livre Mesa 3 Livre Me…" at bounding box center [847, 560] width 1240 height 427
click at [284, 410] on p "Mesa 14" at bounding box center [324, 405] width 174 height 25
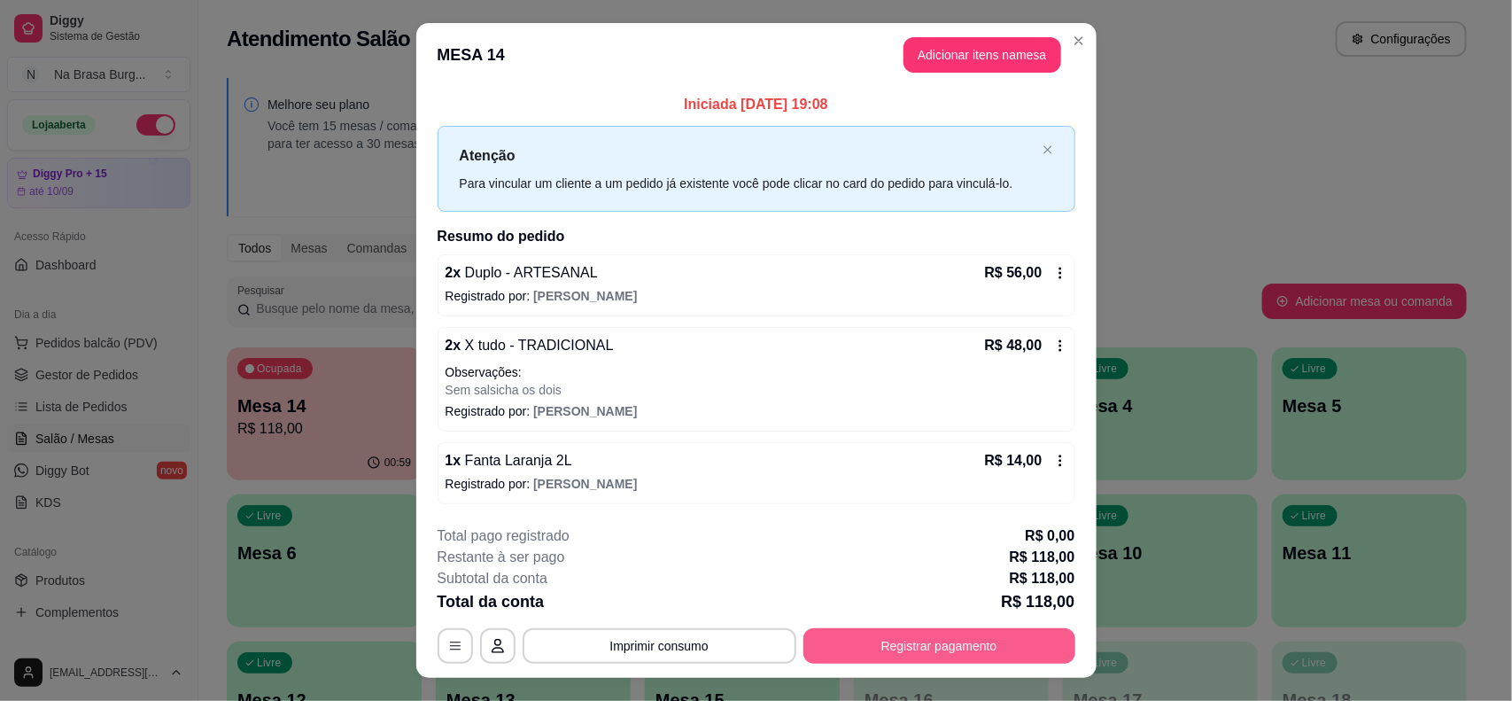
click at [866, 651] on button "Registrar pagamento" at bounding box center [939, 645] width 272 height 35
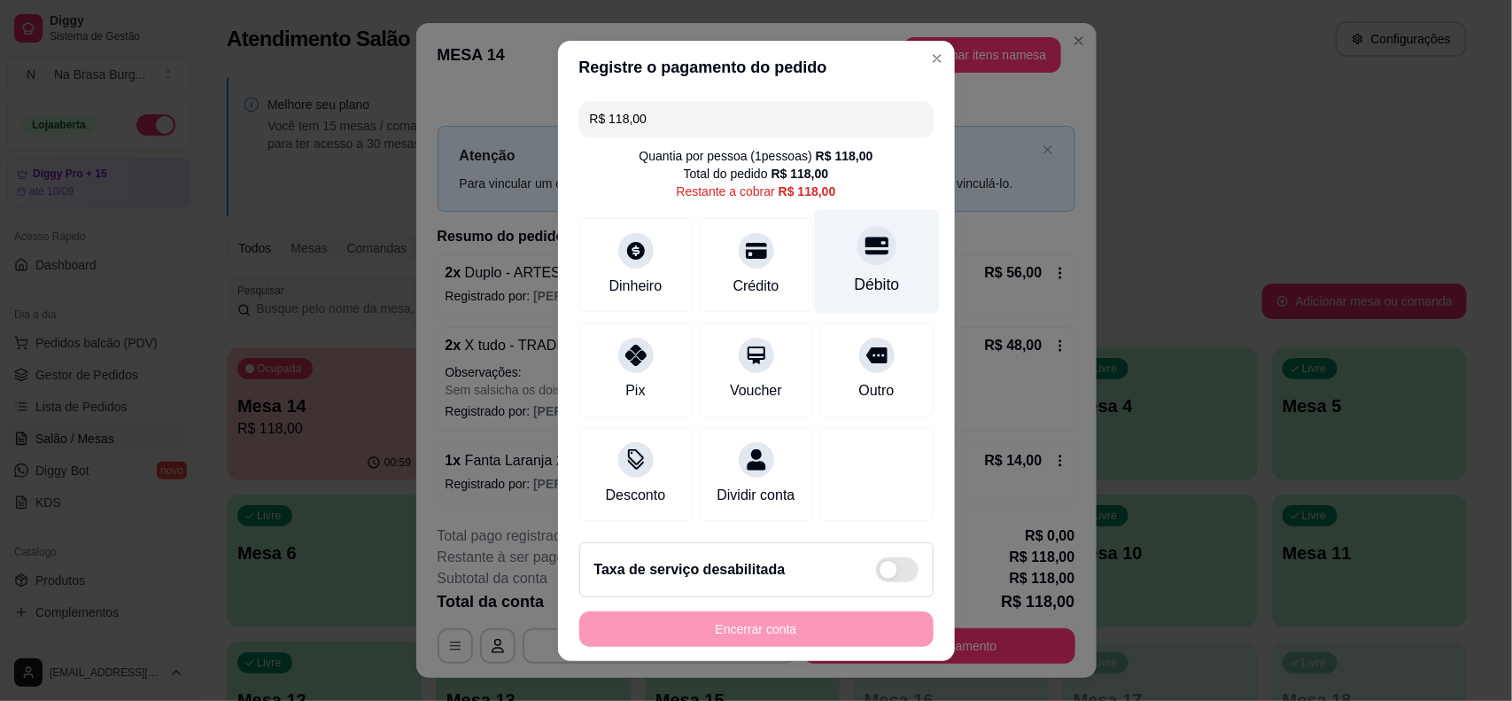
click at [857, 259] on div at bounding box center [876, 245] width 39 height 39
type input "R$ 0,00"
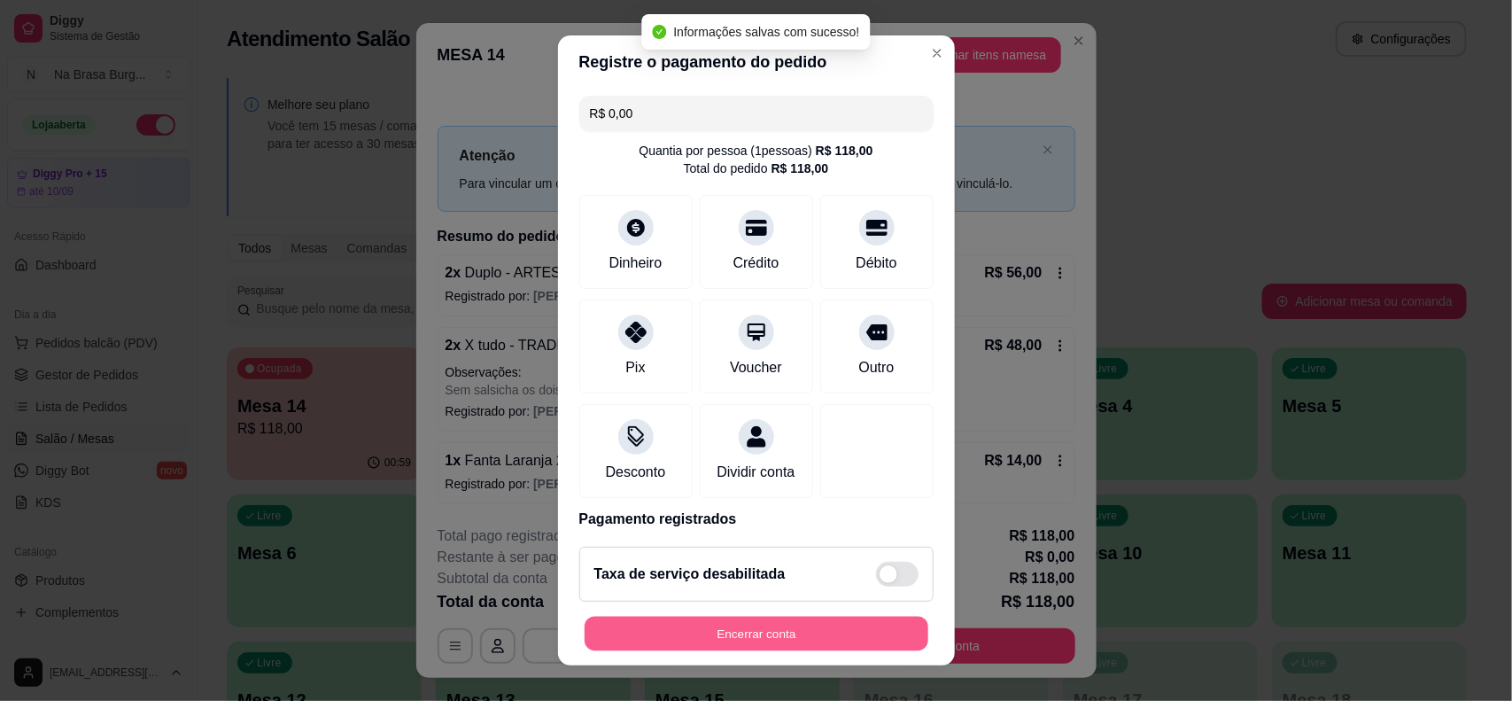
click at [760, 636] on button "Encerrar conta" at bounding box center [757, 634] width 344 height 35
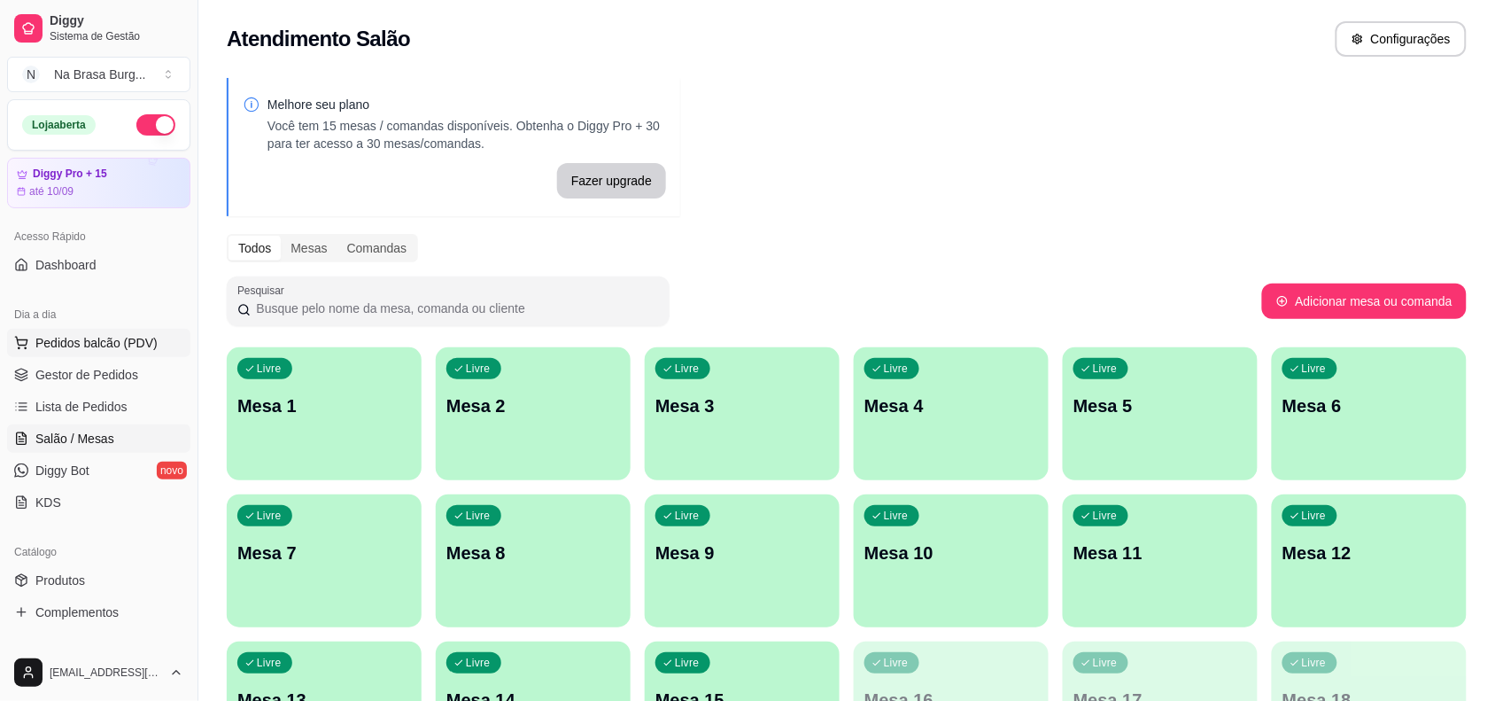
click at [120, 352] on span "Pedidos balcão (PDV)" at bounding box center [96, 343] width 122 height 18
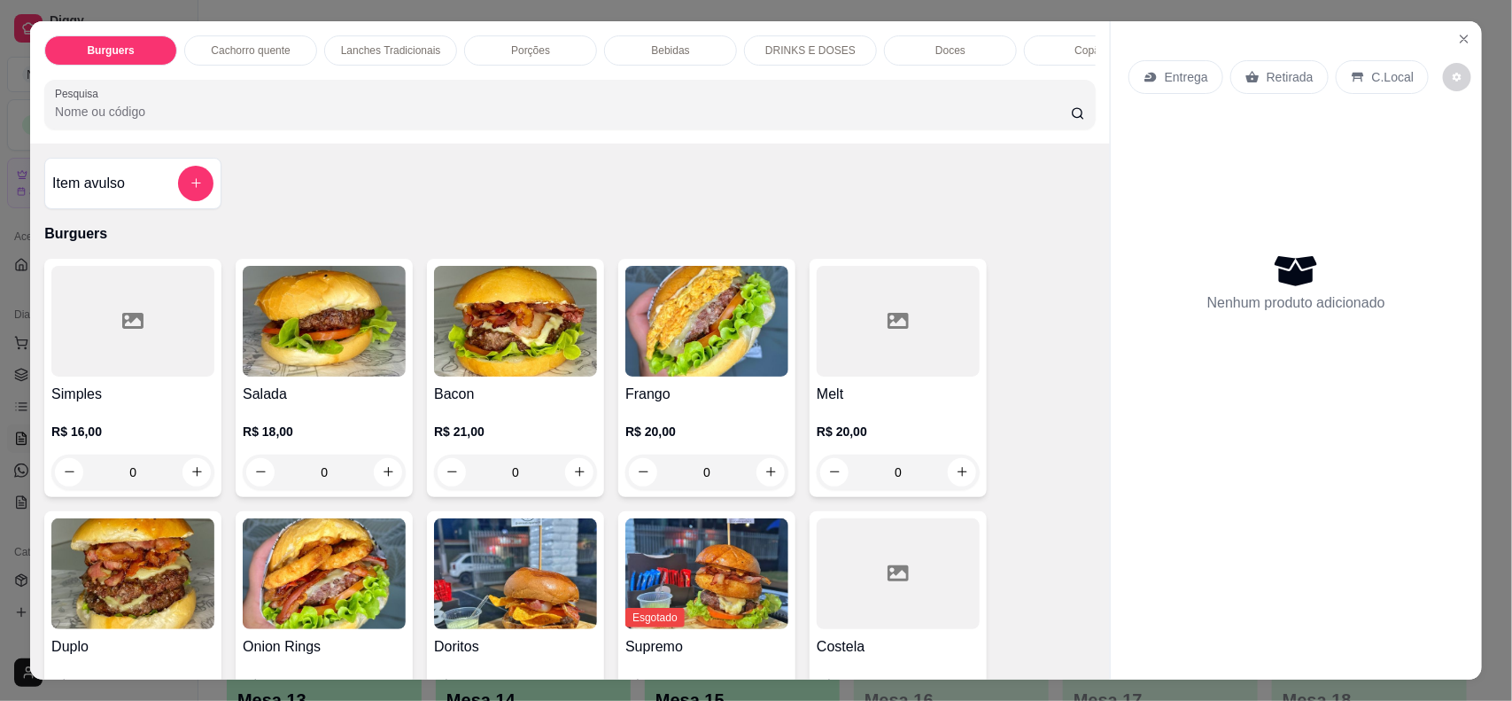
click at [652, 42] on div "Bebidas" at bounding box center [670, 50] width 133 height 30
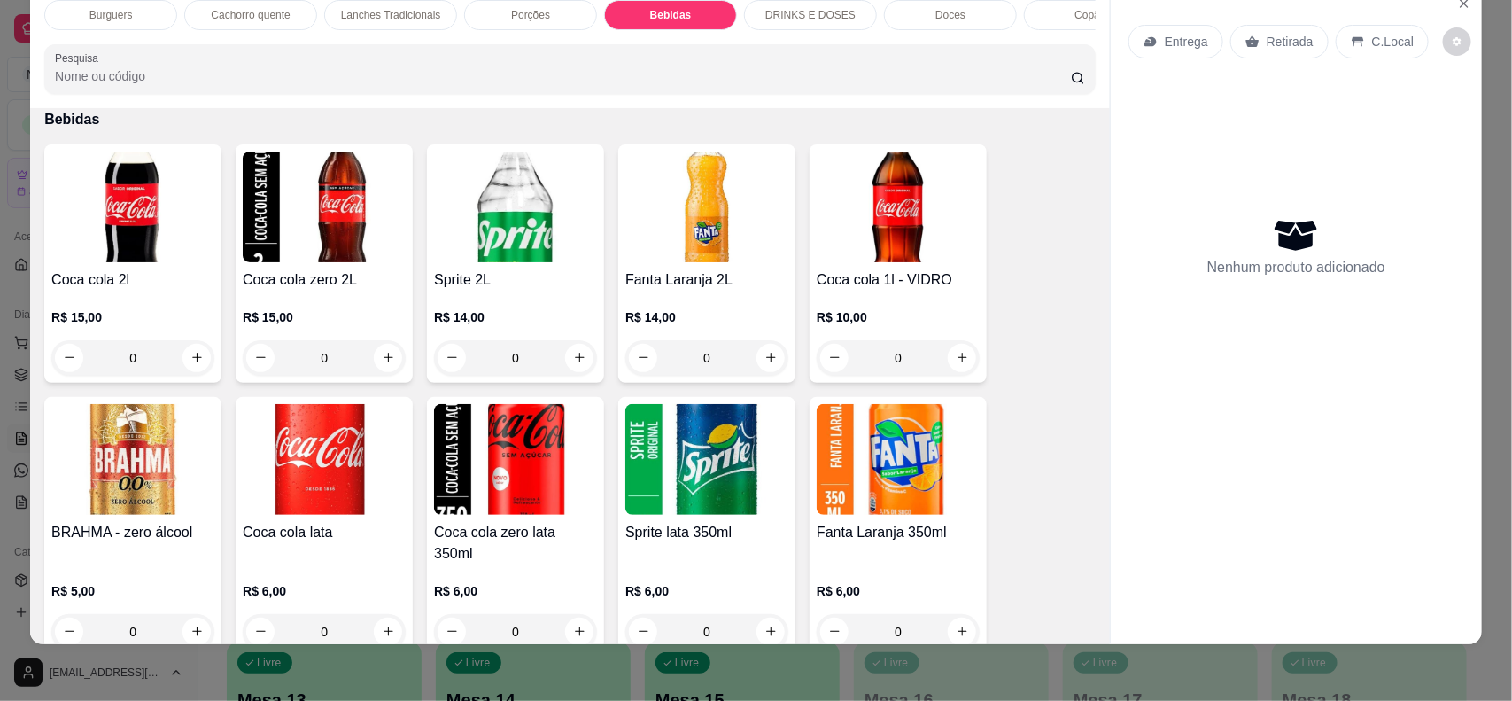
click at [99, 262] on img at bounding box center [132, 206] width 163 height 111
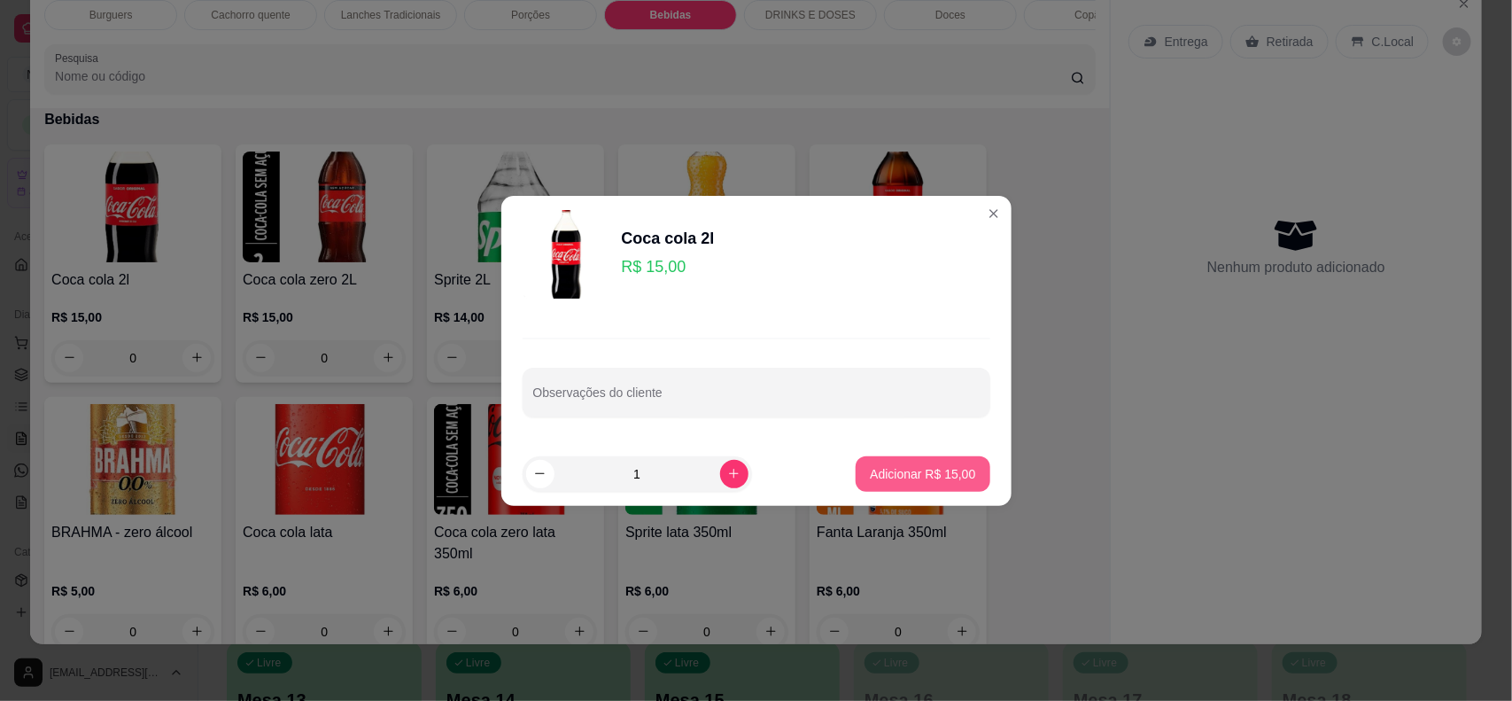
click at [902, 462] on button "Adicionar R$ 15,00" at bounding box center [923, 473] width 134 height 35
type input "1"
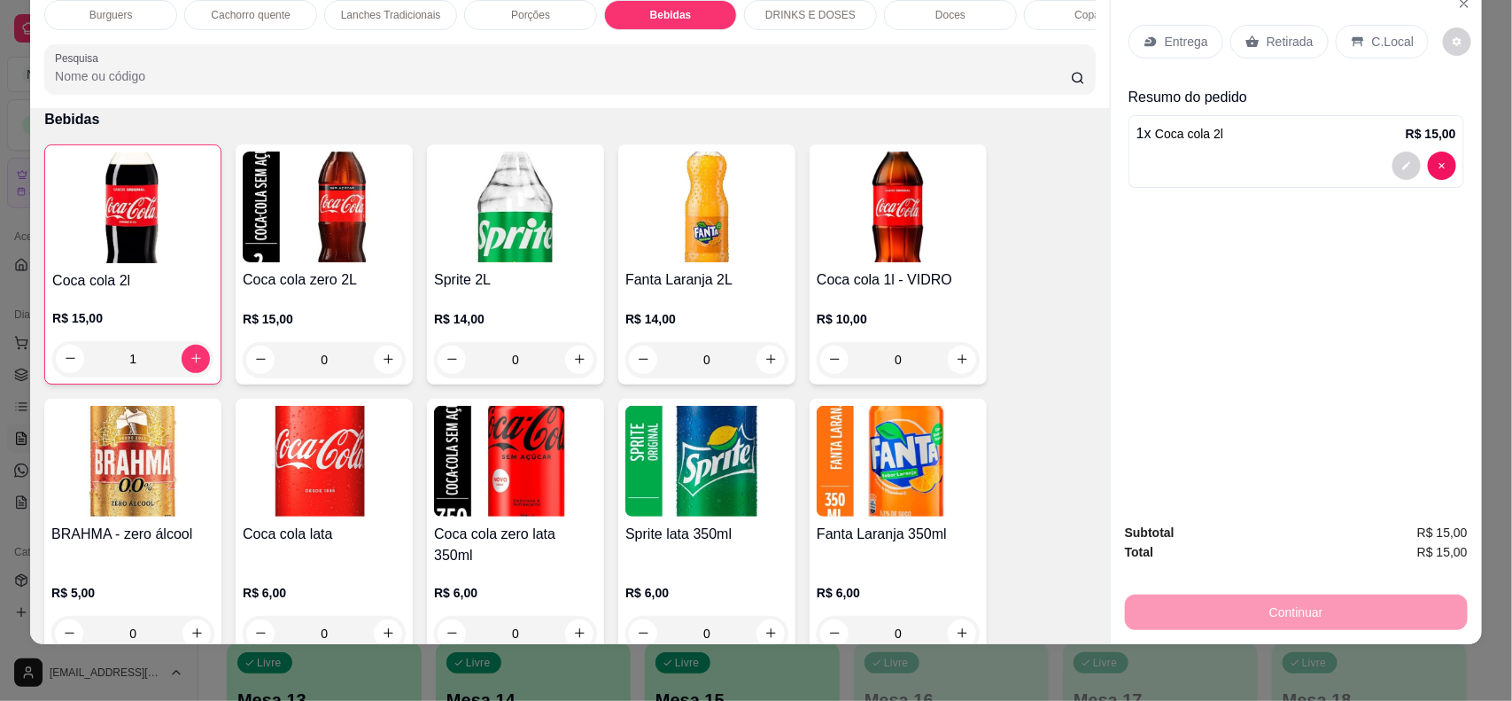
click at [935, 18] on p "Doces" at bounding box center [950, 15] width 30 height 14
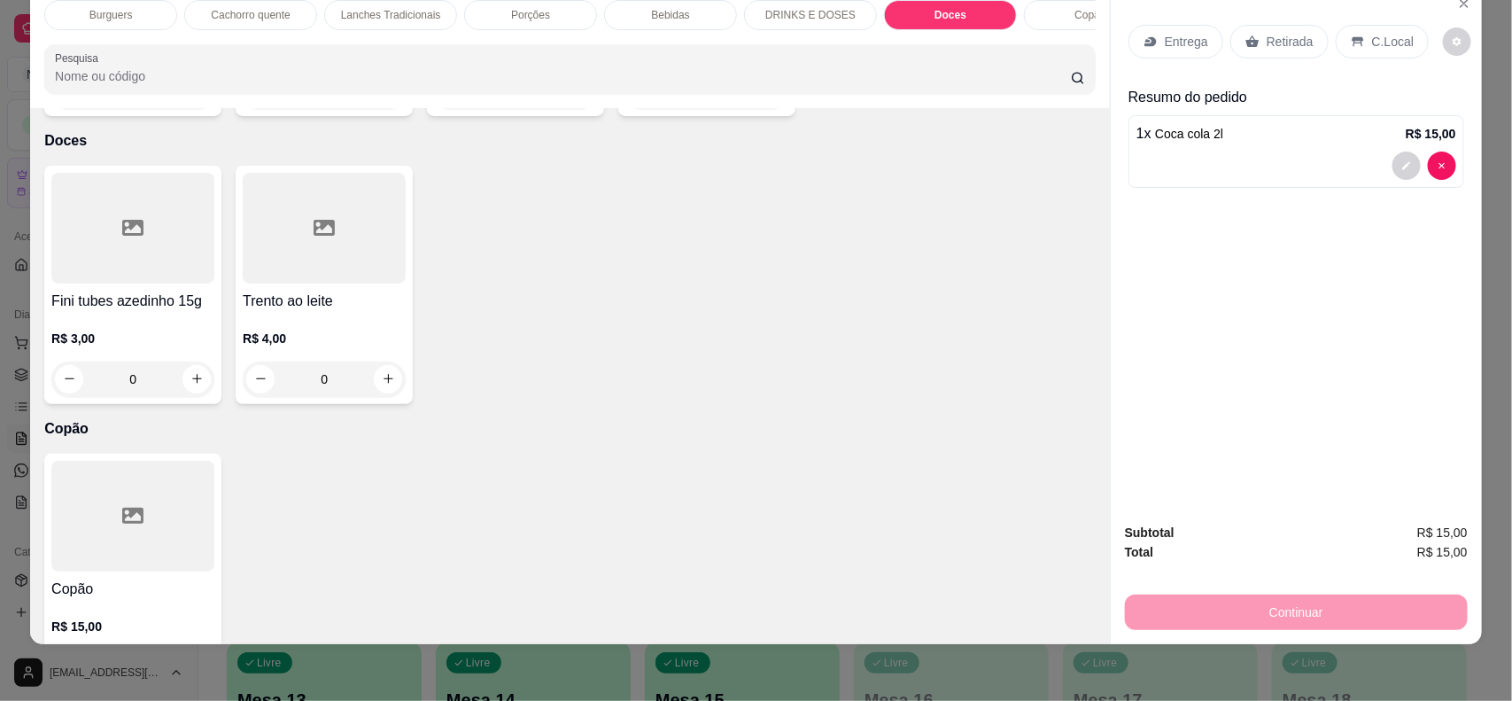
click at [143, 291] on h4 "Fini tubes azedinho 15g" at bounding box center [132, 301] width 163 height 21
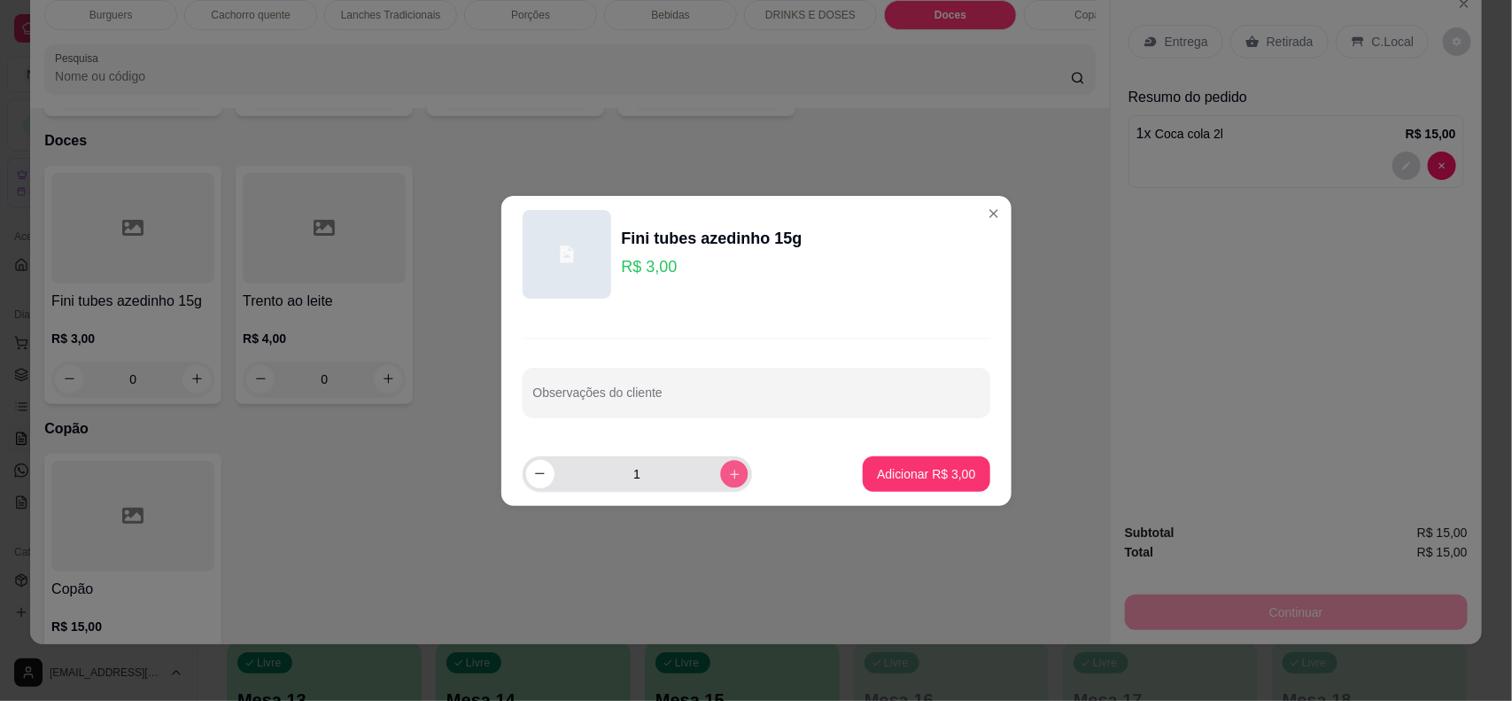
click at [726, 474] on button "increase-product-quantity" at bounding box center [733, 473] width 27 height 27
type input "2"
click at [915, 478] on p "Adicionar R$ 6,00" at bounding box center [926, 474] width 98 height 18
type input "2"
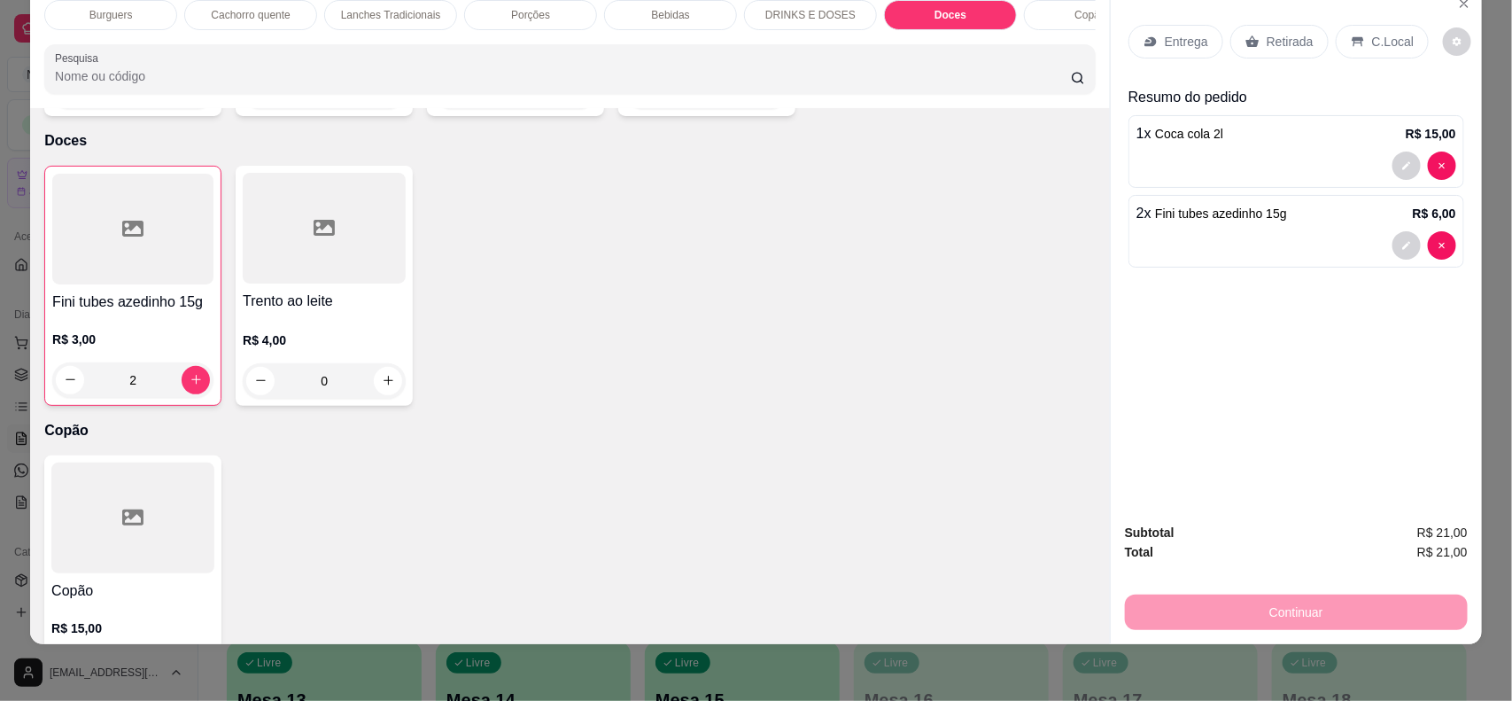
click at [1287, 50] on p "Retirada" at bounding box center [1290, 42] width 47 height 18
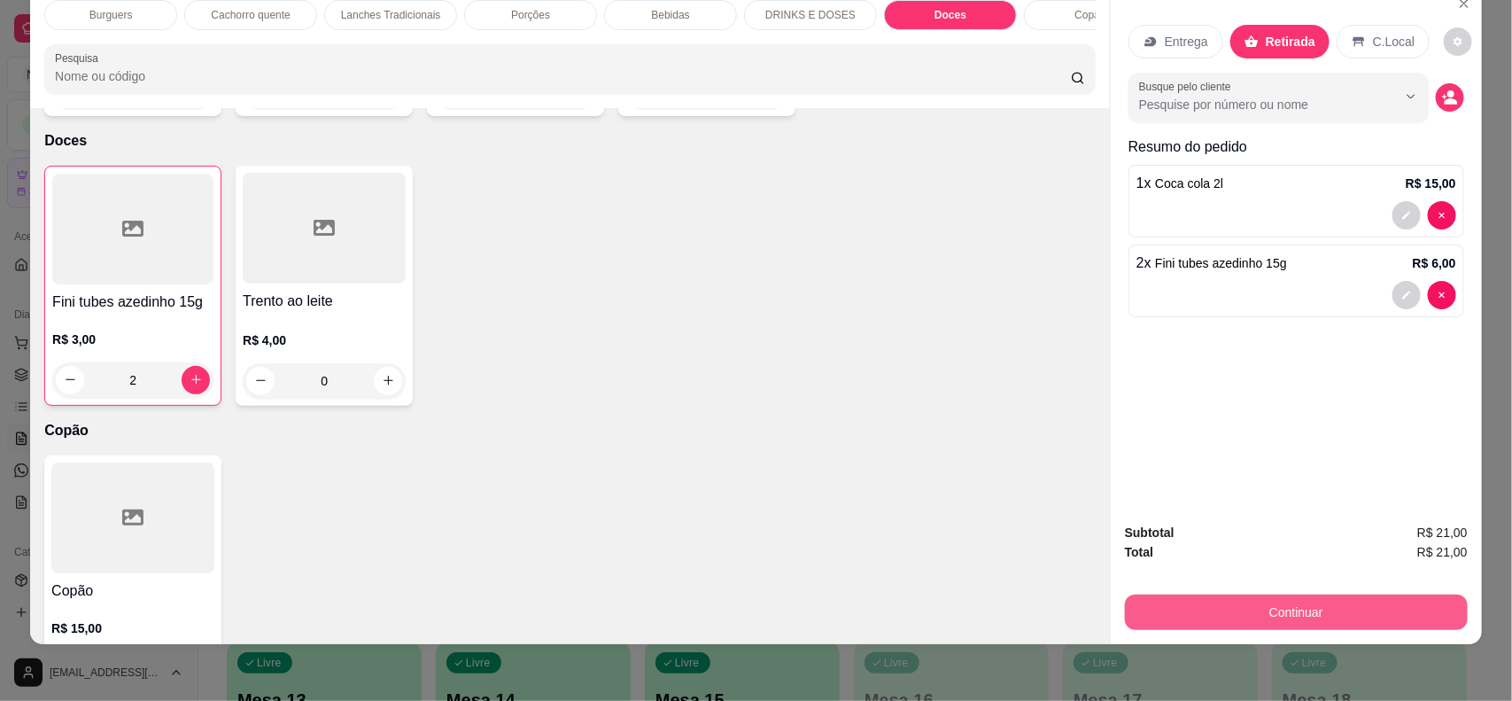
click at [1296, 594] on button "Continuar" at bounding box center [1296, 611] width 343 height 35
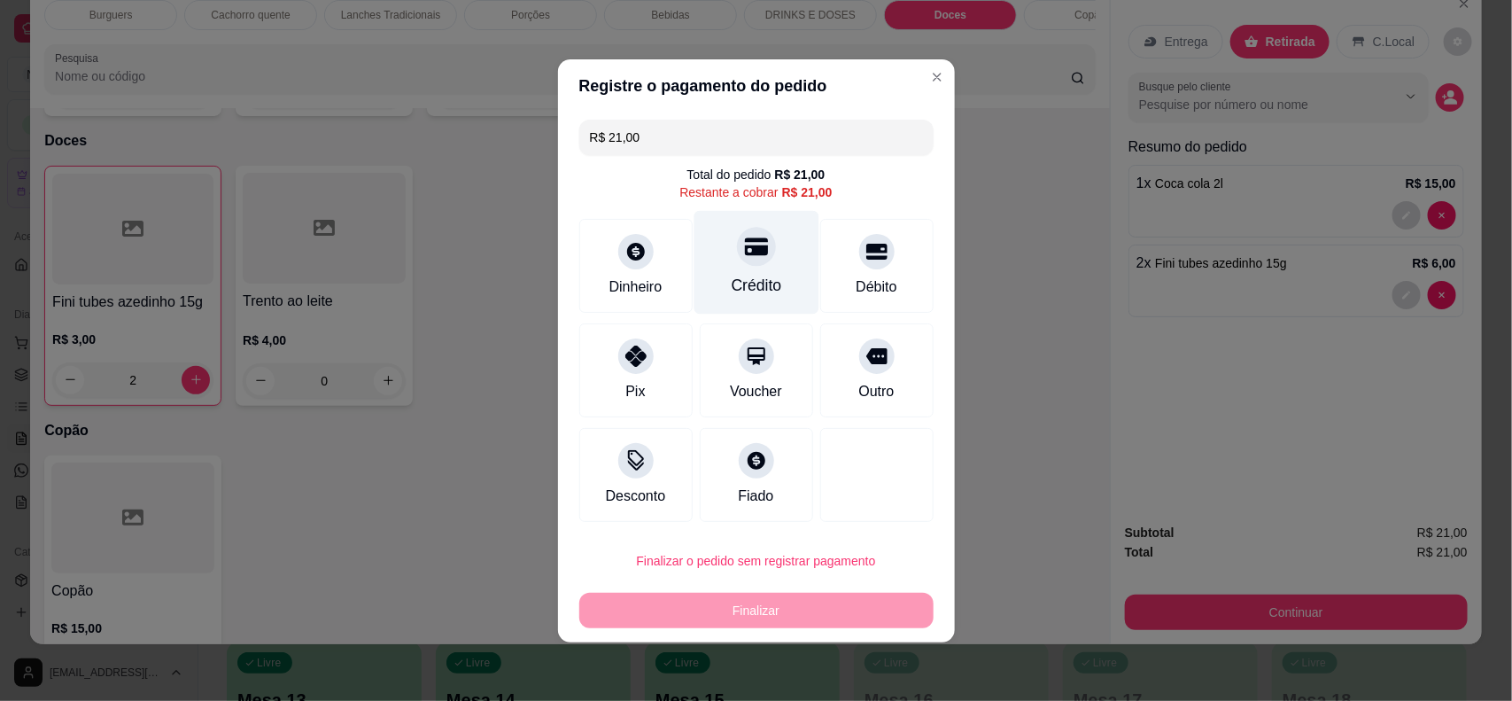
click at [726, 246] on div "Crédito" at bounding box center [756, 262] width 125 height 104
type input "R$ 0,00"
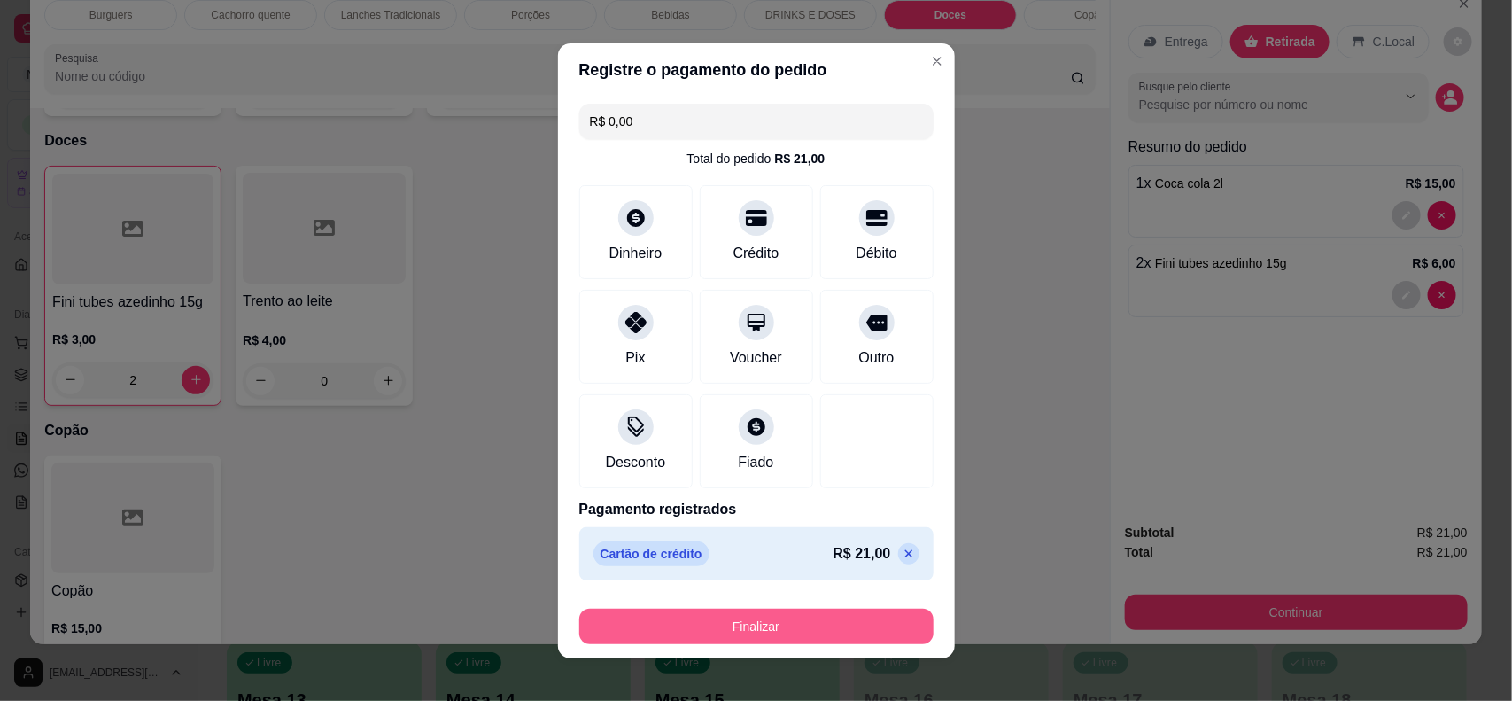
click at [815, 624] on button "Finalizar" at bounding box center [756, 626] width 354 height 35
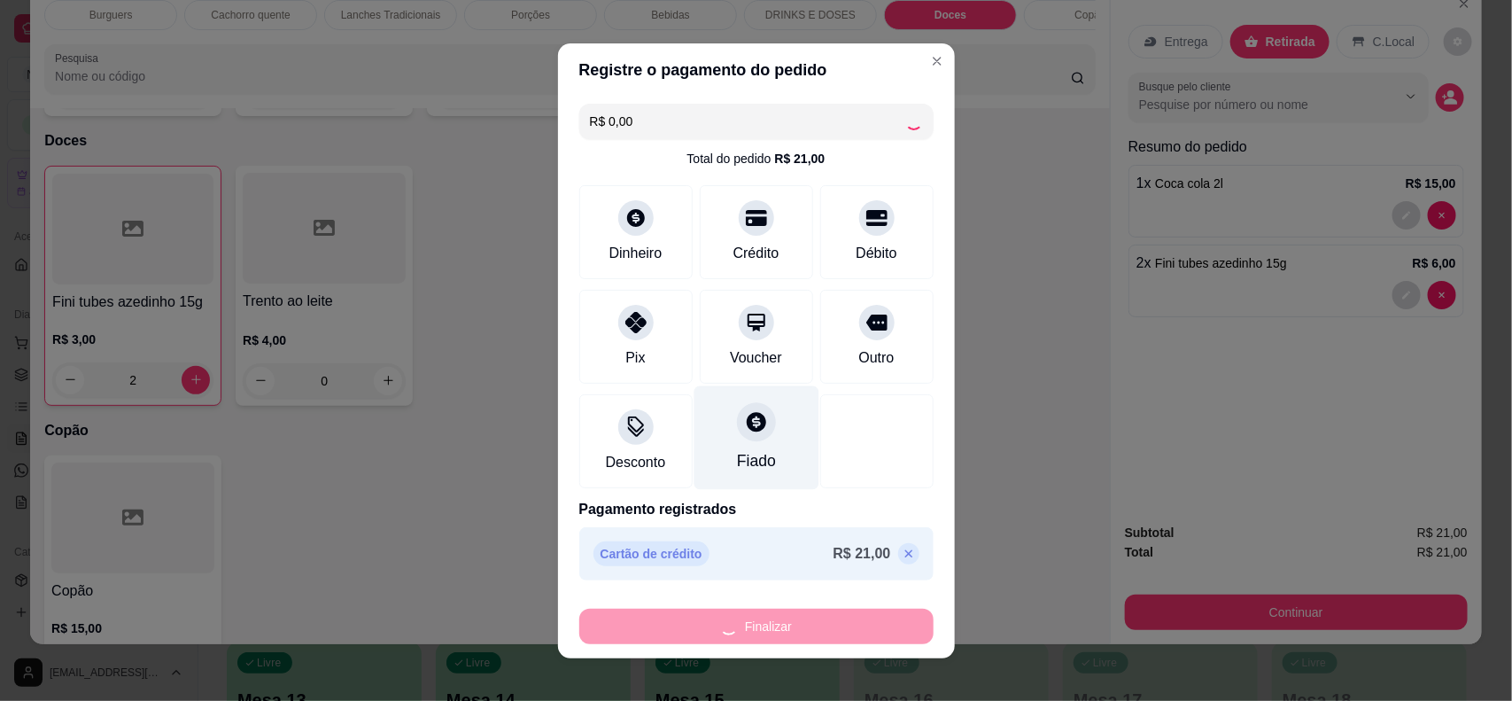
type input "0"
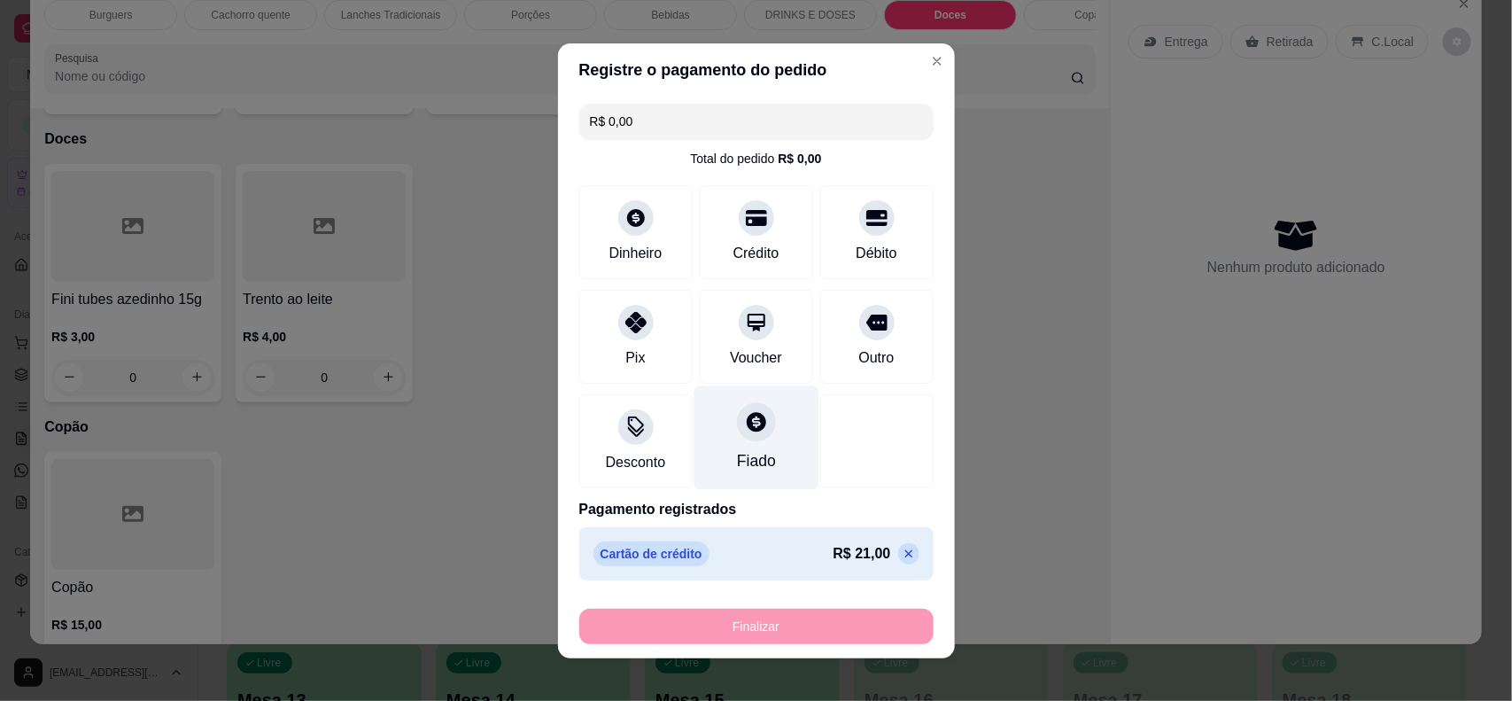
type input "-R$ 21,00"
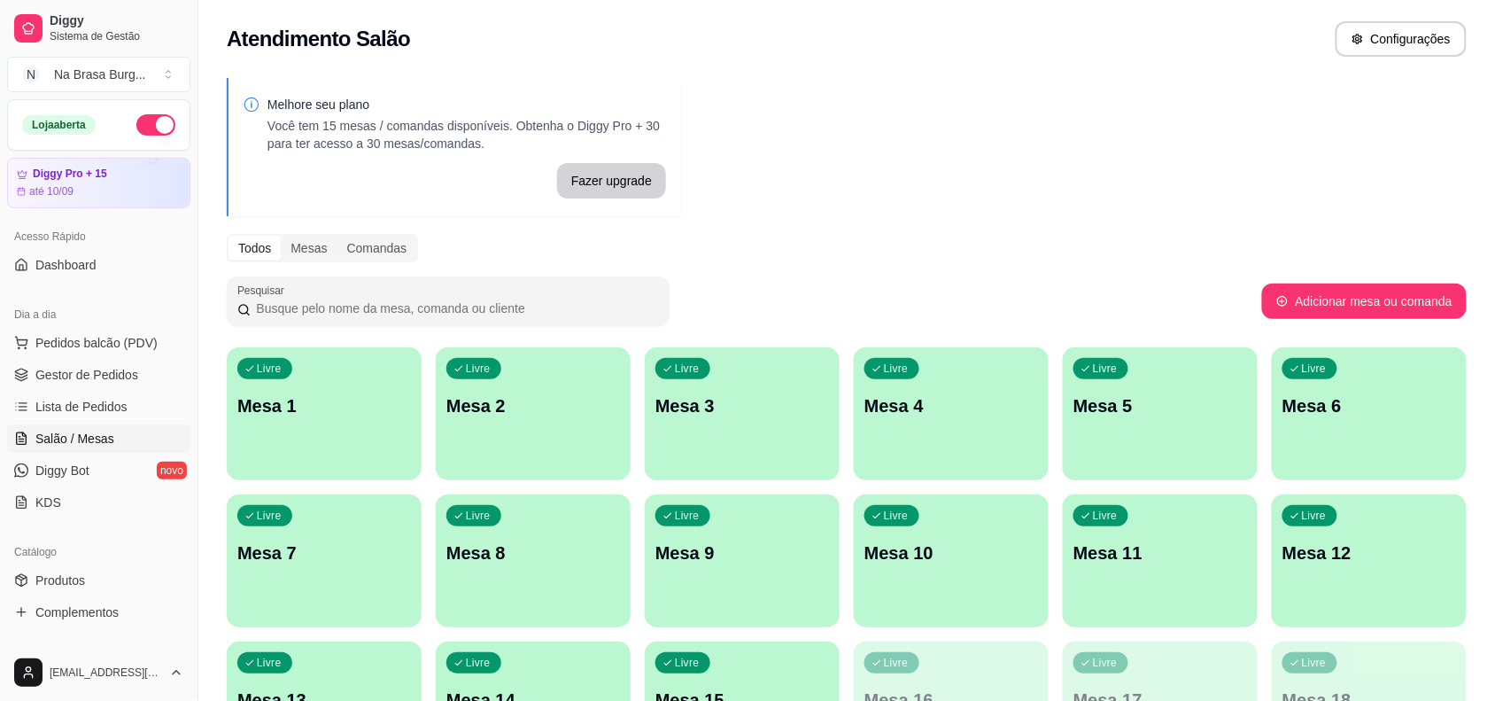
click at [360, 441] on div "Livre Mesa 1" at bounding box center [324, 403] width 195 height 112
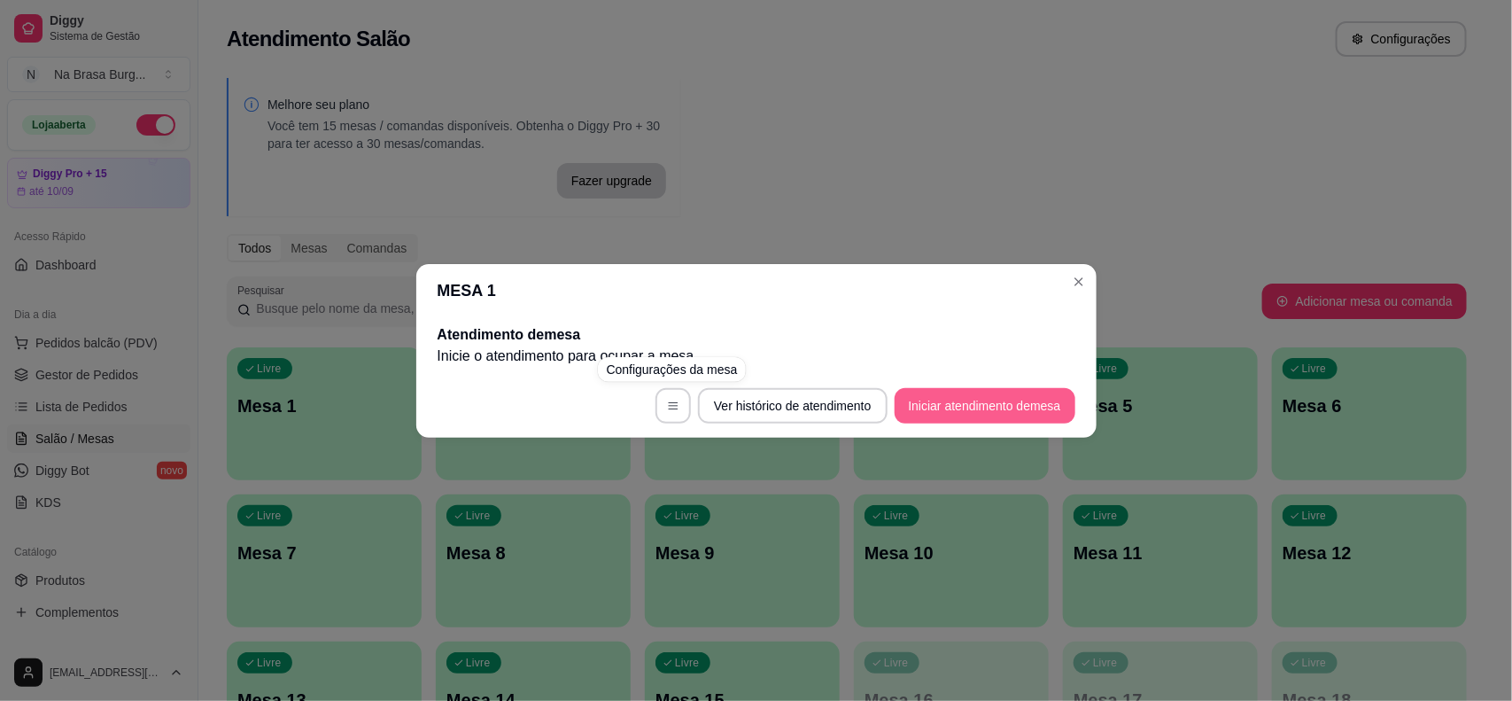
click at [981, 410] on button "Iniciar atendimento de mesa" at bounding box center [985, 405] width 181 height 35
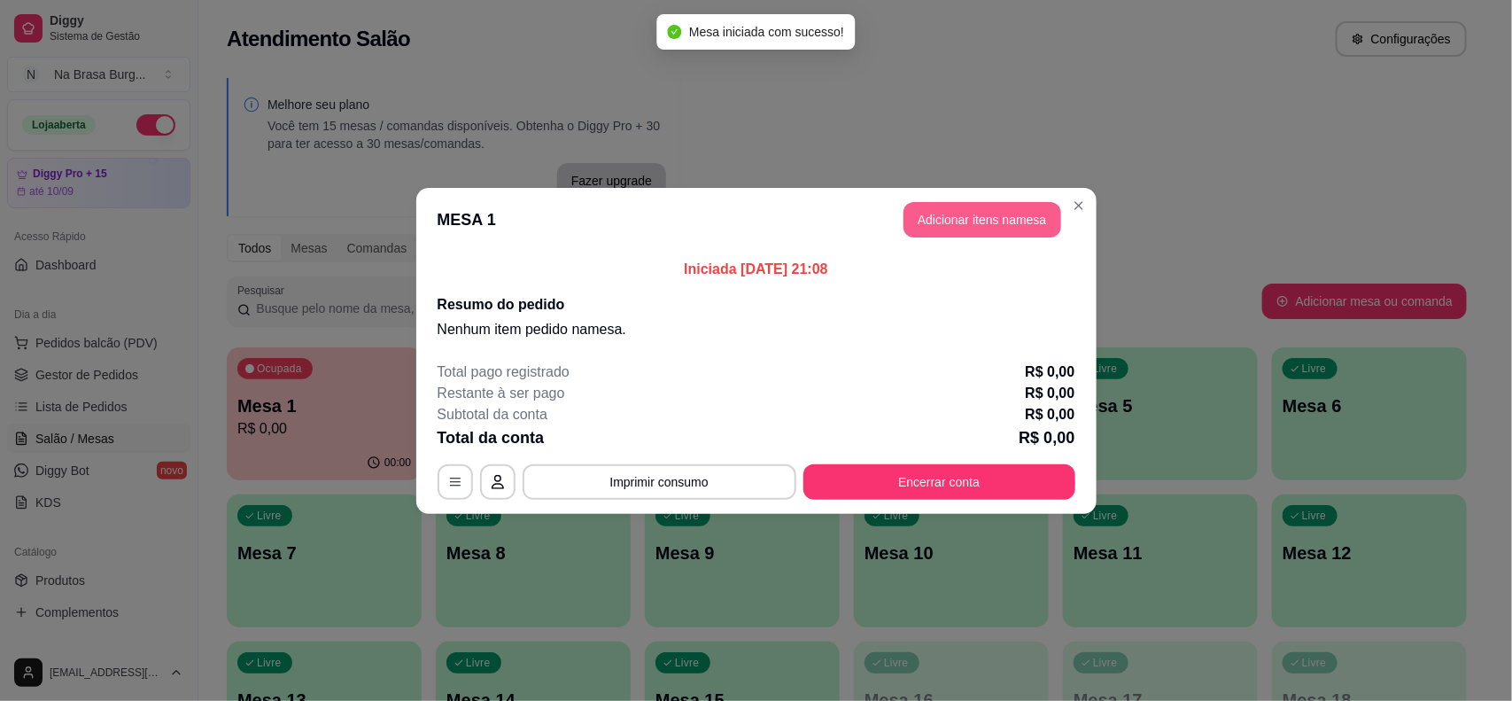
click at [1001, 233] on button "Adicionar itens na mesa" at bounding box center [983, 219] width 158 height 35
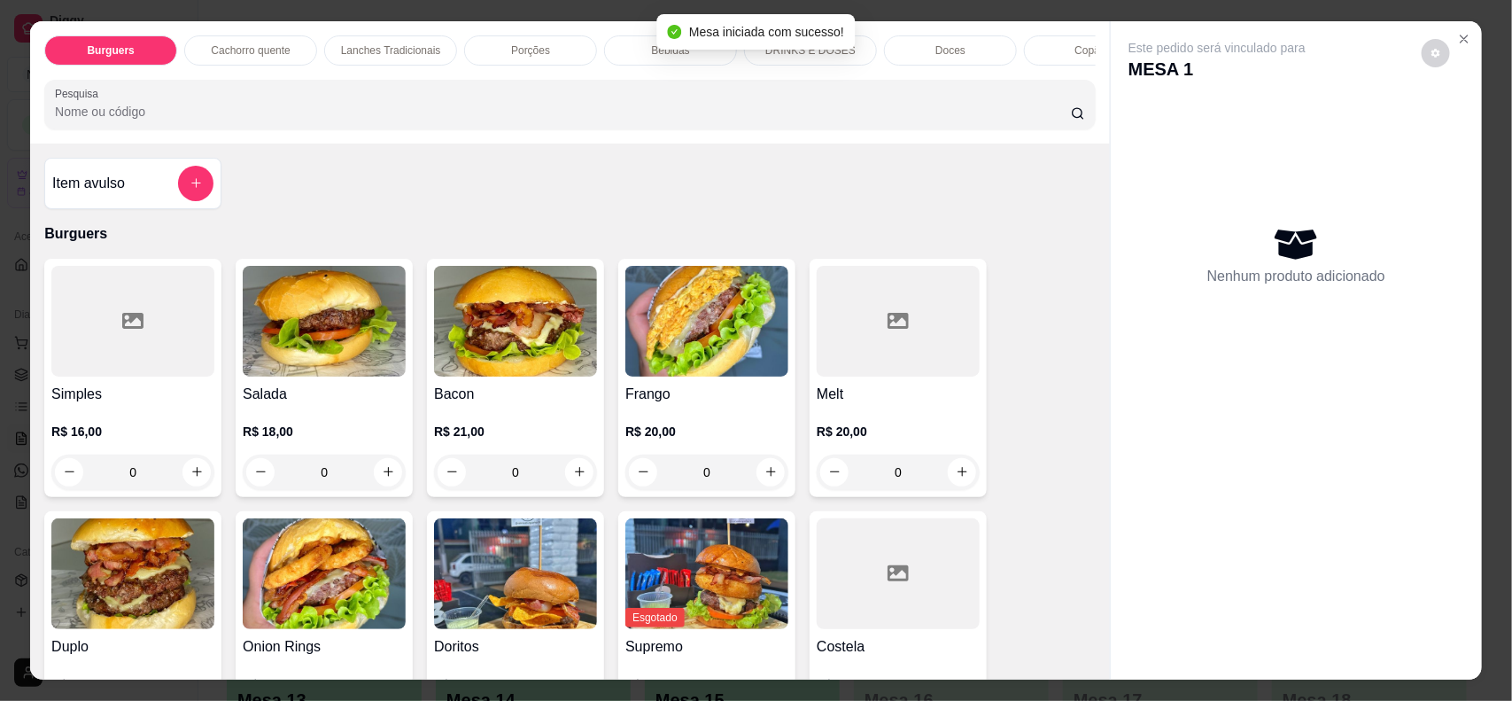
click at [640, 64] on div "Bebidas" at bounding box center [670, 50] width 133 height 30
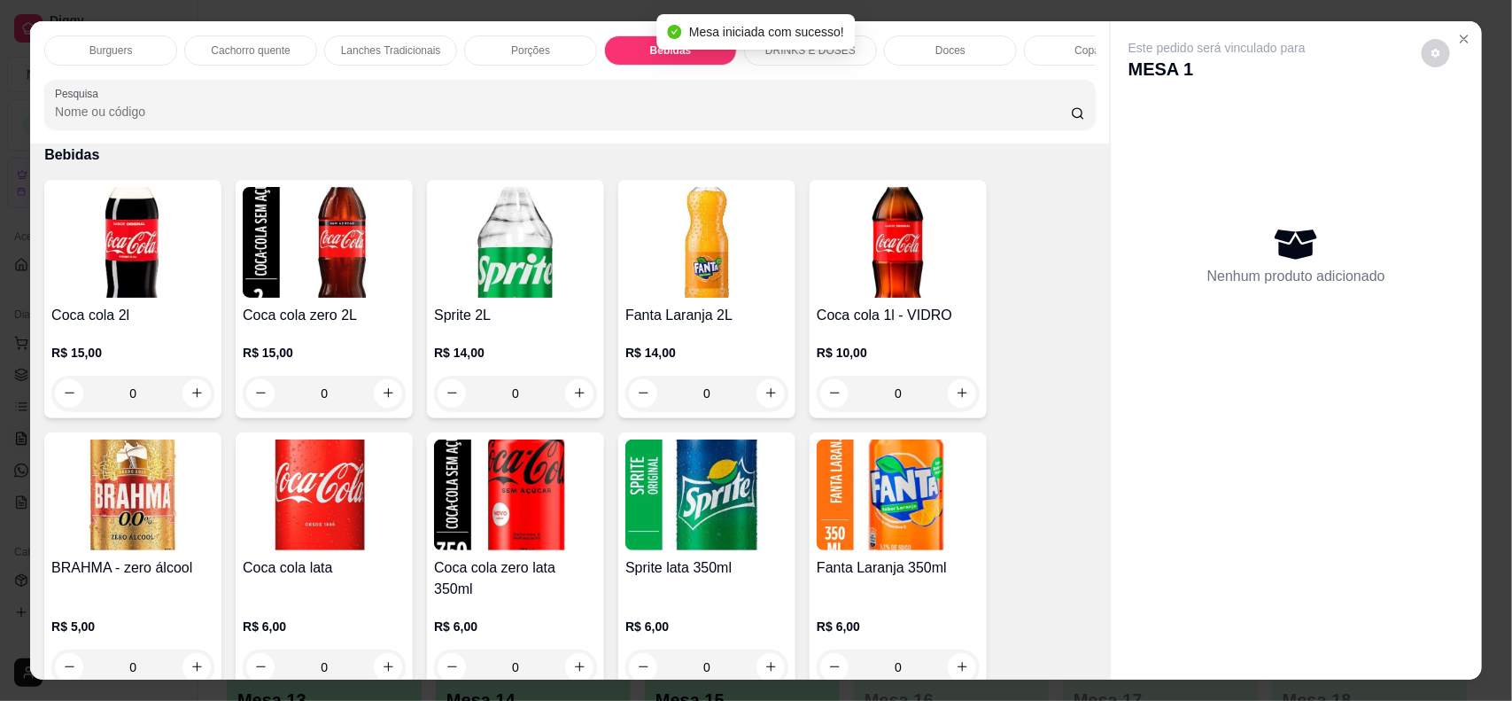
click at [59, 41] on div "Burguers" at bounding box center [110, 50] width 133 height 30
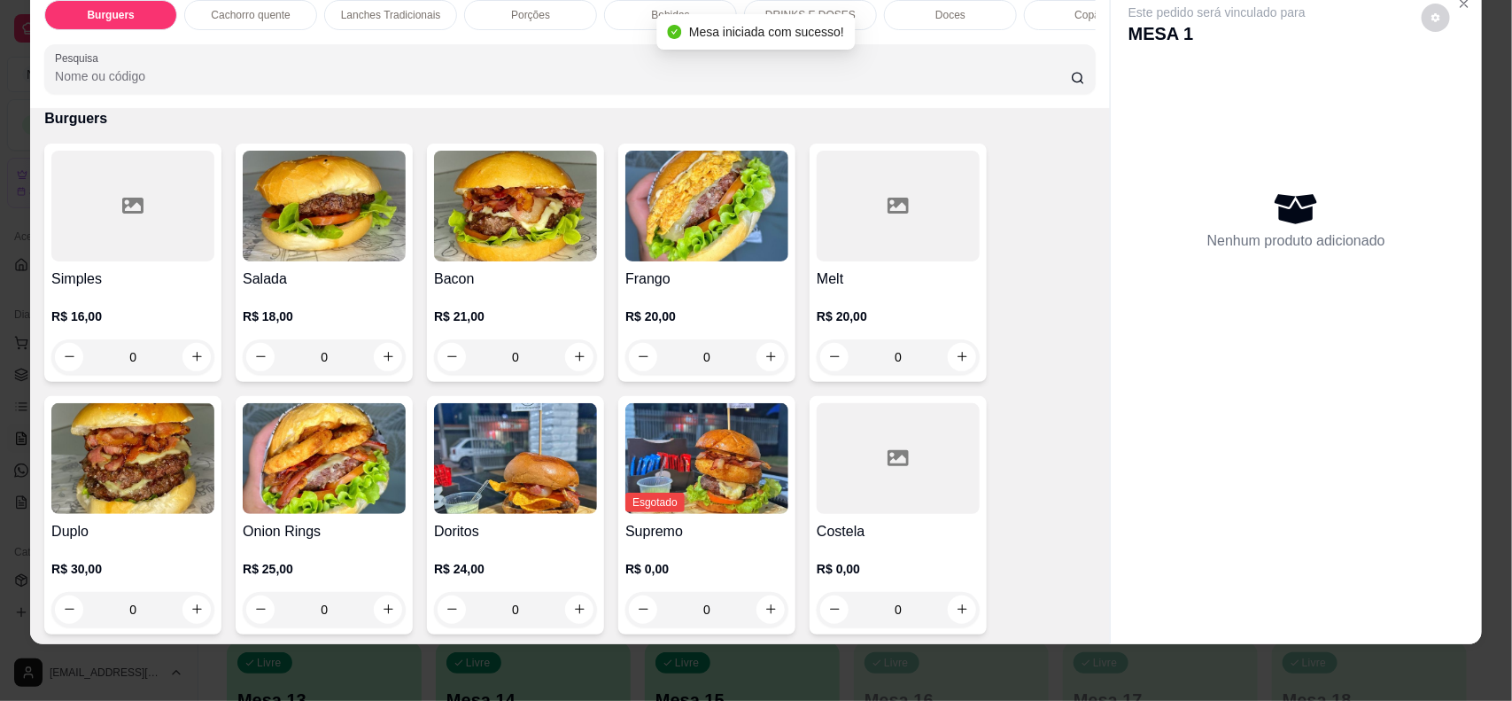
click at [864, 290] on h4 "Melt" at bounding box center [898, 278] width 163 height 21
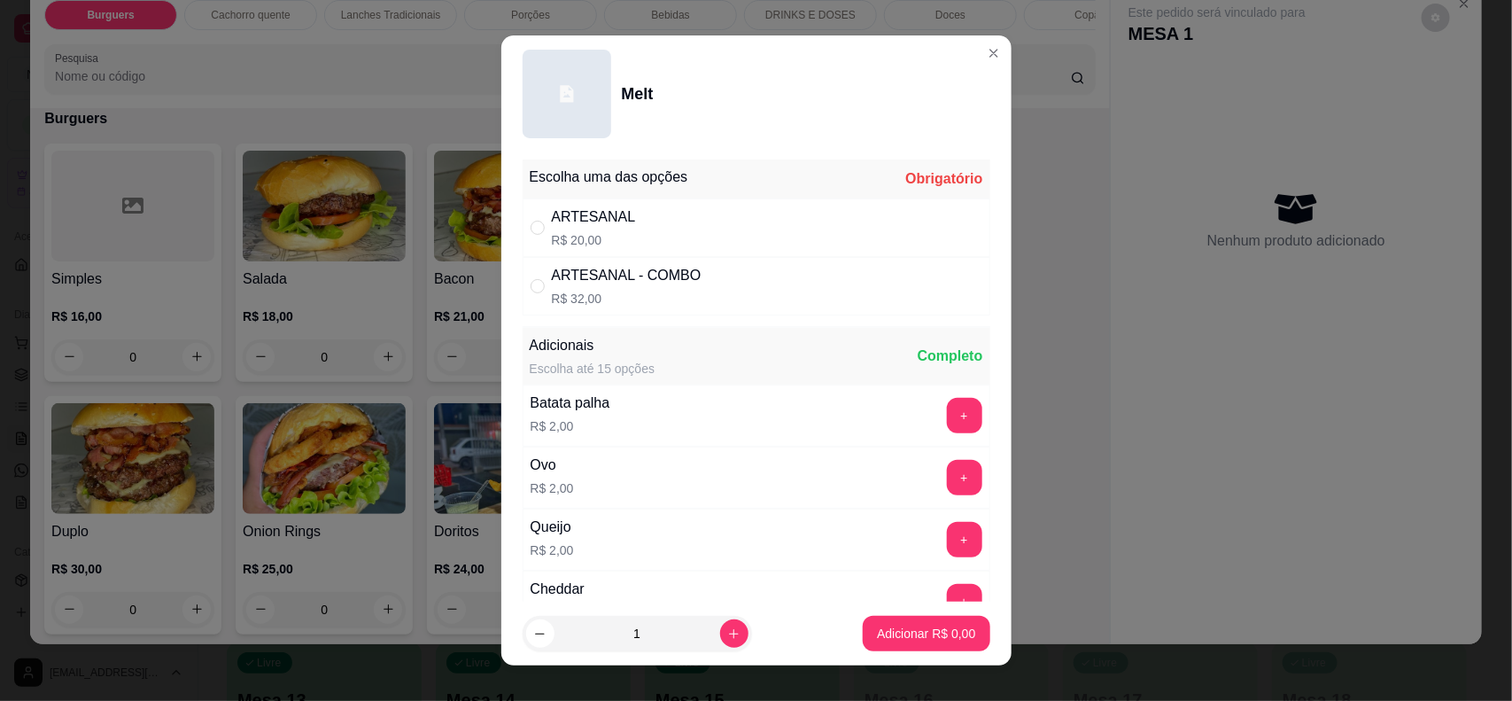
click at [622, 240] on div "ARTESANAL R$ 20,00" at bounding box center [757, 227] width 468 height 58
radio input "true"
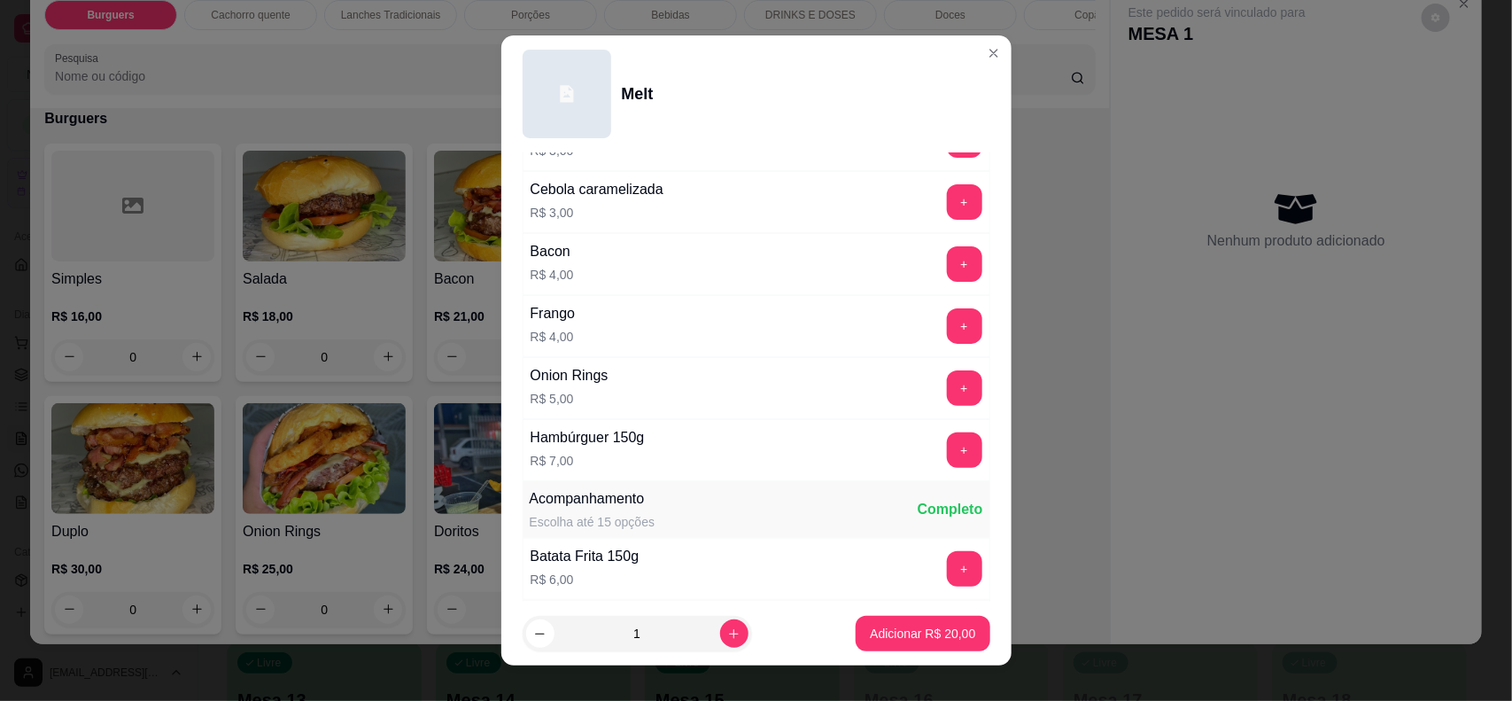
scroll to position [554, 0]
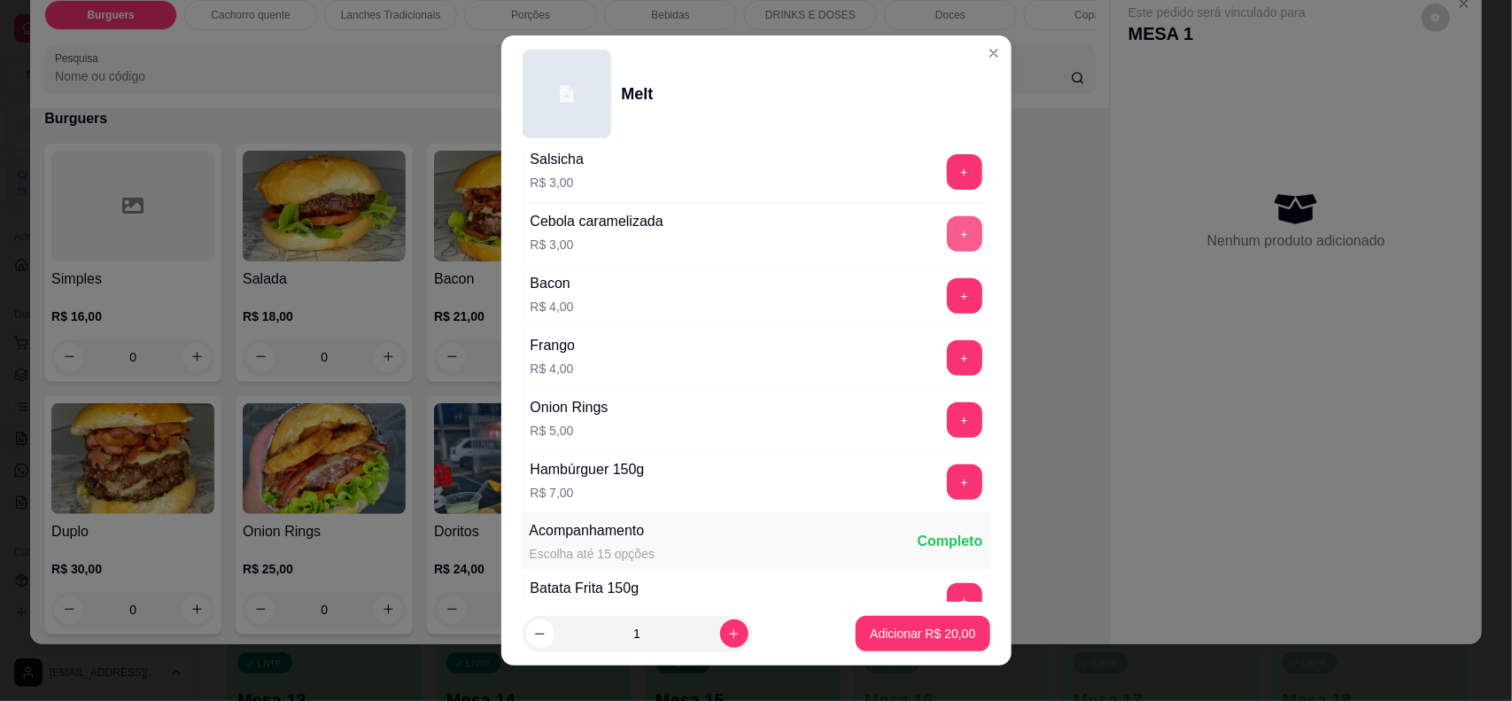
click at [947, 252] on button "+" at bounding box center [964, 233] width 35 height 35
click at [910, 651] on button "Adicionar R$ 23,00" at bounding box center [923, 633] width 134 height 35
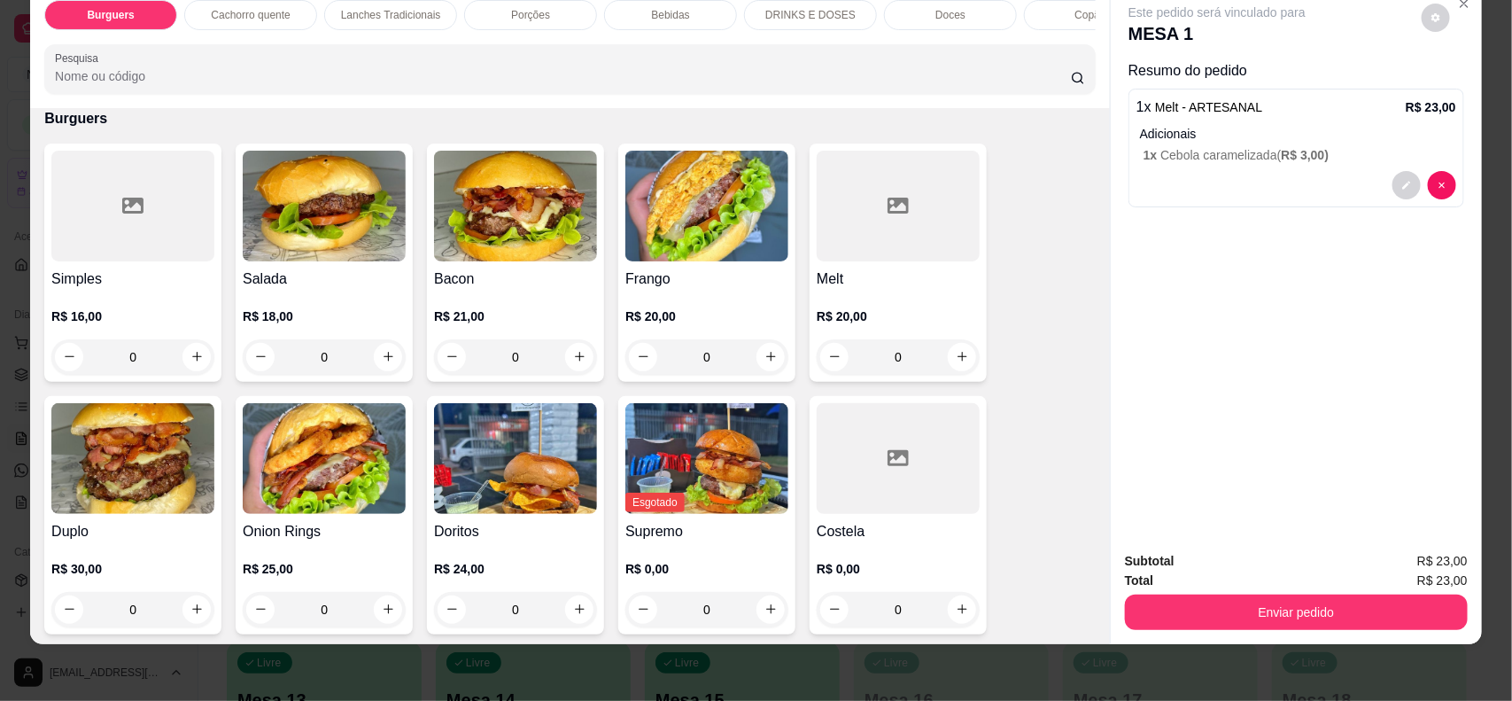
click at [511, 20] on p "Porções" at bounding box center [530, 15] width 39 height 14
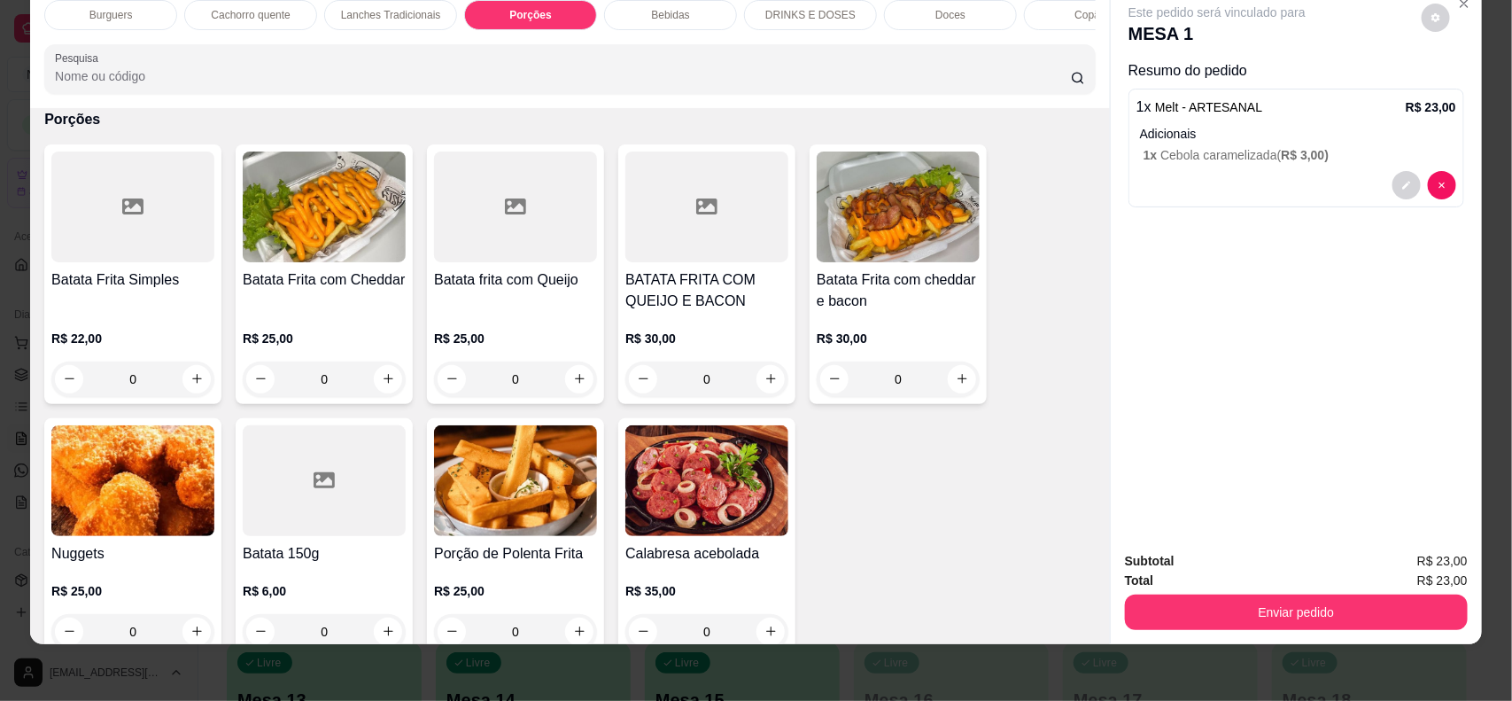
click at [395, 11] on p "Lanches Tradicionais" at bounding box center [391, 15] width 100 height 14
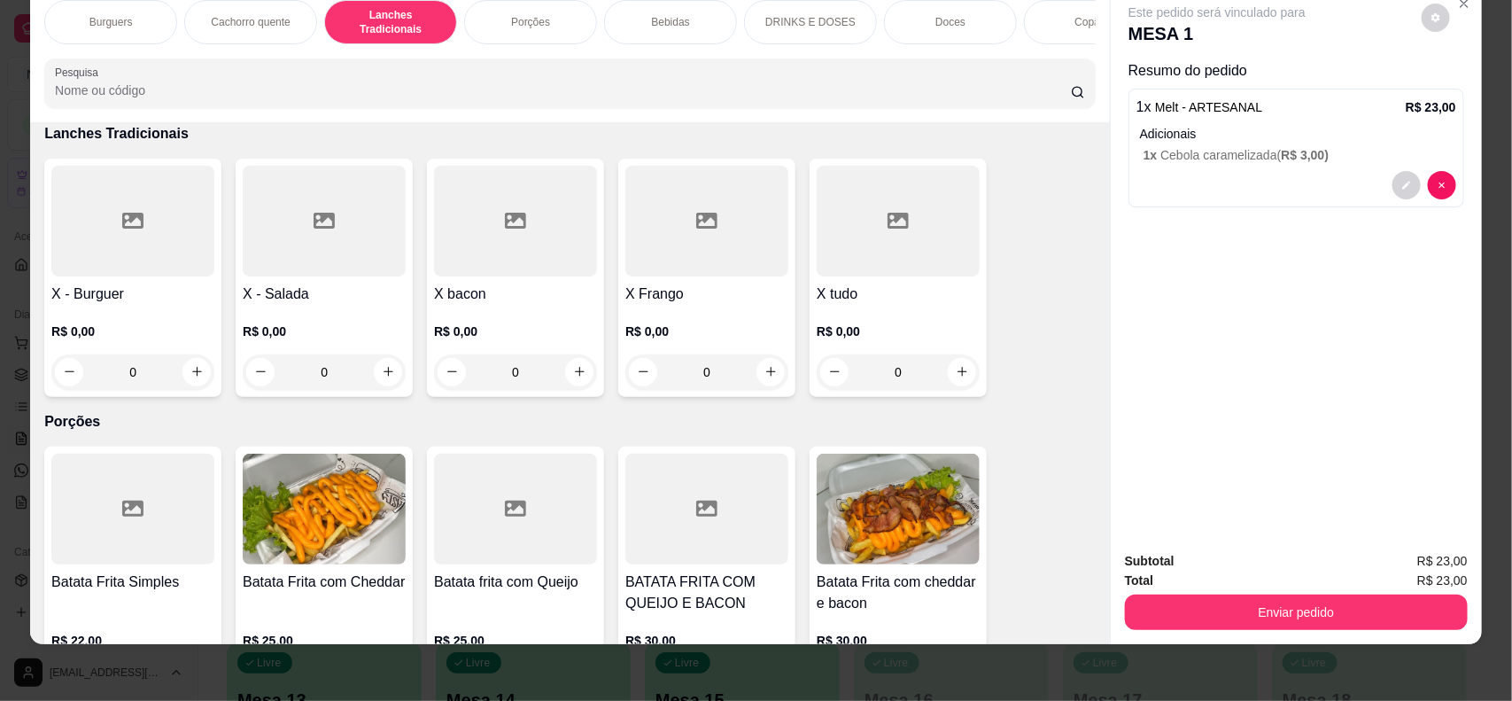
click at [282, 12] on div "Cachorro quente" at bounding box center [250, 22] width 133 height 44
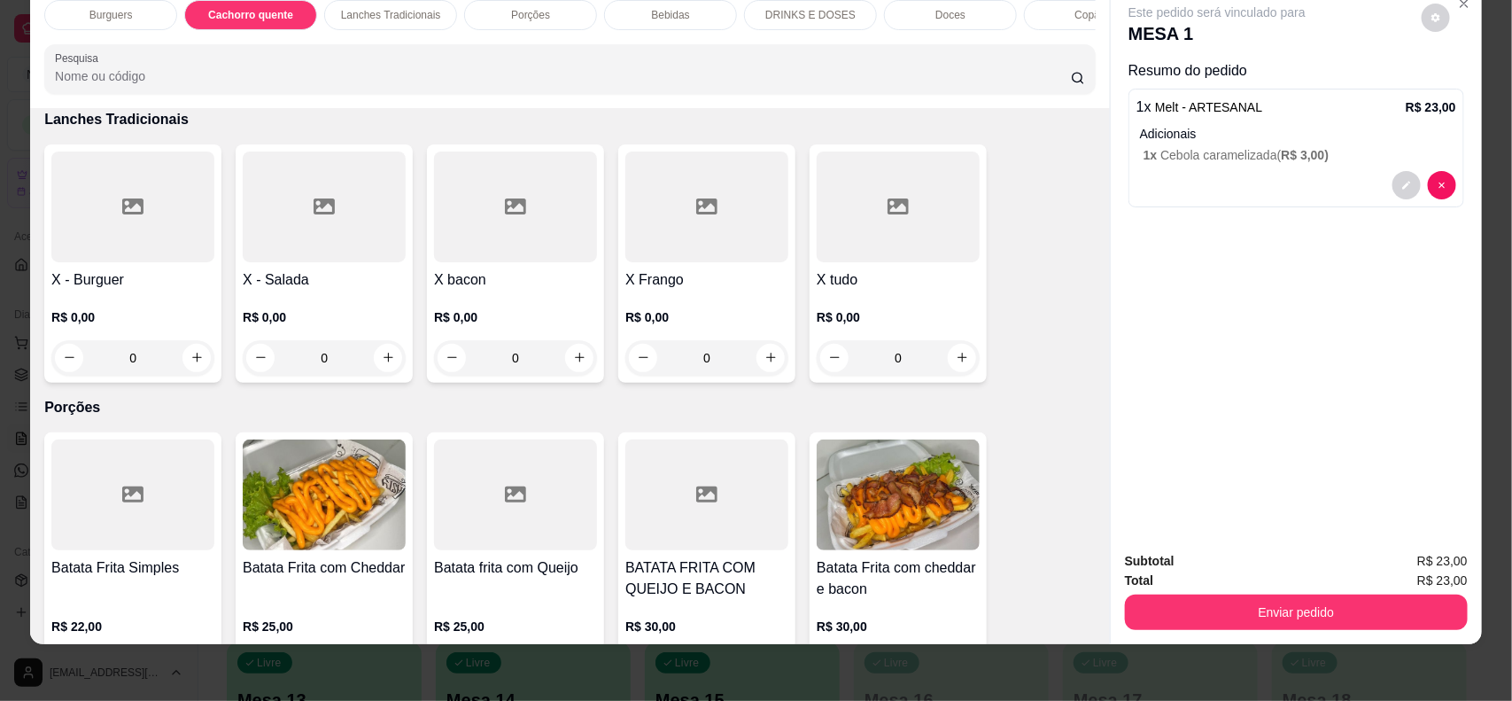
scroll to position [873, 0]
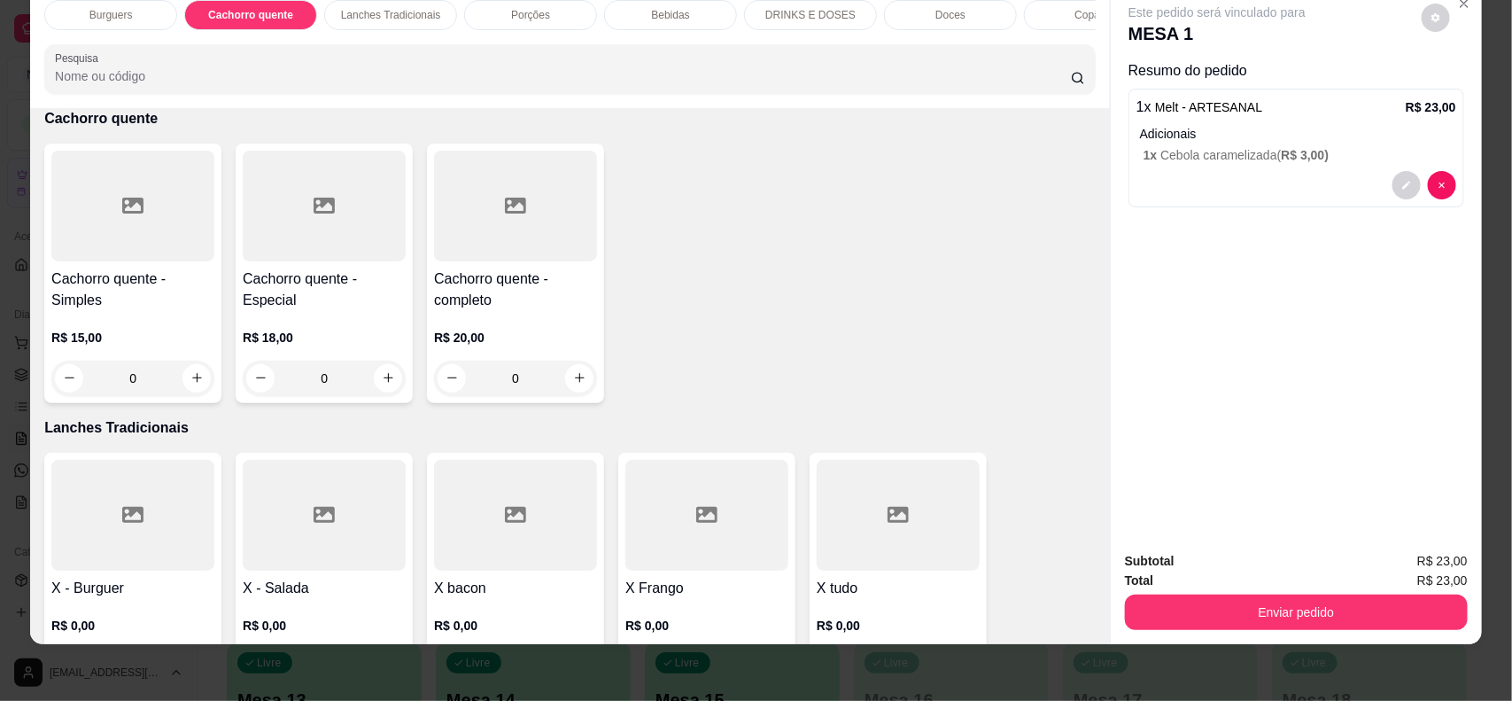
click at [342, 311] on h4 "Cachorro quente - Especial" at bounding box center [324, 289] width 163 height 43
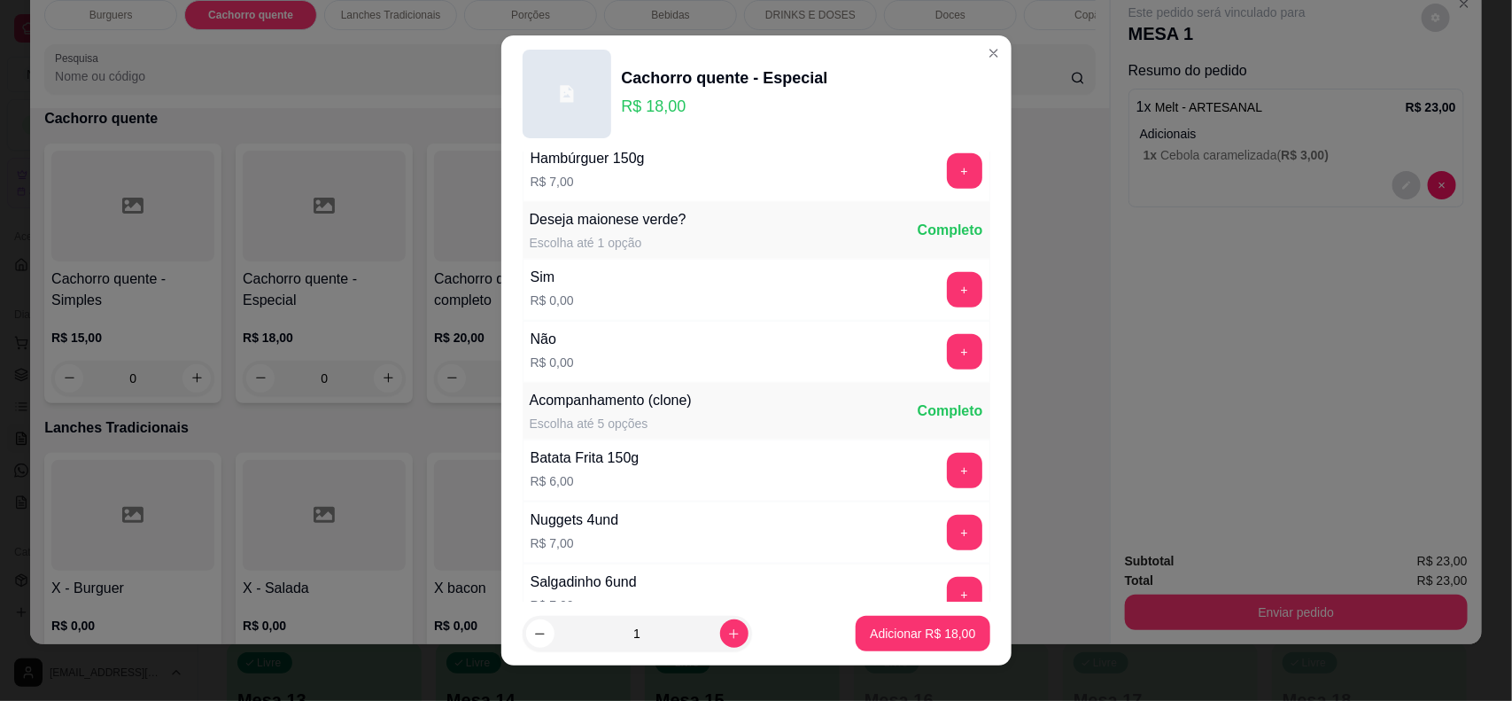
scroll to position [860, 0]
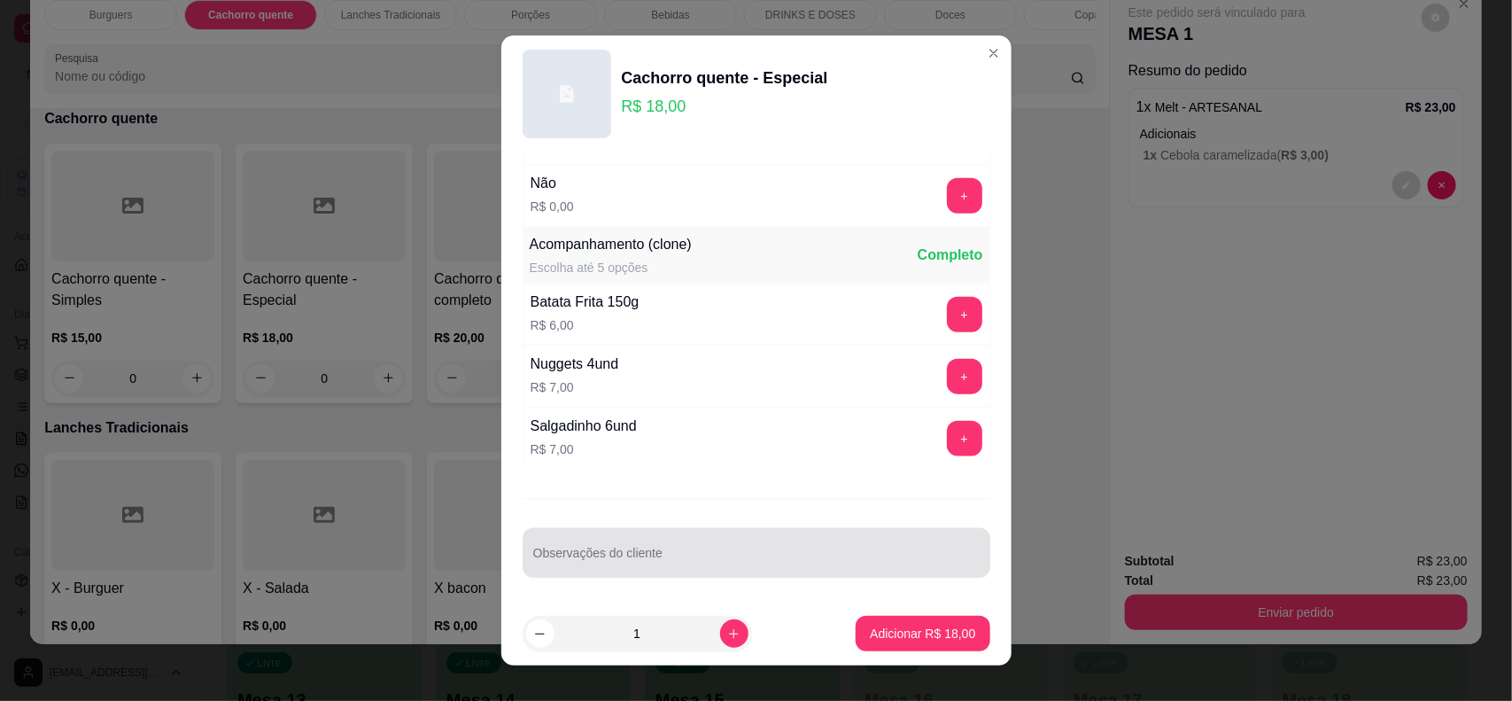
click at [692, 551] on input "Observações do cliente" at bounding box center [756, 560] width 446 height 18
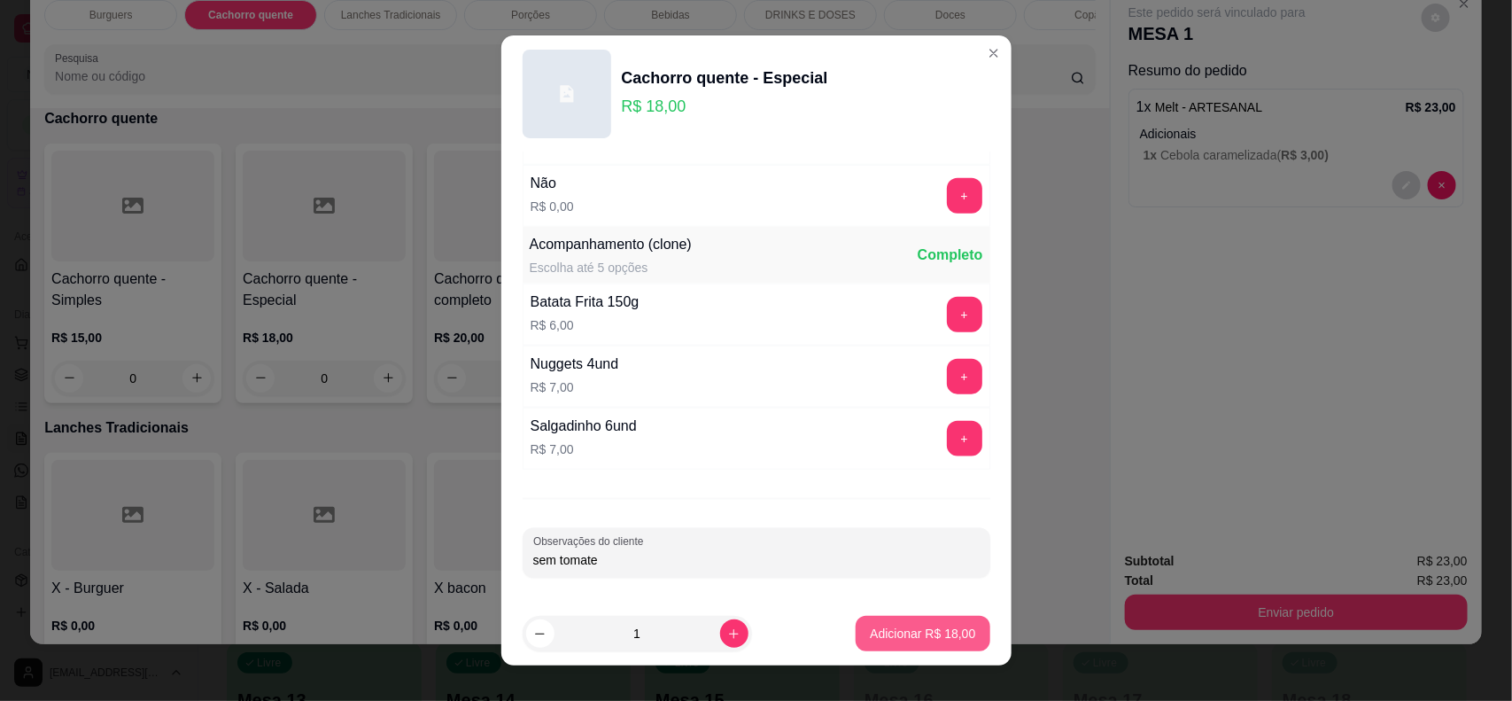
type input "sem tomate"
click at [893, 638] on p "Adicionar R$ 18,00" at bounding box center [923, 633] width 103 height 17
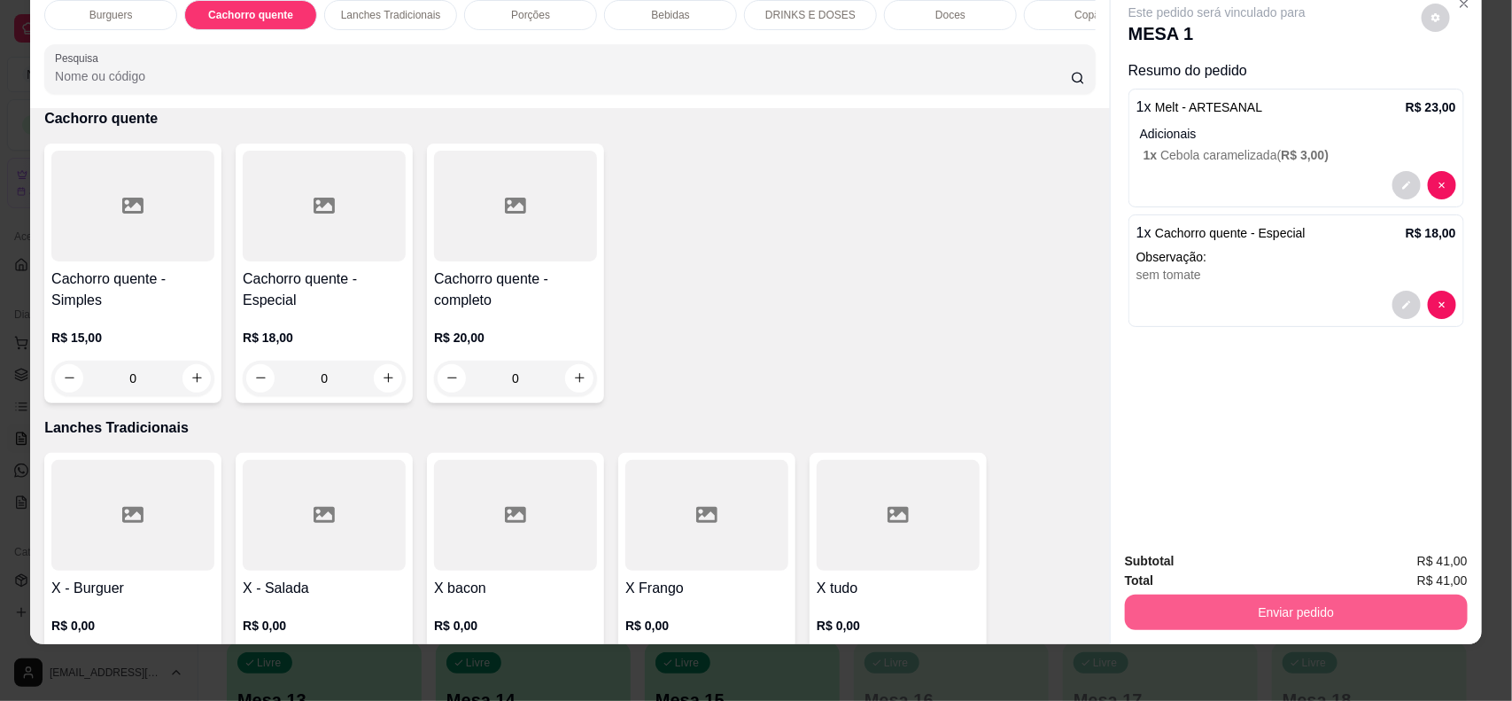
click at [1365, 611] on button "Enviar pedido" at bounding box center [1296, 611] width 343 height 35
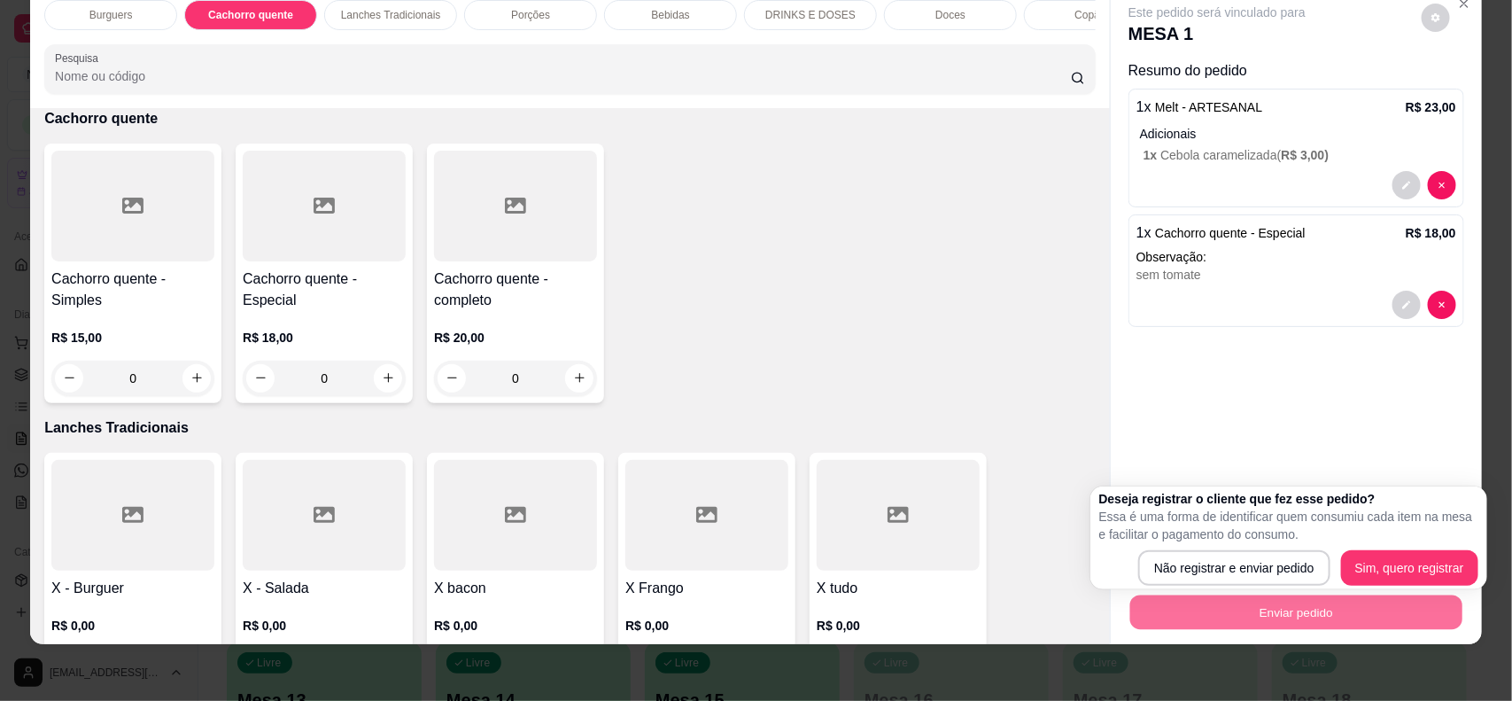
click at [828, 376] on div "Cachorro quente - Simples R$ 15,00 0 Cachorro quente - Especial R$ 18,00 0 Cach…" at bounding box center [569, 274] width 1051 height 260
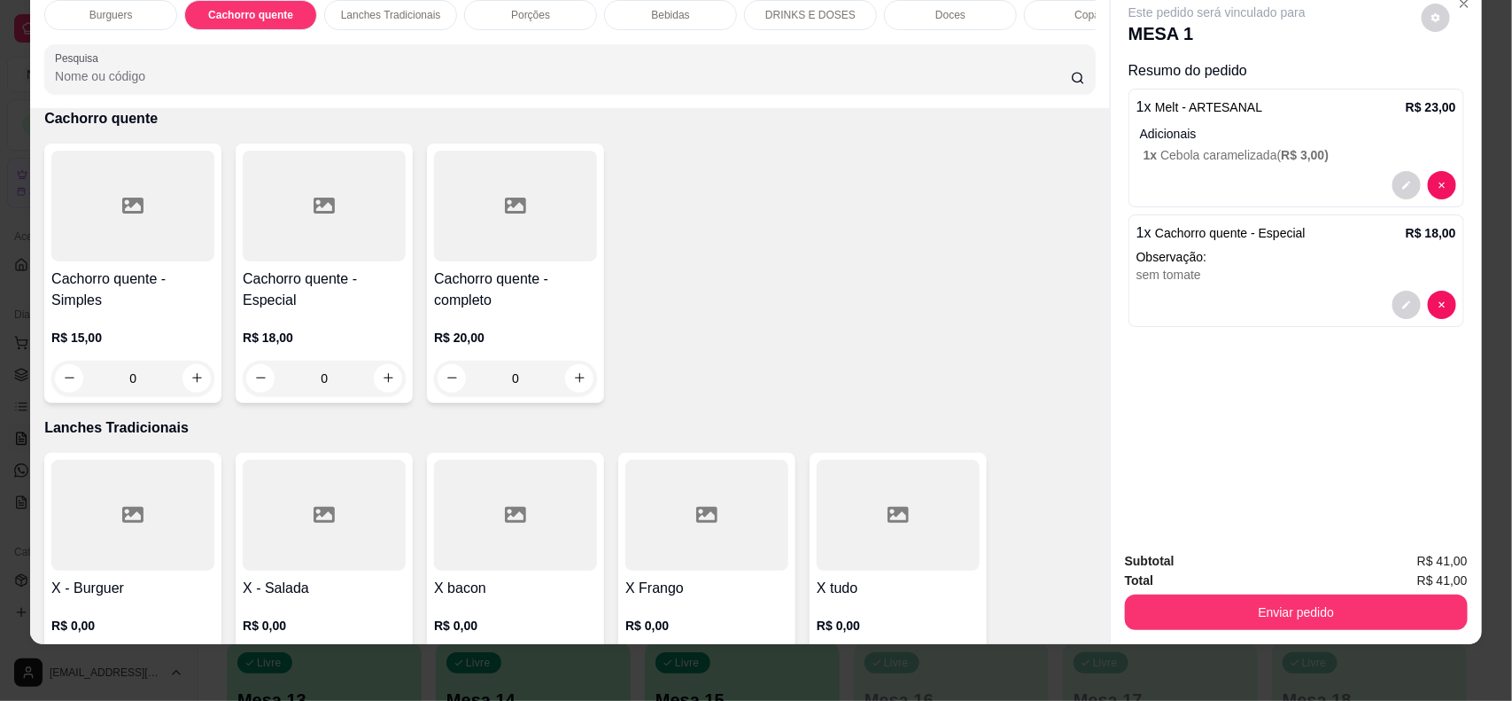
click at [664, 25] on div "Bebidas" at bounding box center [670, 15] width 133 height 30
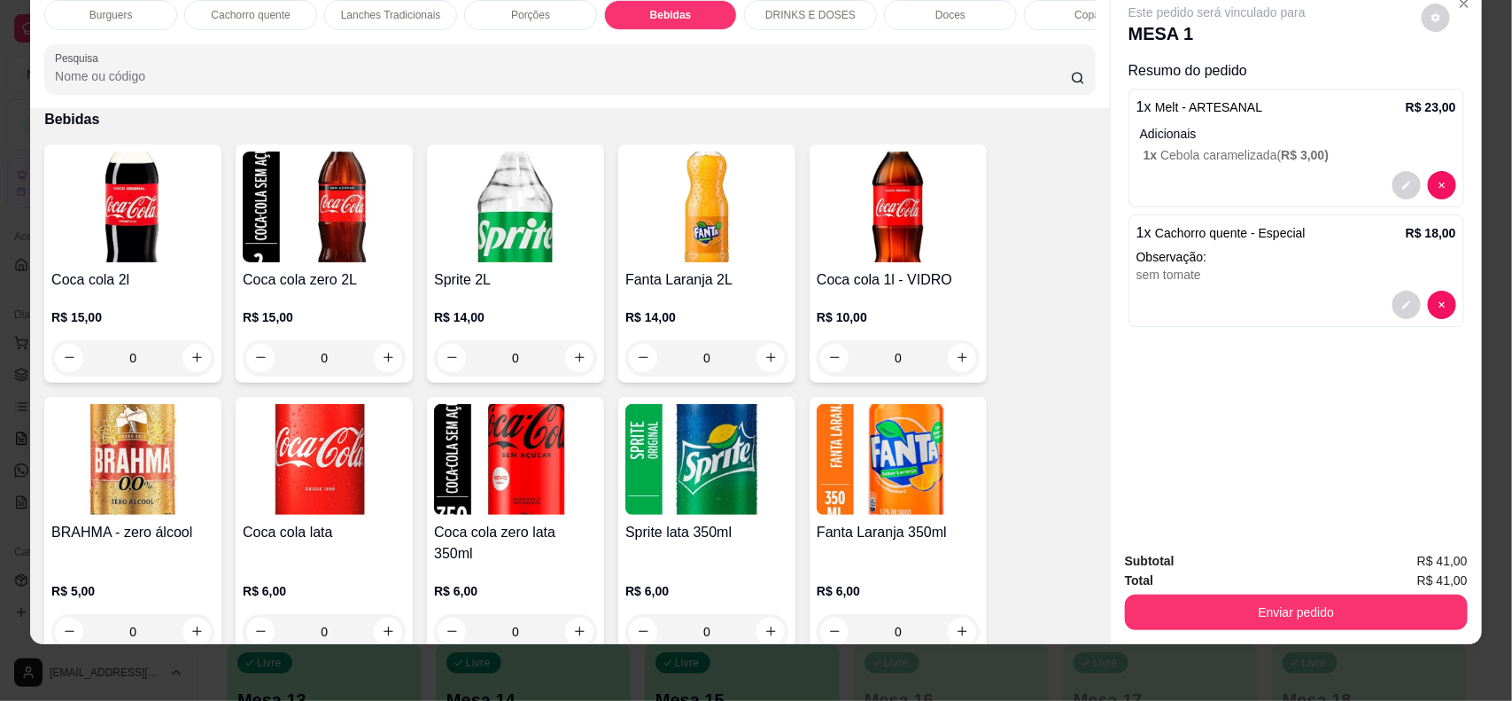
click at [884, 237] on img at bounding box center [898, 206] width 163 height 111
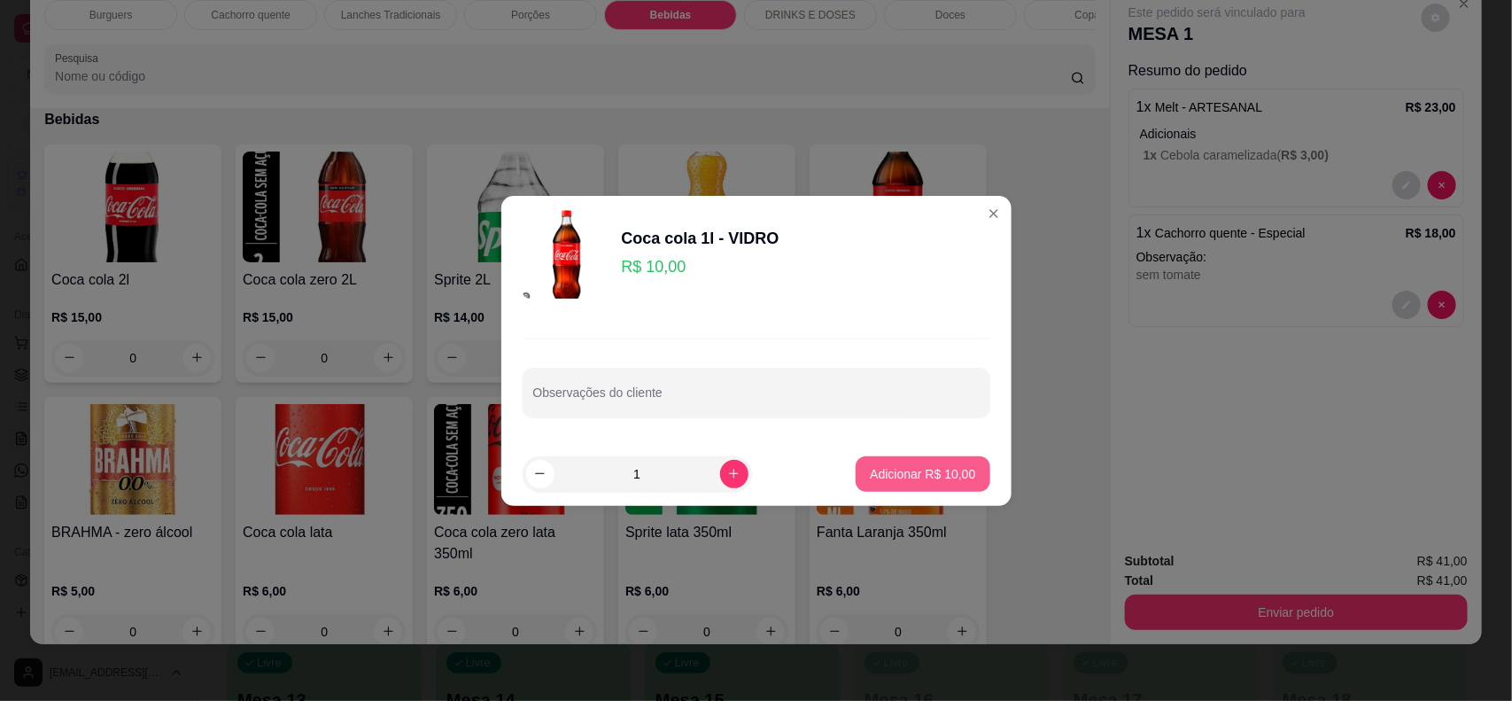
click at [928, 462] on button "Adicionar R$ 10,00" at bounding box center [923, 473] width 134 height 35
type input "1"
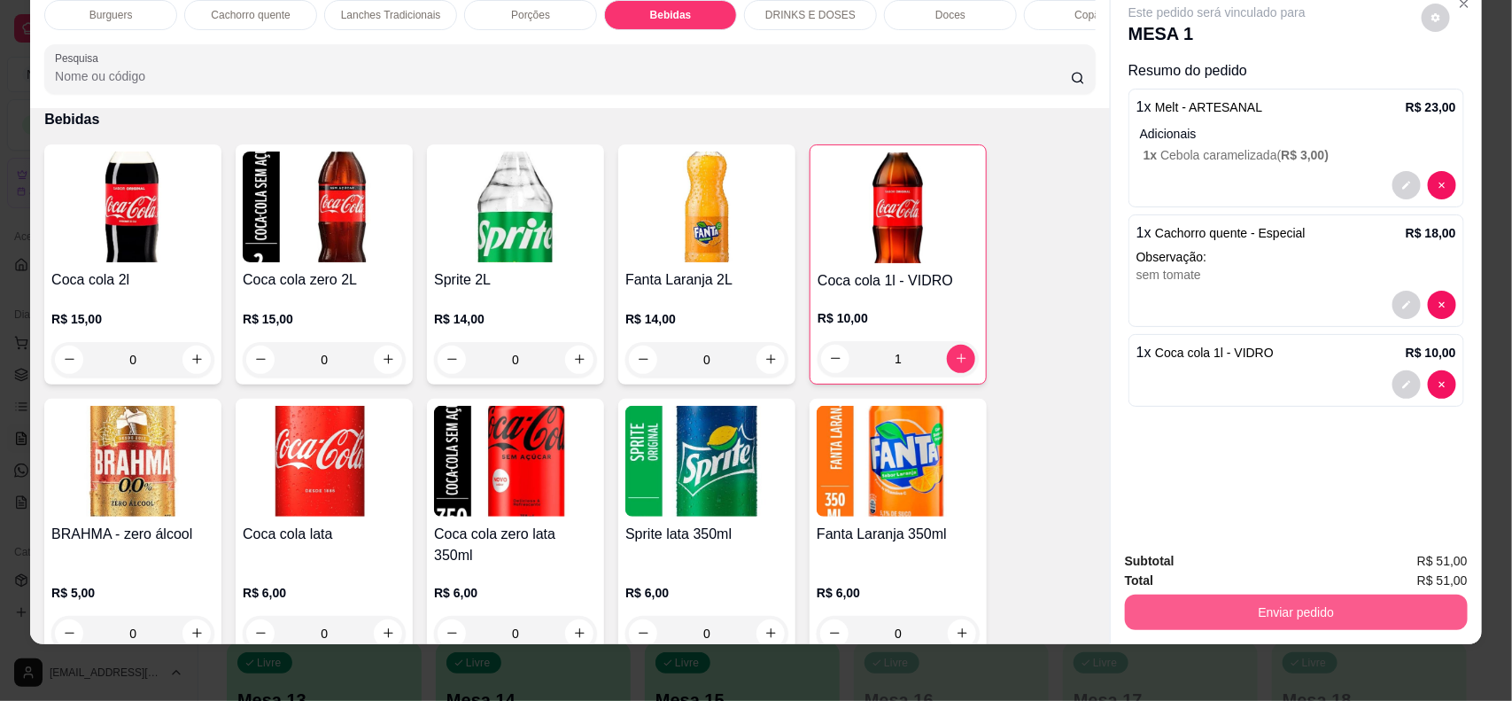
click at [1192, 623] on button "Enviar pedido" at bounding box center [1296, 611] width 343 height 35
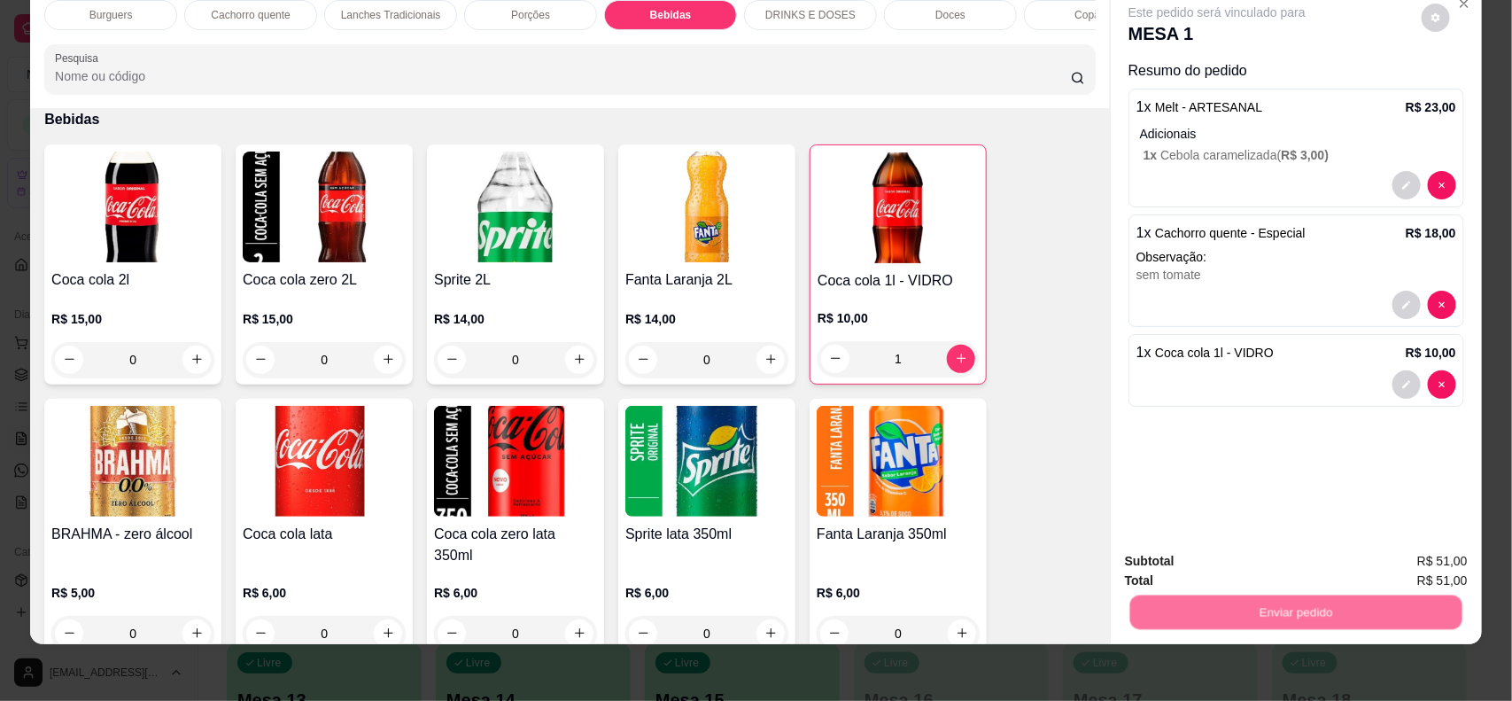
click at [1214, 578] on button "Não registrar e enviar pedido" at bounding box center [1236, 569] width 184 height 34
